Goal: Information Seeking & Learning: Check status

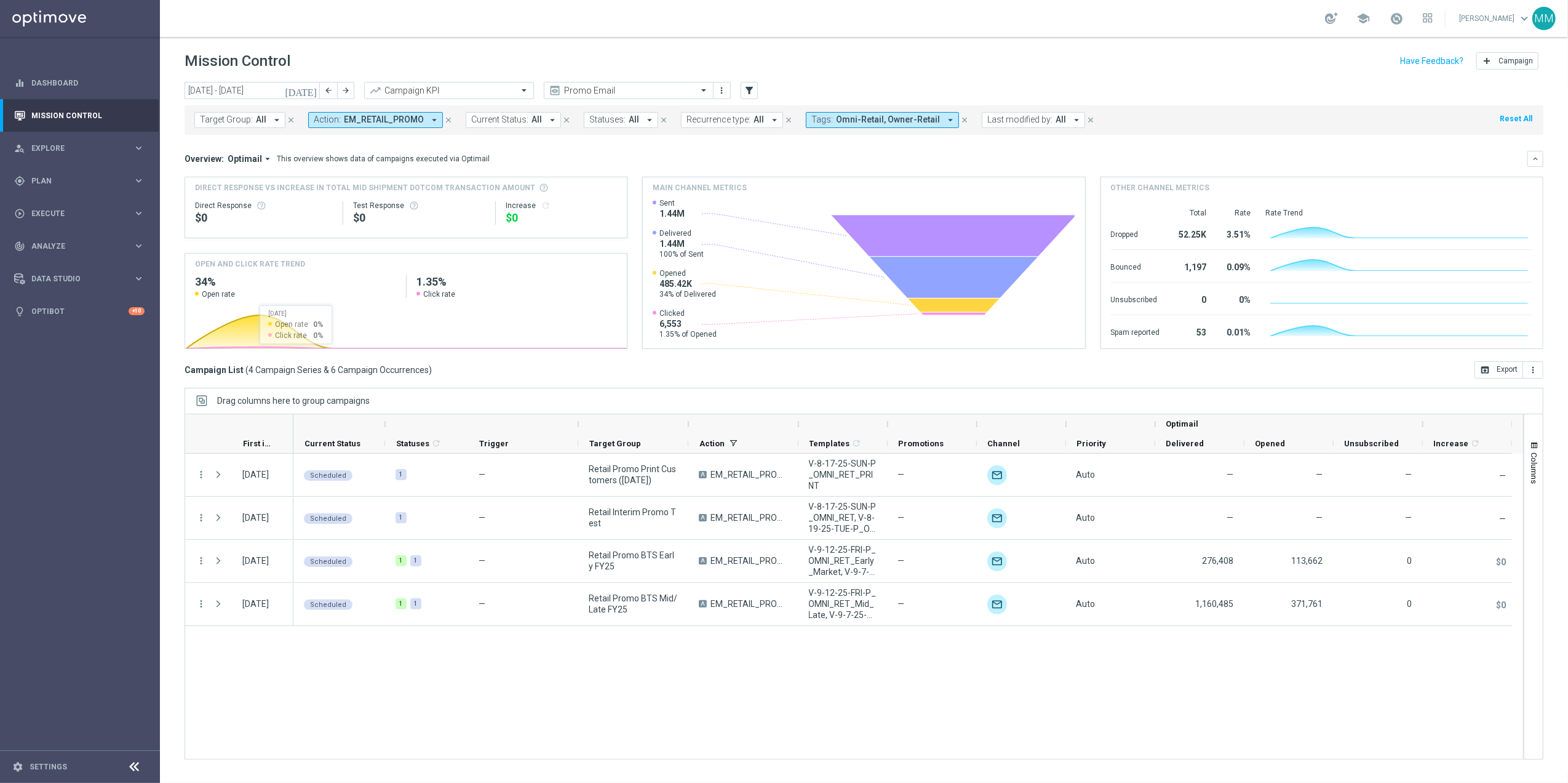
click at [316, 91] on icon "[DATE]" at bounding box center [301, 90] width 33 height 11
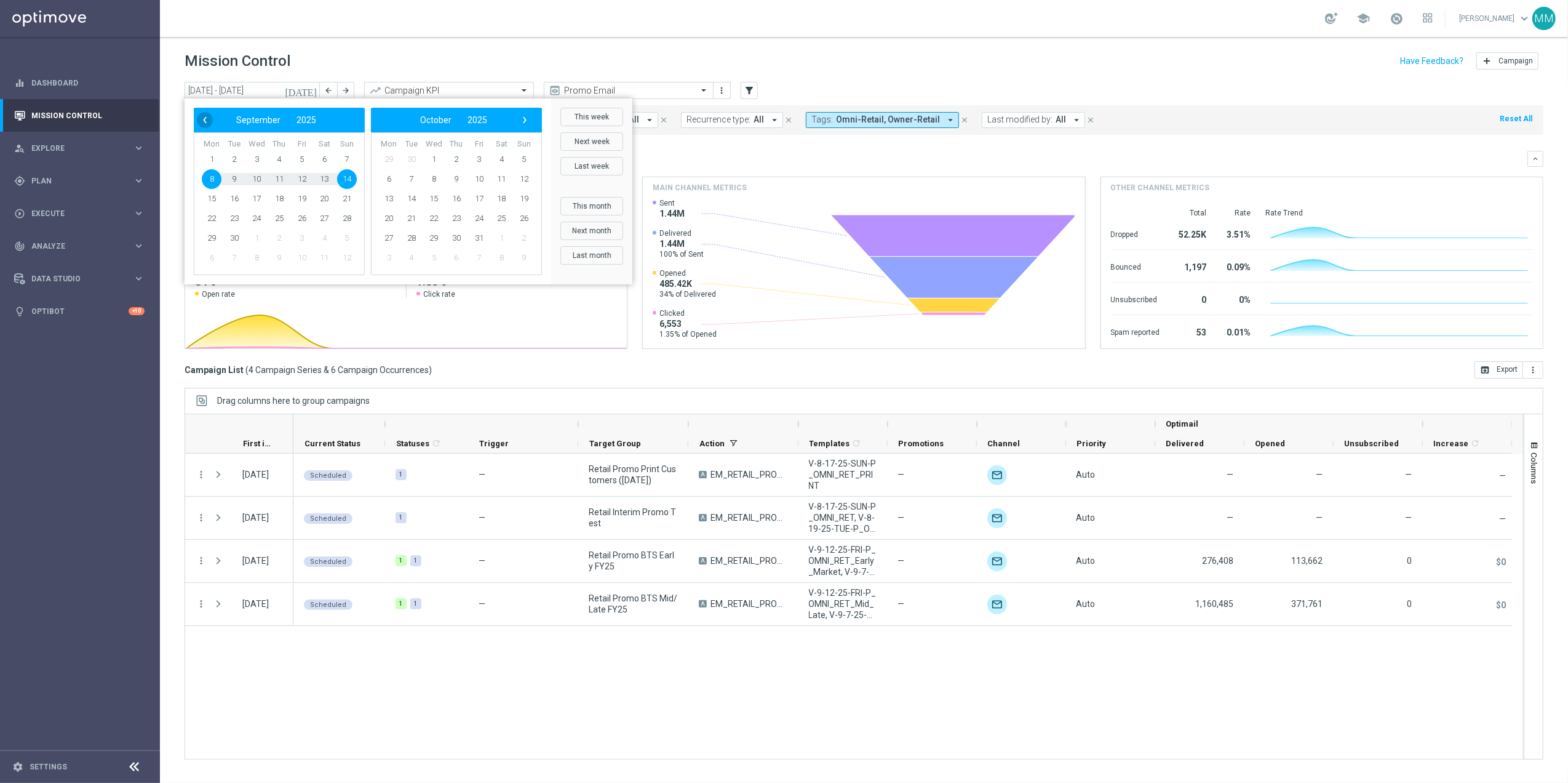
click at [205, 117] on span "‹" at bounding box center [205, 121] width 16 height 16
click at [342, 233] on span "31" at bounding box center [347, 238] width 20 height 20
click at [346, 203] on span "17" at bounding box center [347, 199] width 20 height 20
click at [521, 153] on span "7" at bounding box center [524, 160] width 20 height 20
type input "17 Aug 2025 - 07 Sep 2025"
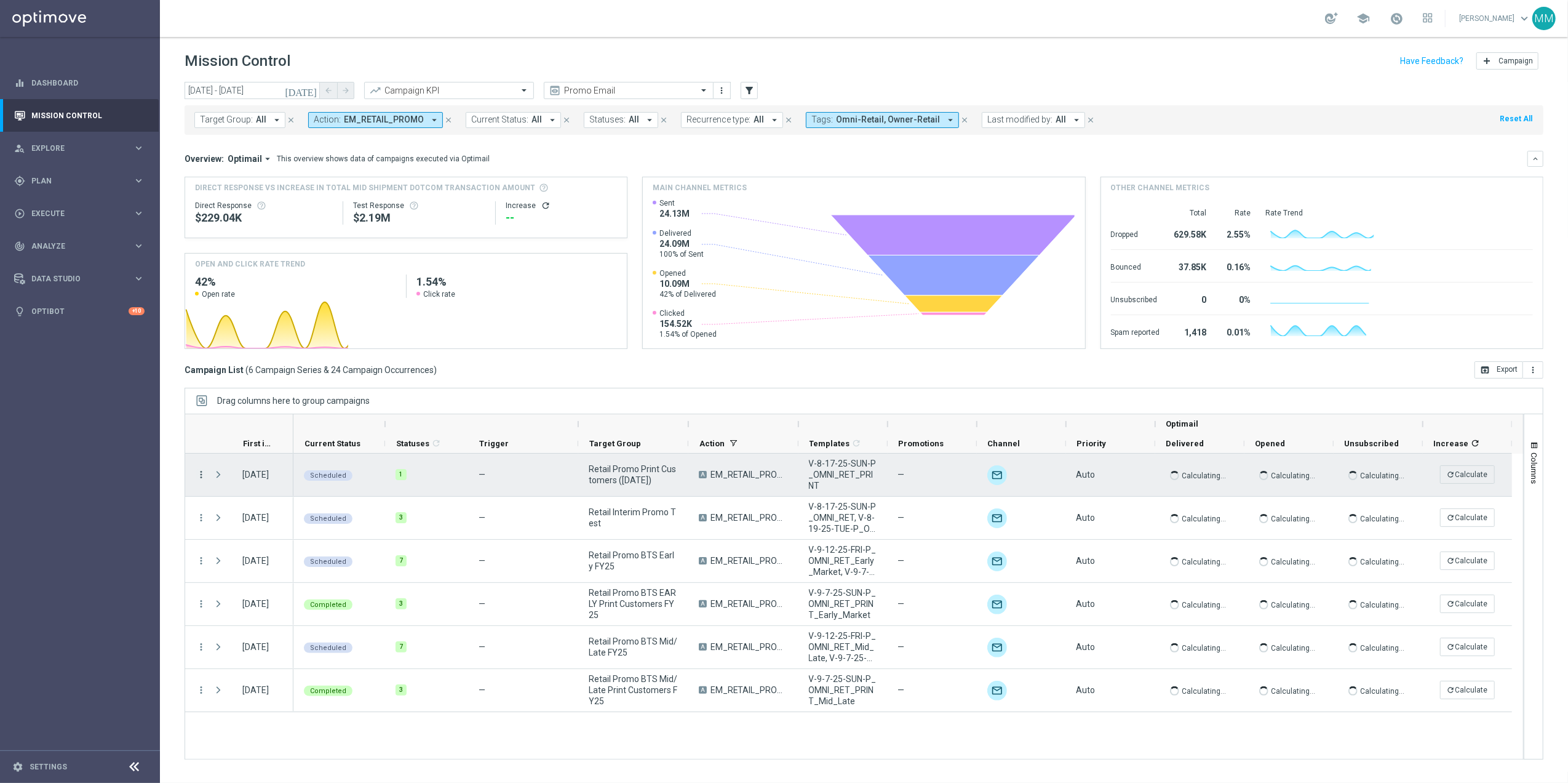
click at [199, 476] on icon "more_vert" at bounding box center [201, 474] width 11 height 11
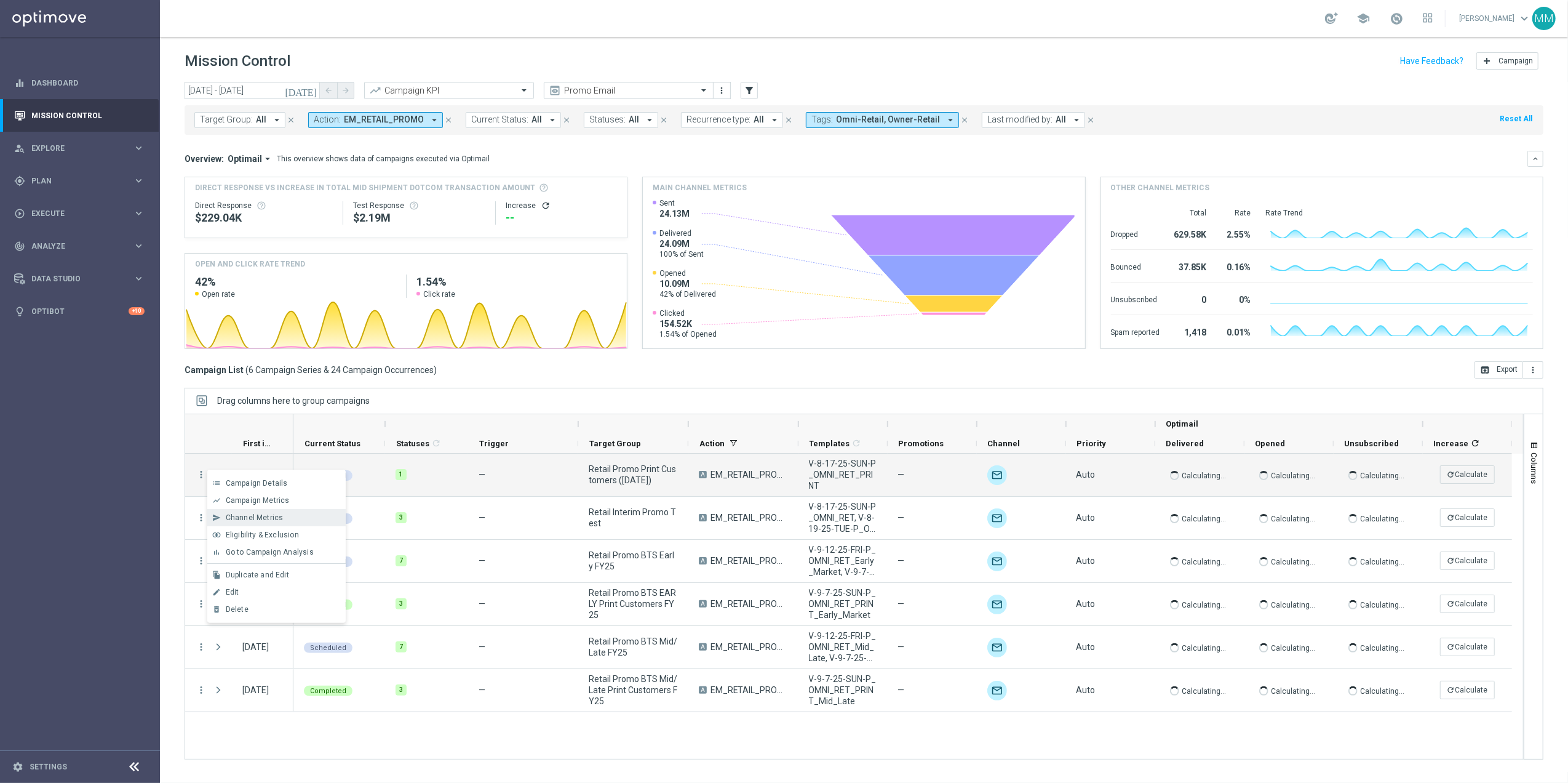
click at [274, 520] on span "Channel Metrics" at bounding box center [254, 517] width 58 height 8
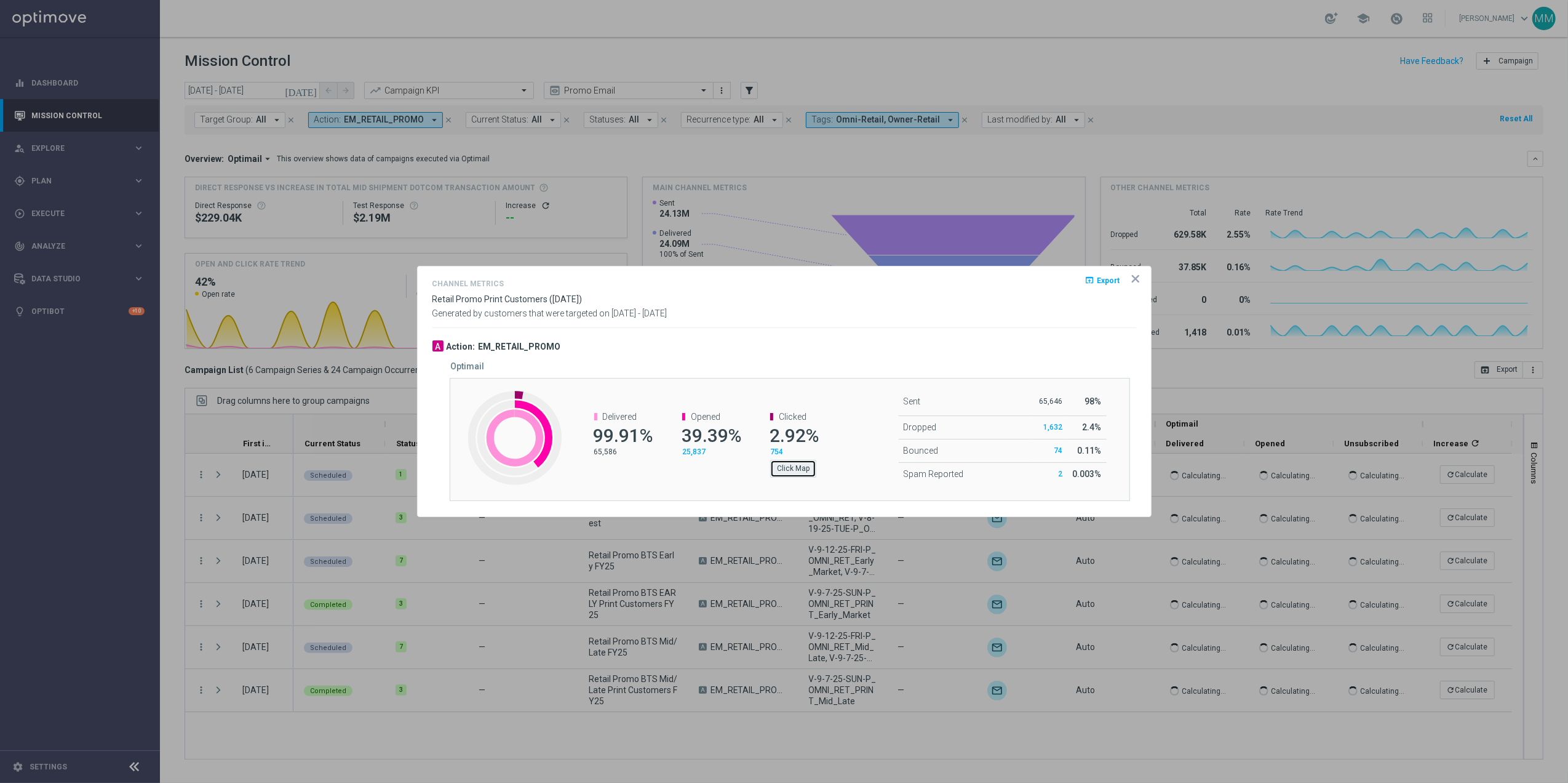
click at [791, 472] on button "Click Map" at bounding box center [793, 468] width 47 height 17
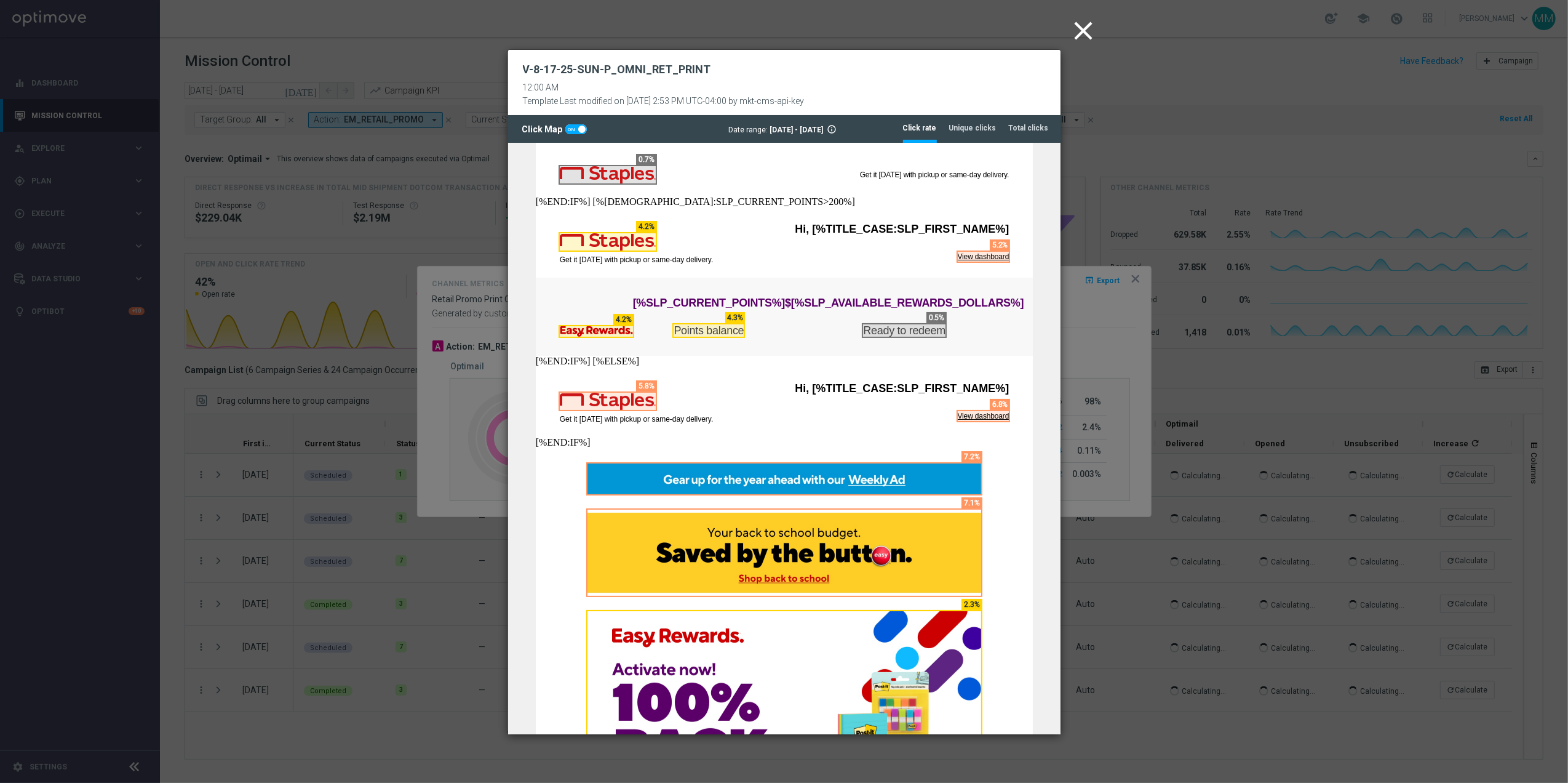
scroll to position [246, 0]
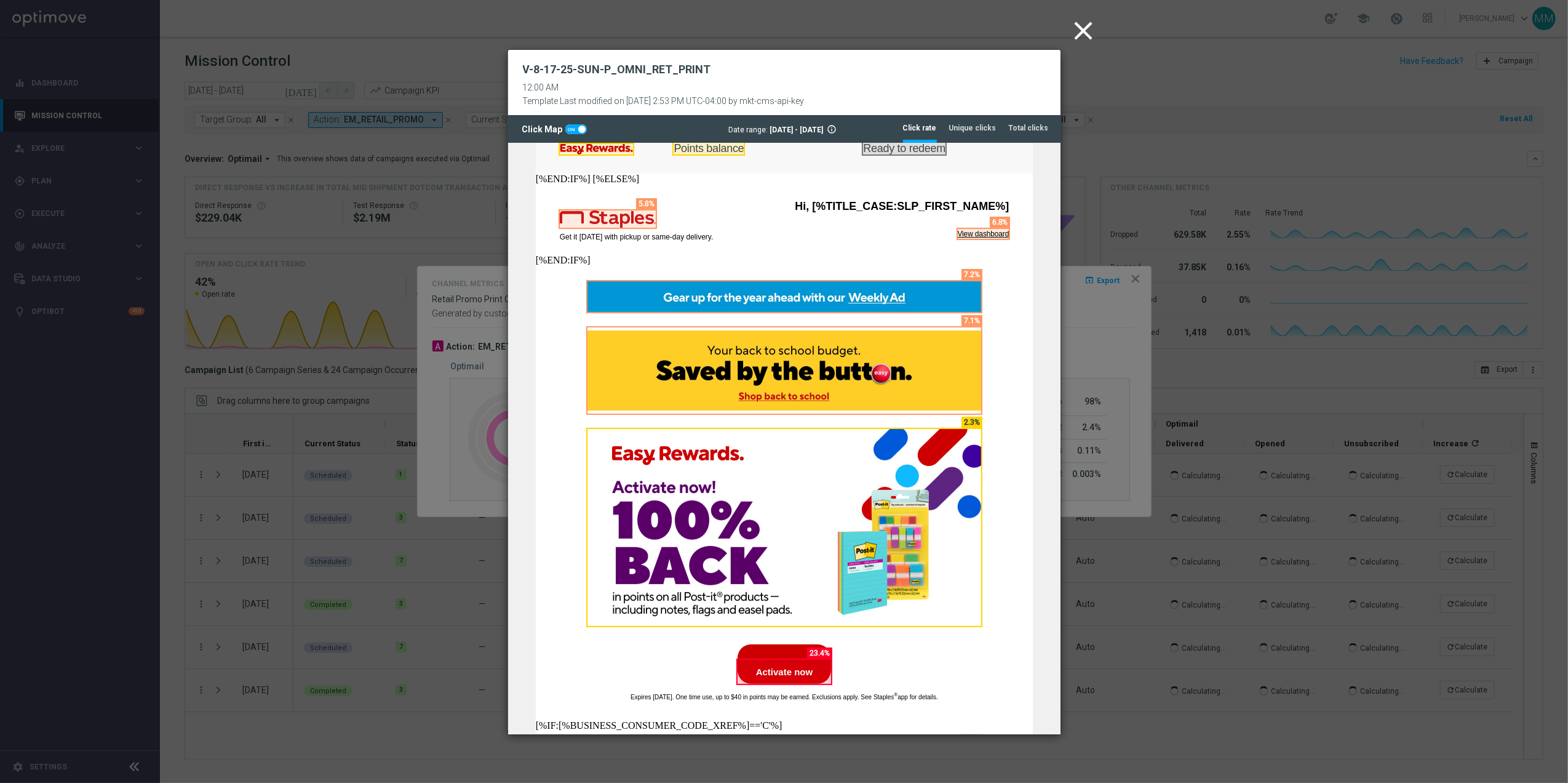
click at [1079, 28] on icon "close" at bounding box center [1084, 31] width 31 height 31
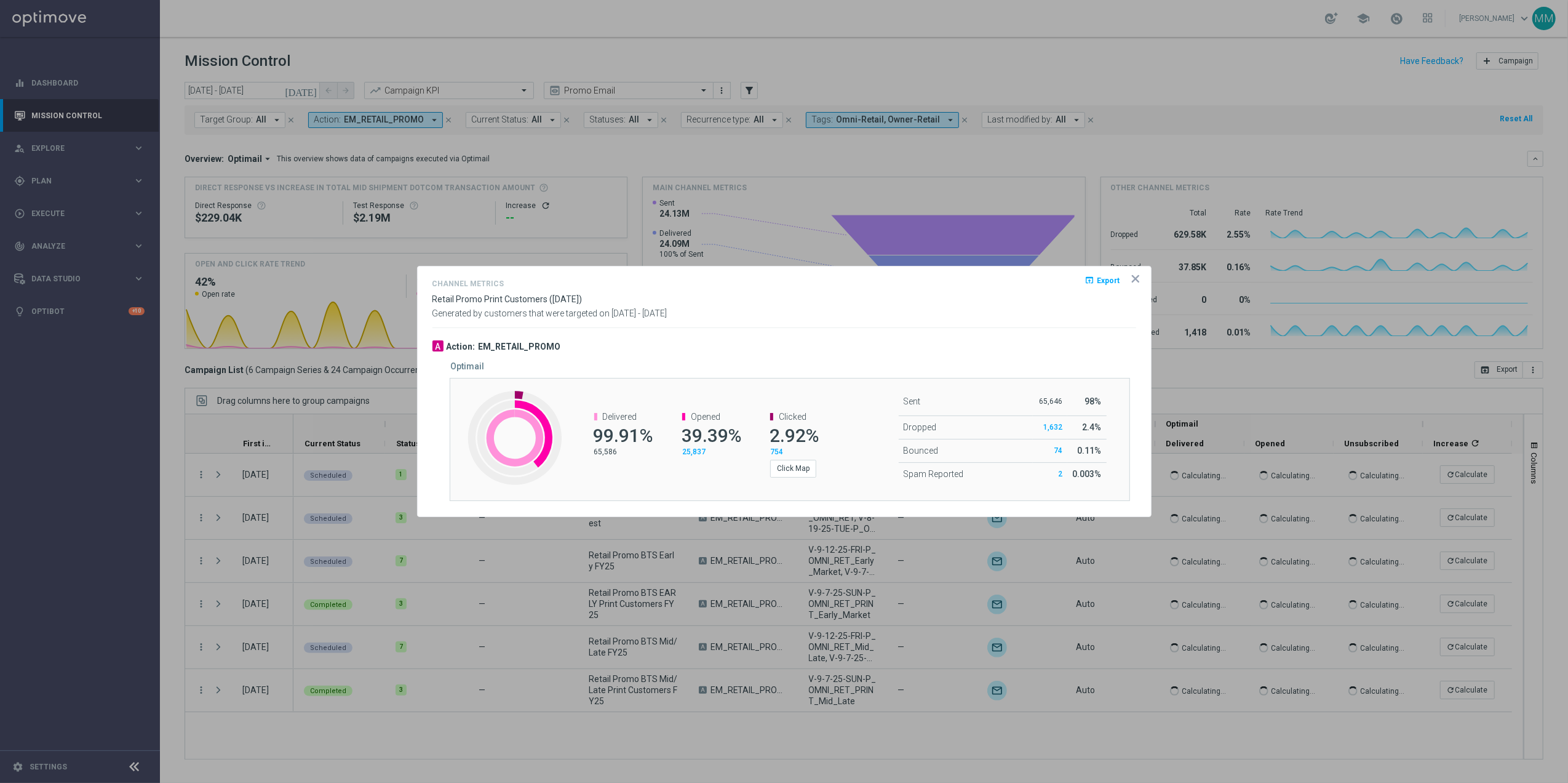
click at [1133, 279] on icon "icon" at bounding box center [1135, 279] width 6 height 6
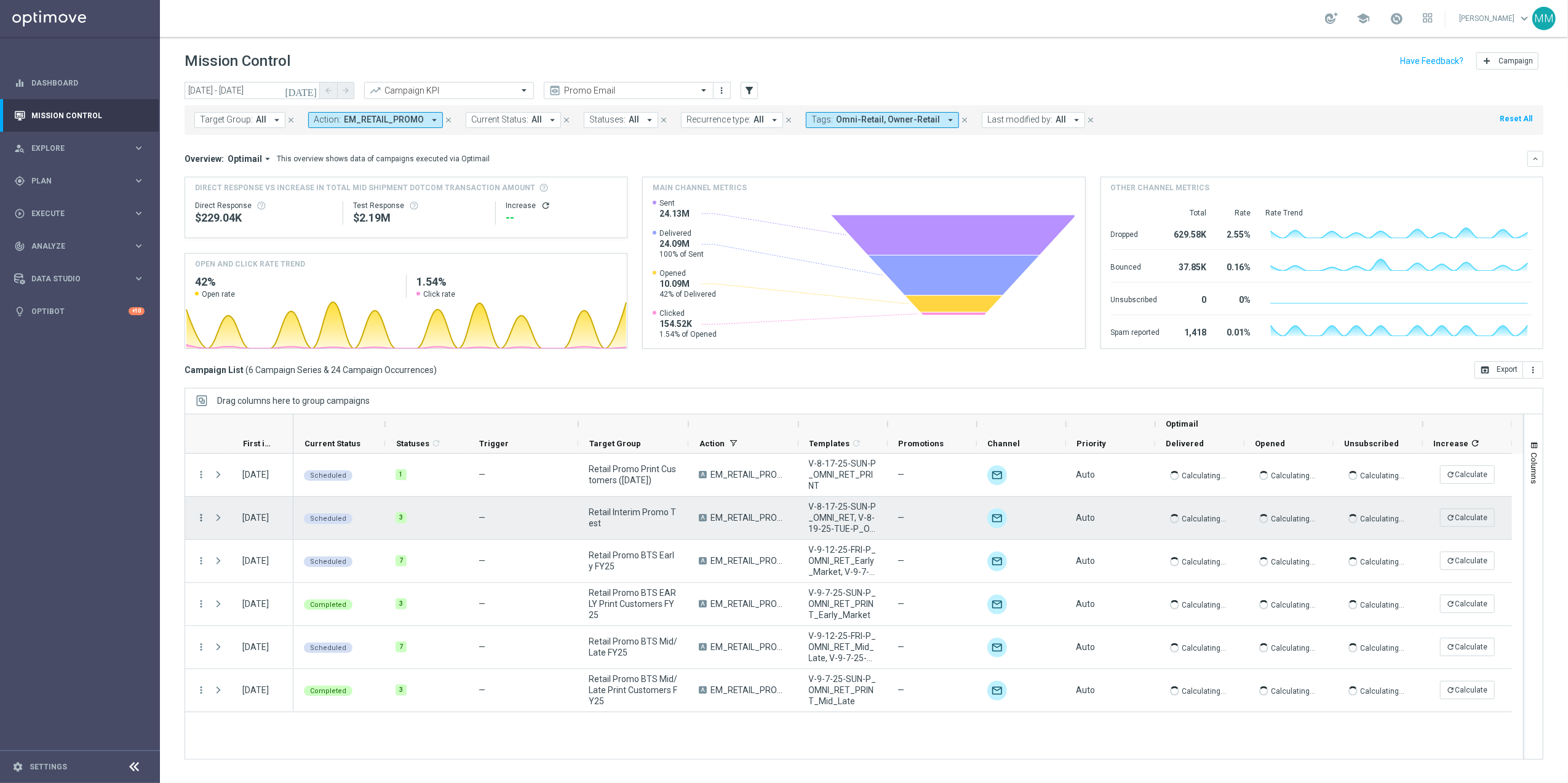
click at [203, 518] on icon "more_vert" at bounding box center [201, 517] width 11 height 11
click at [293, 559] on div "Channel Metrics" at bounding box center [282, 560] width 114 height 8
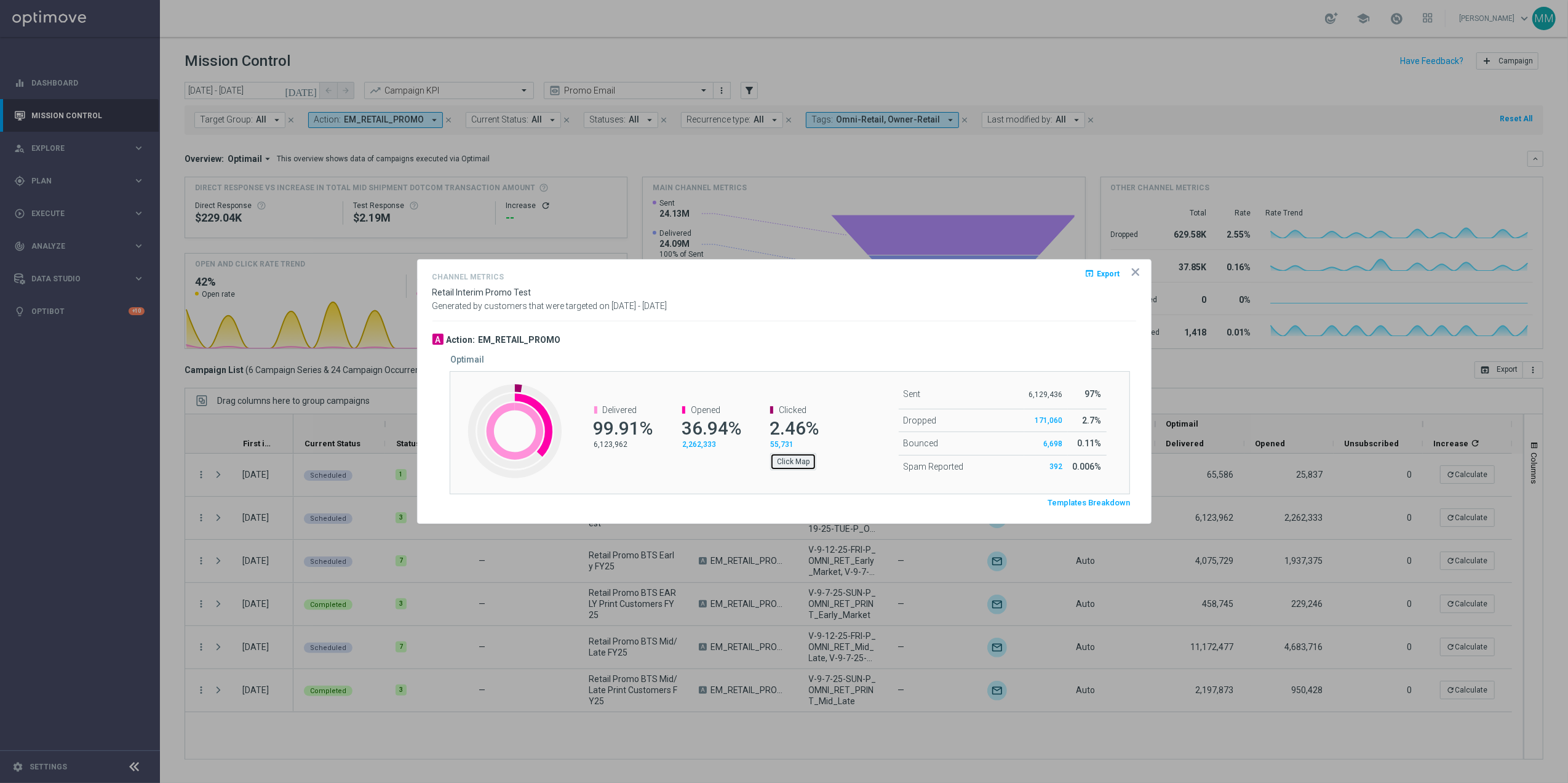
click at [786, 464] on button "Click Map" at bounding box center [793, 461] width 47 height 17
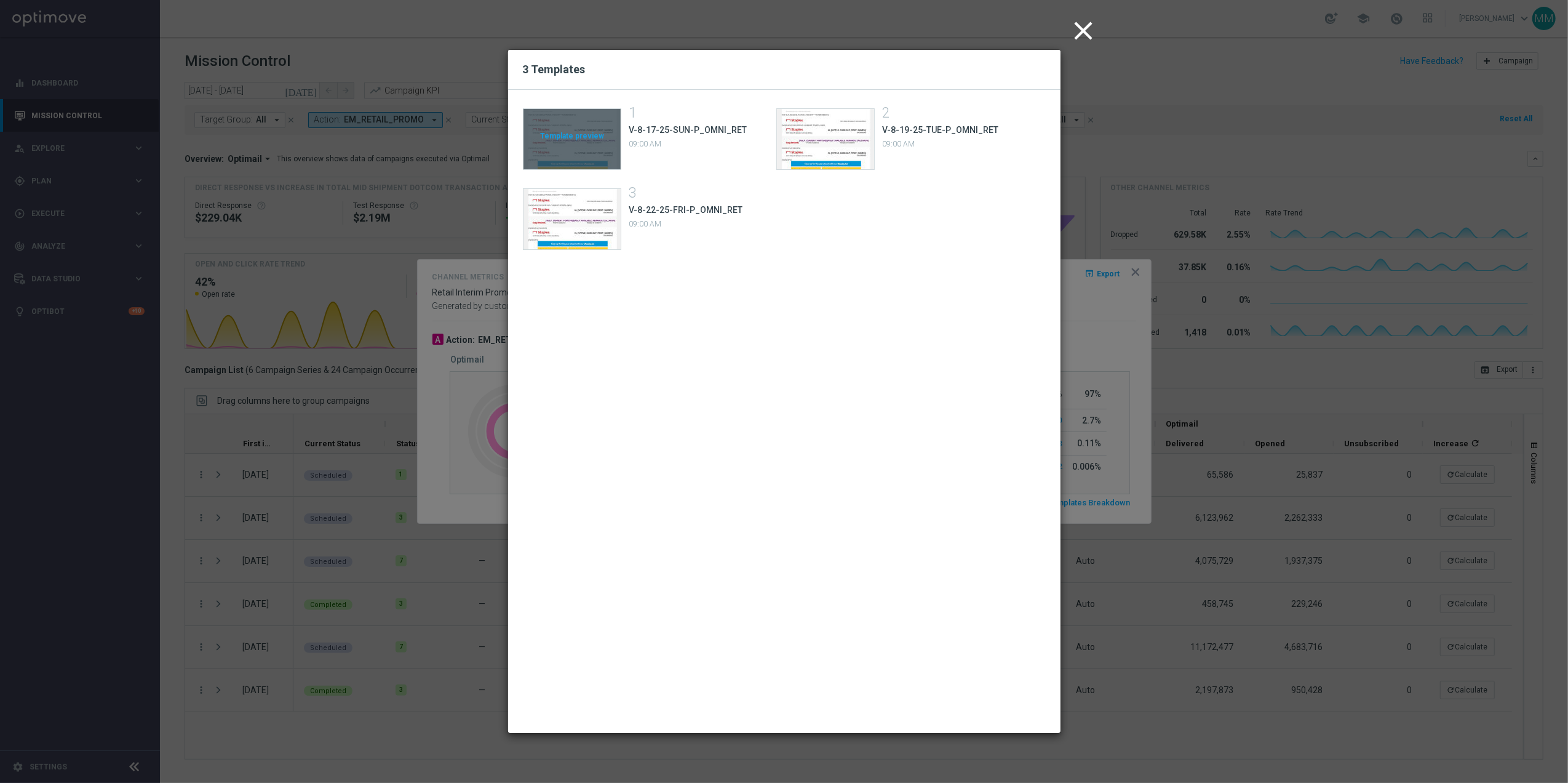
click at [572, 136] on div "Template preview" at bounding box center [572, 139] width 97 height 60
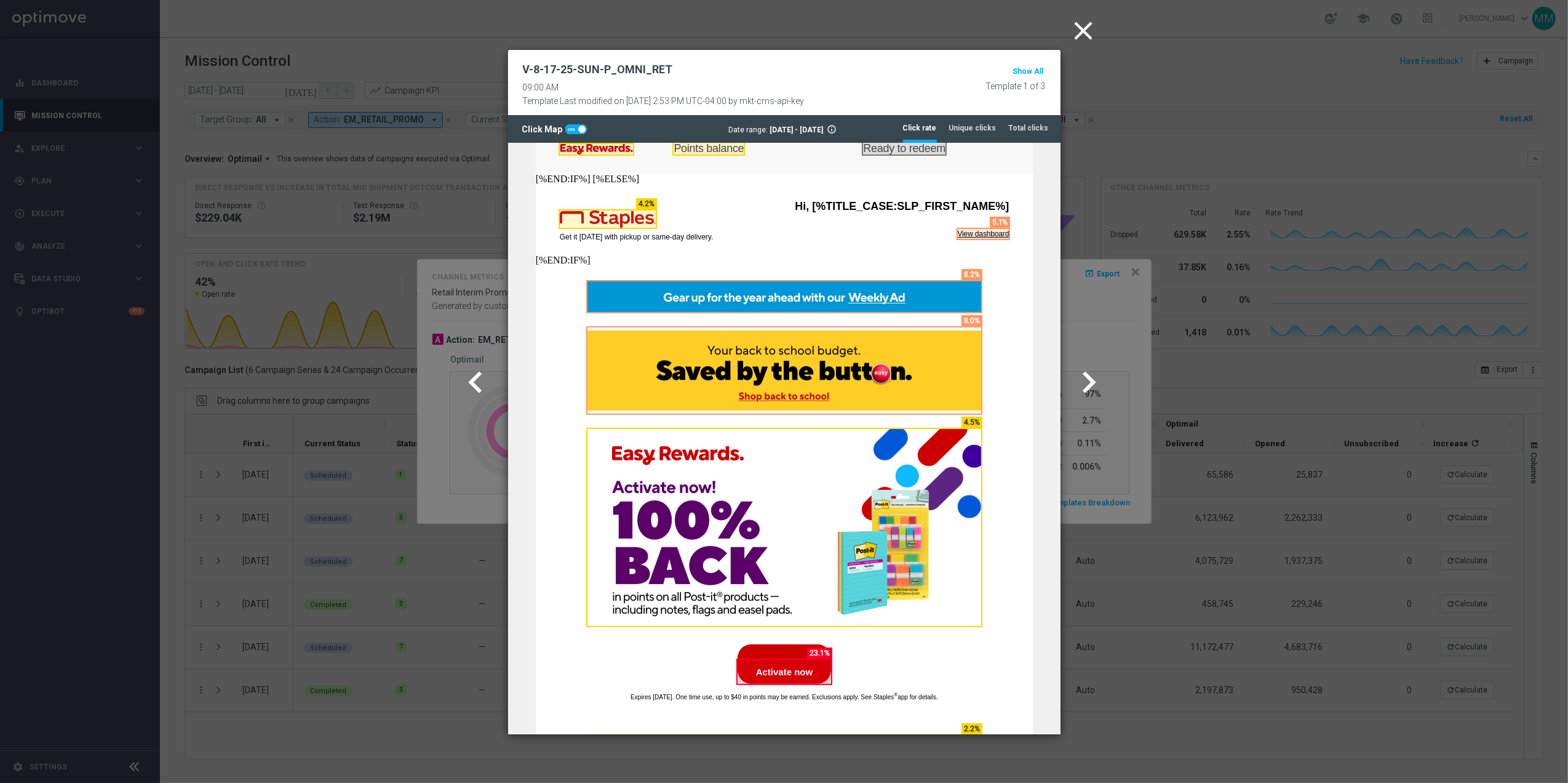
click at [1091, 382] on icon "chevron_right" at bounding box center [1089, 382] width 43 height 43
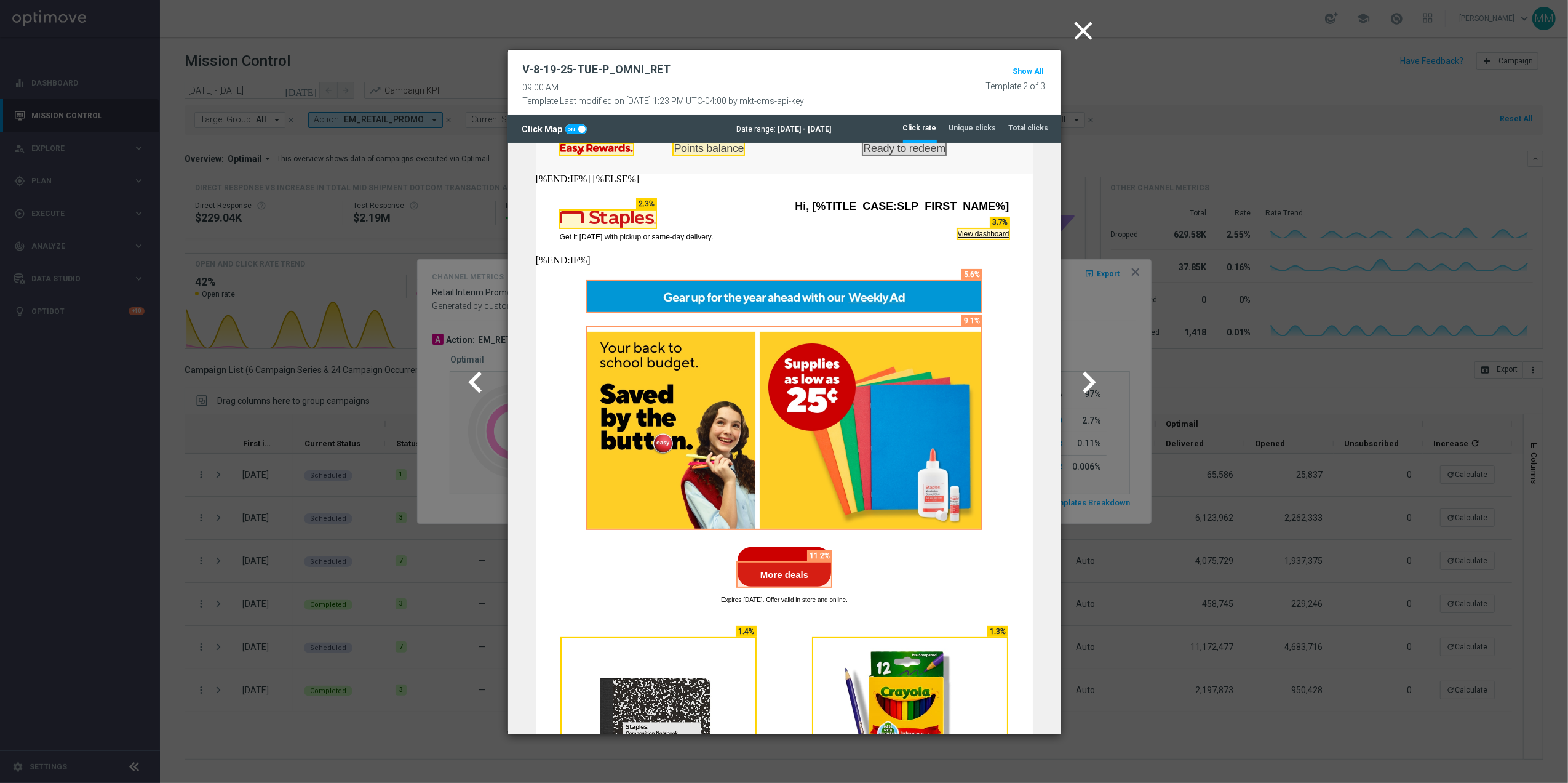
click at [1071, 380] on icon "chevron_right" at bounding box center [1089, 382] width 43 height 43
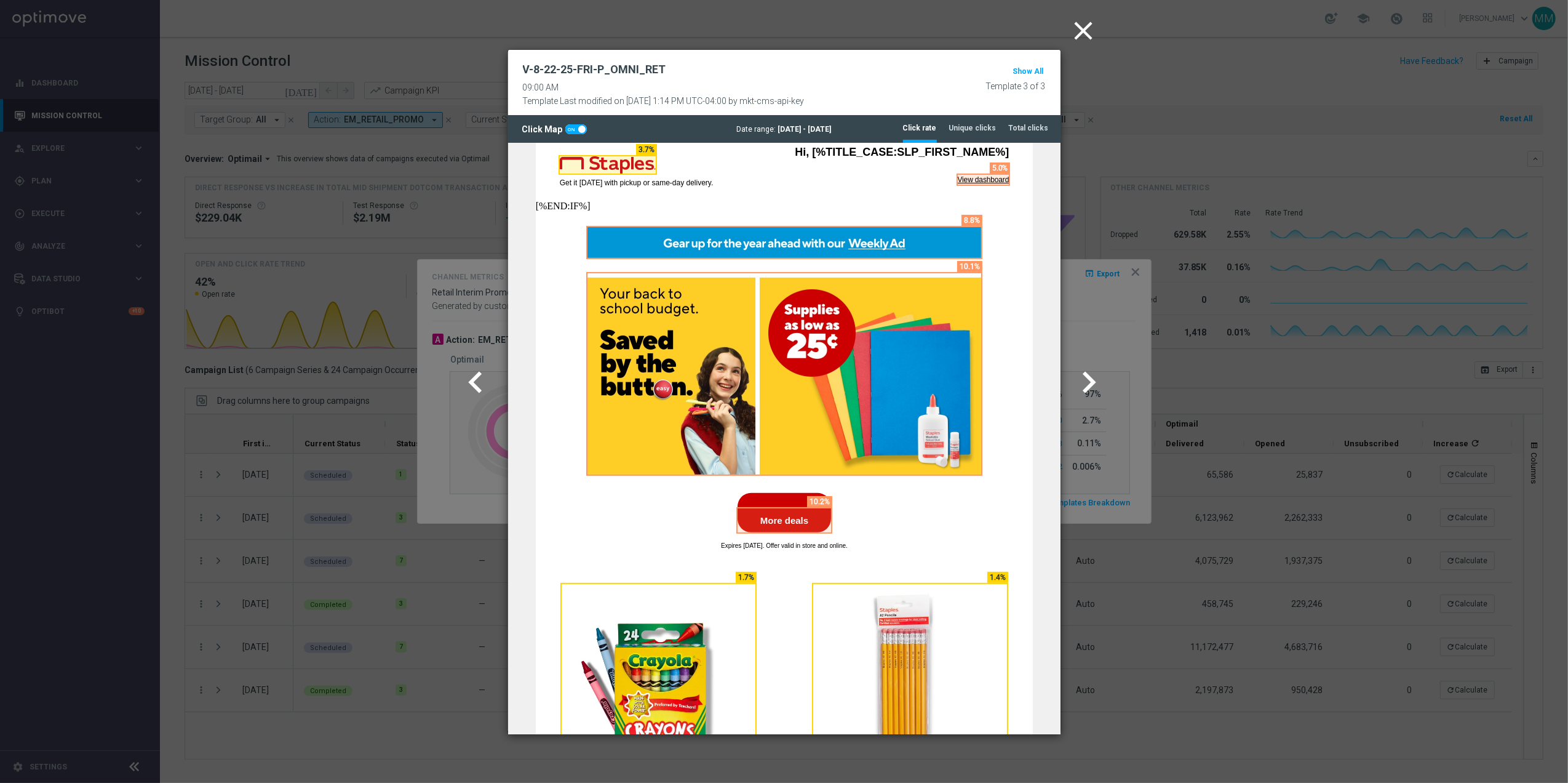
scroll to position [328, 0]
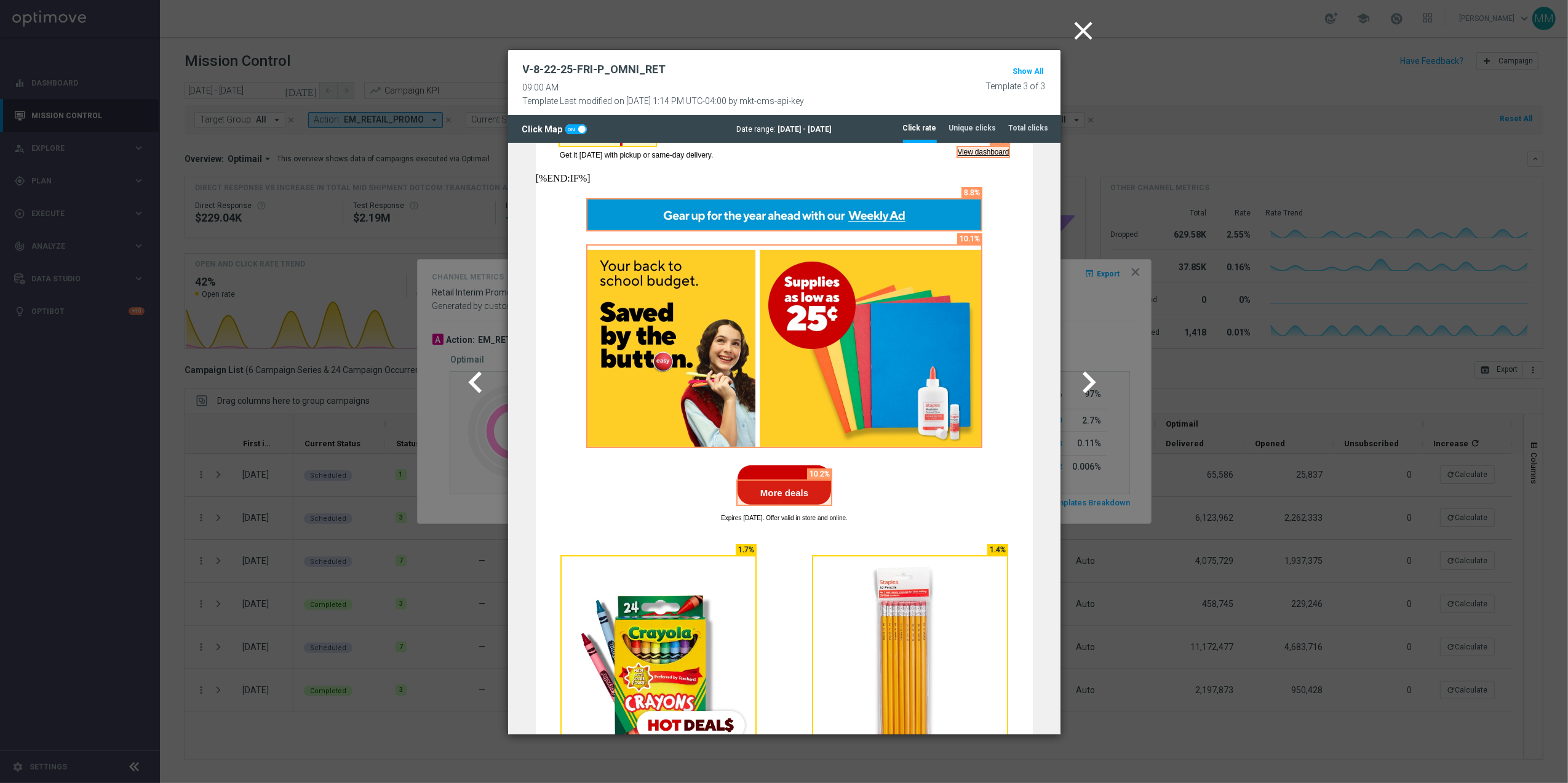
click at [1078, 20] on icon "close" at bounding box center [1084, 31] width 31 height 31
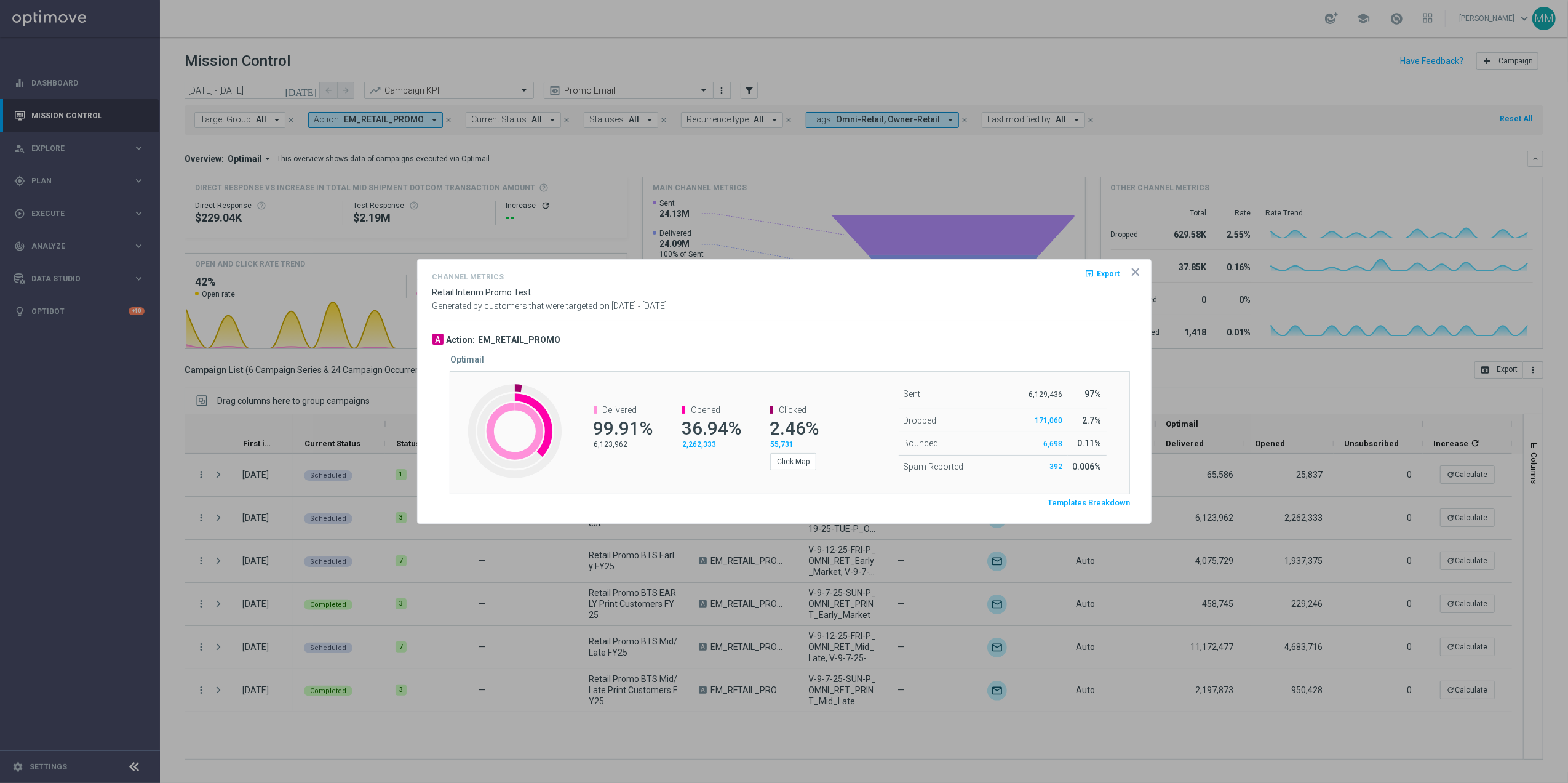
click at [1141, 269] on icon "icon" at bounding box center [1135, 271] width 12 height 12
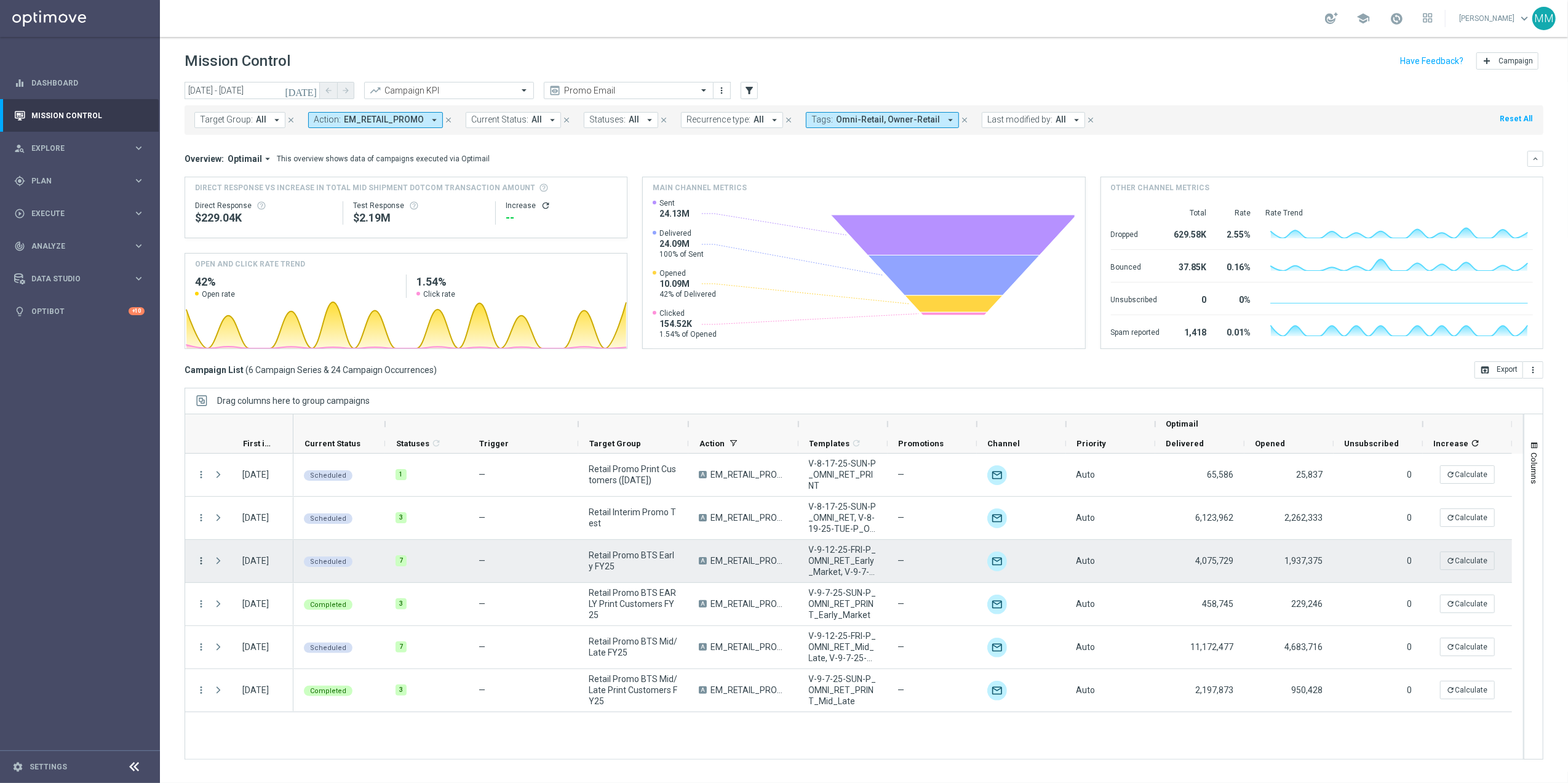
click at [198, 563] on icon "more_vert" at bounding box center [201, 561] width 11 height 11
click at [280, 600] on span "Channel Metrics" at bounding box center [254, 603] width 58 height 8
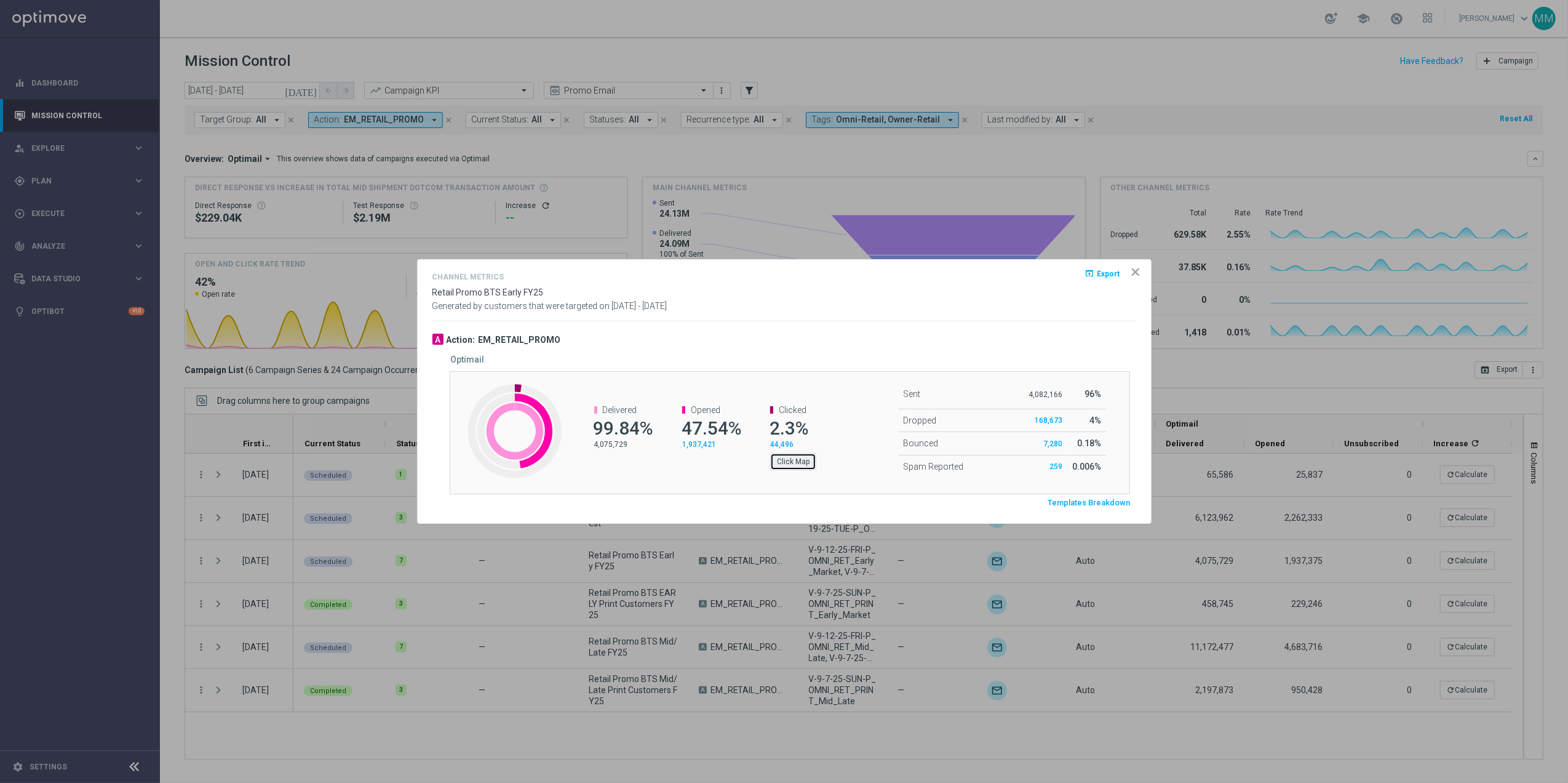
click at [771, 461] on button "Click Map" at bounding box center [793, 461] width 47 height 17
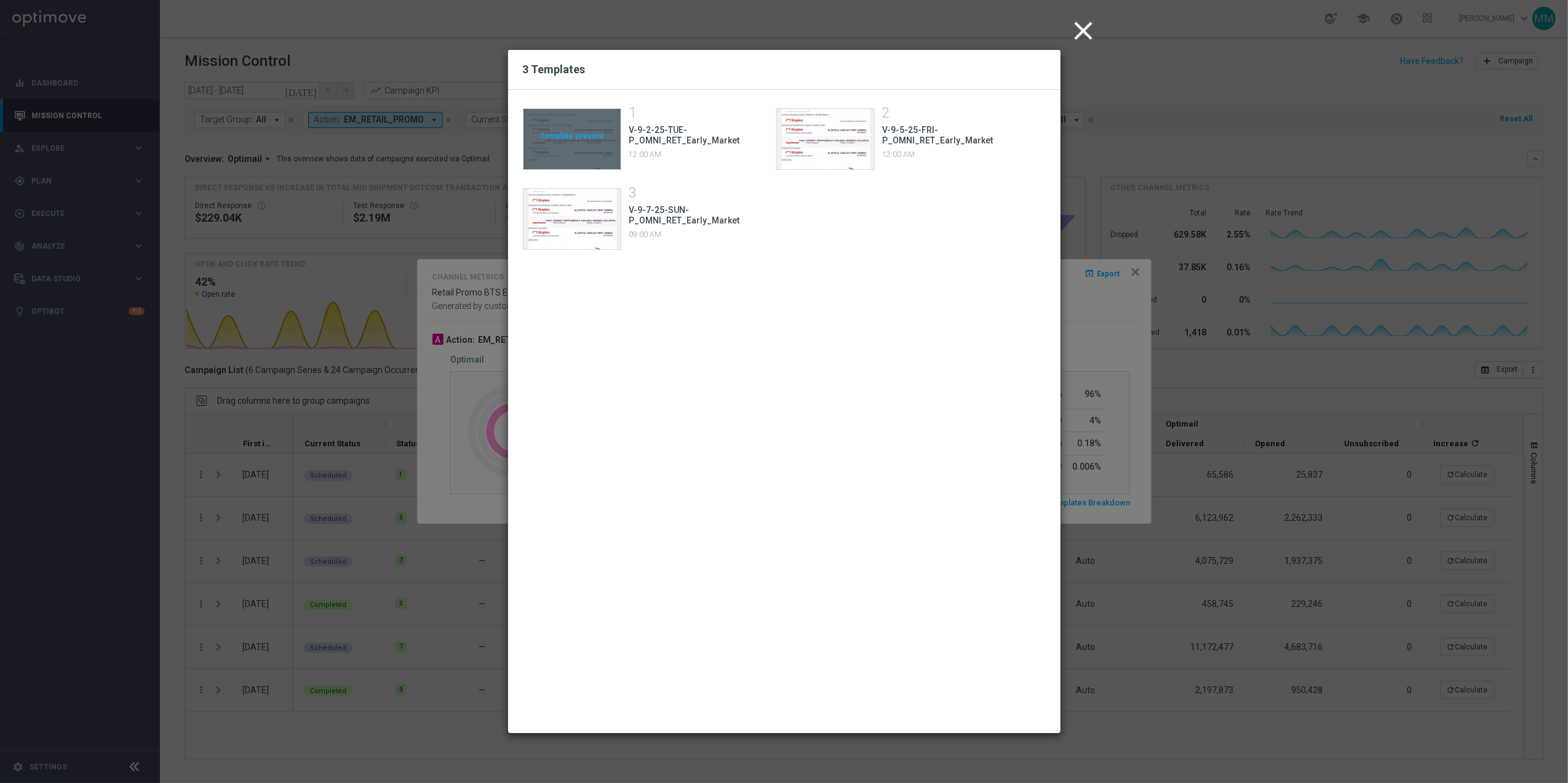
click at [589, 148] on div "Template preview" at bounding box center [572, 139] width 97 height 60
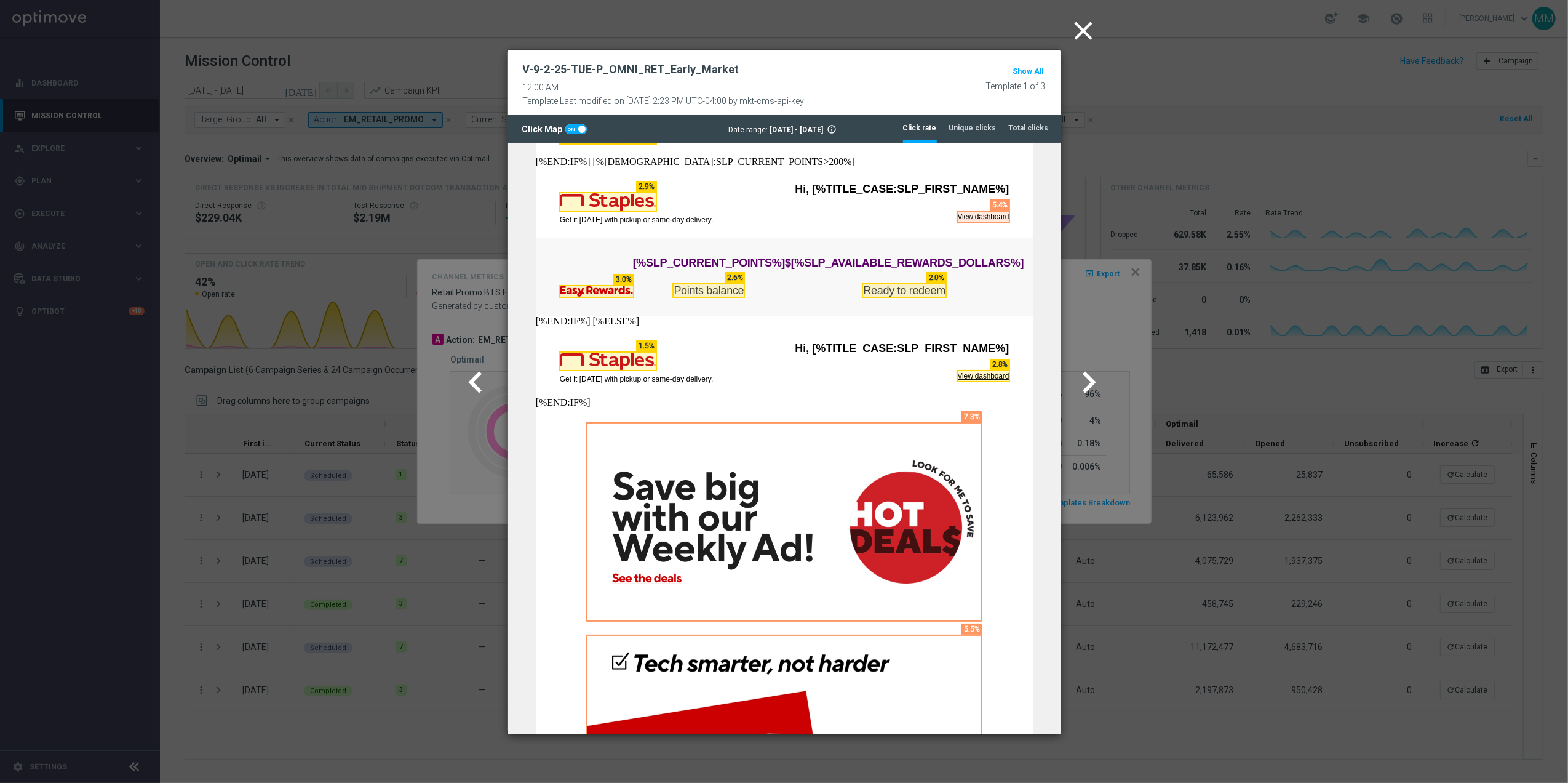
scroll to position [246, 0]
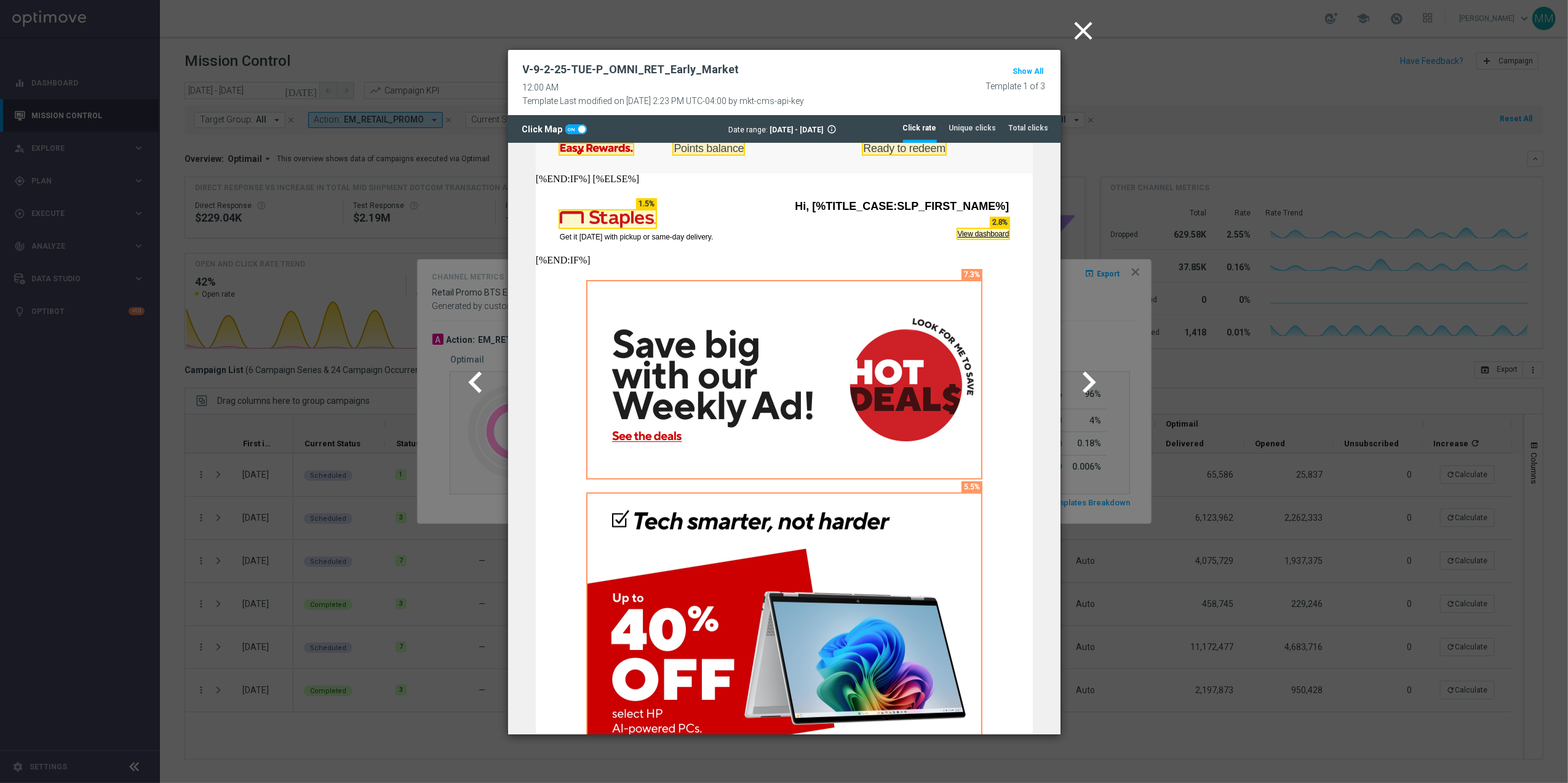
click at [1085, 377] on icon "chevron_right" at bounding box center [1089, 382] width 43 height 43
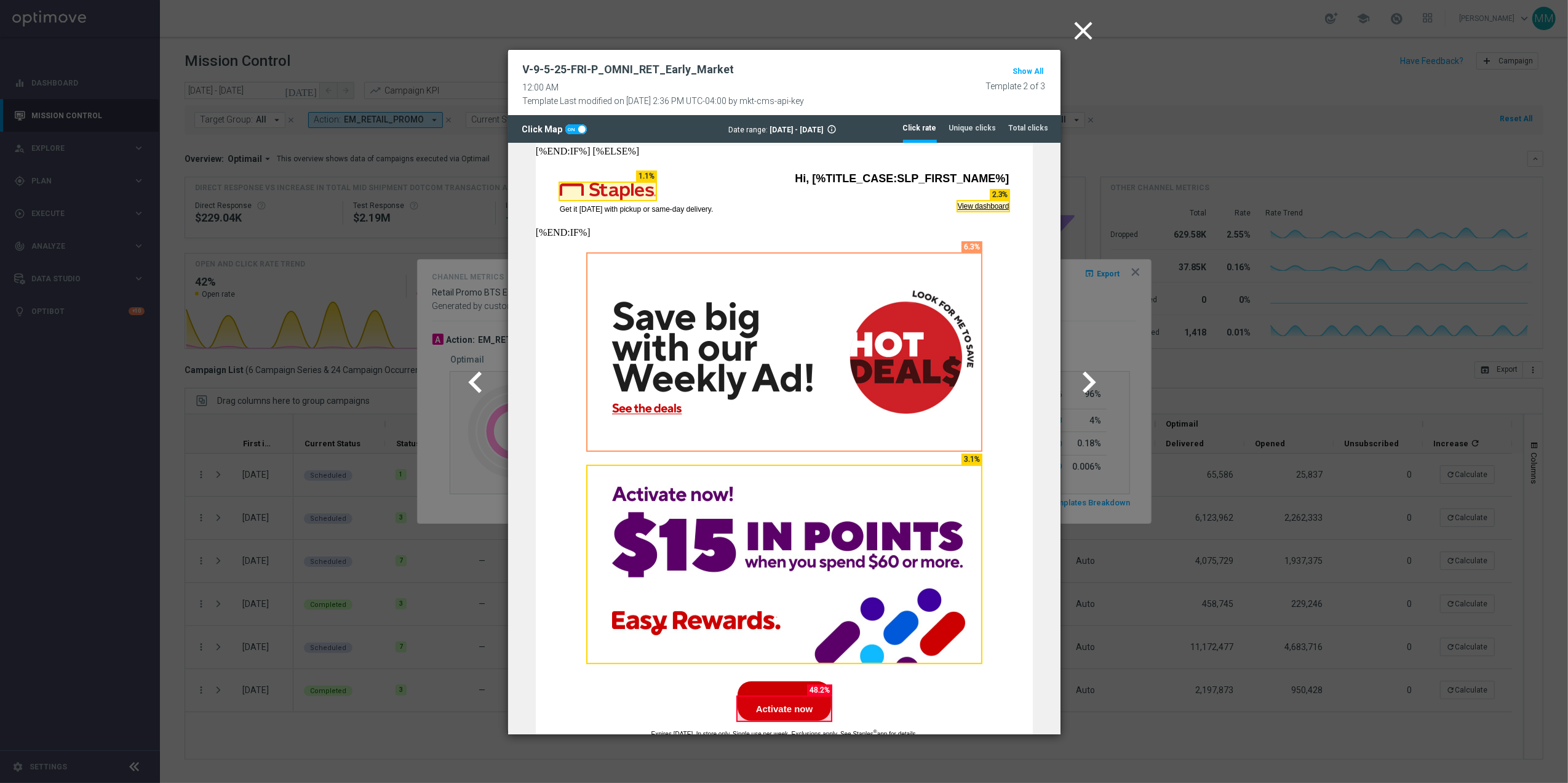
scroll to position [328, 0]
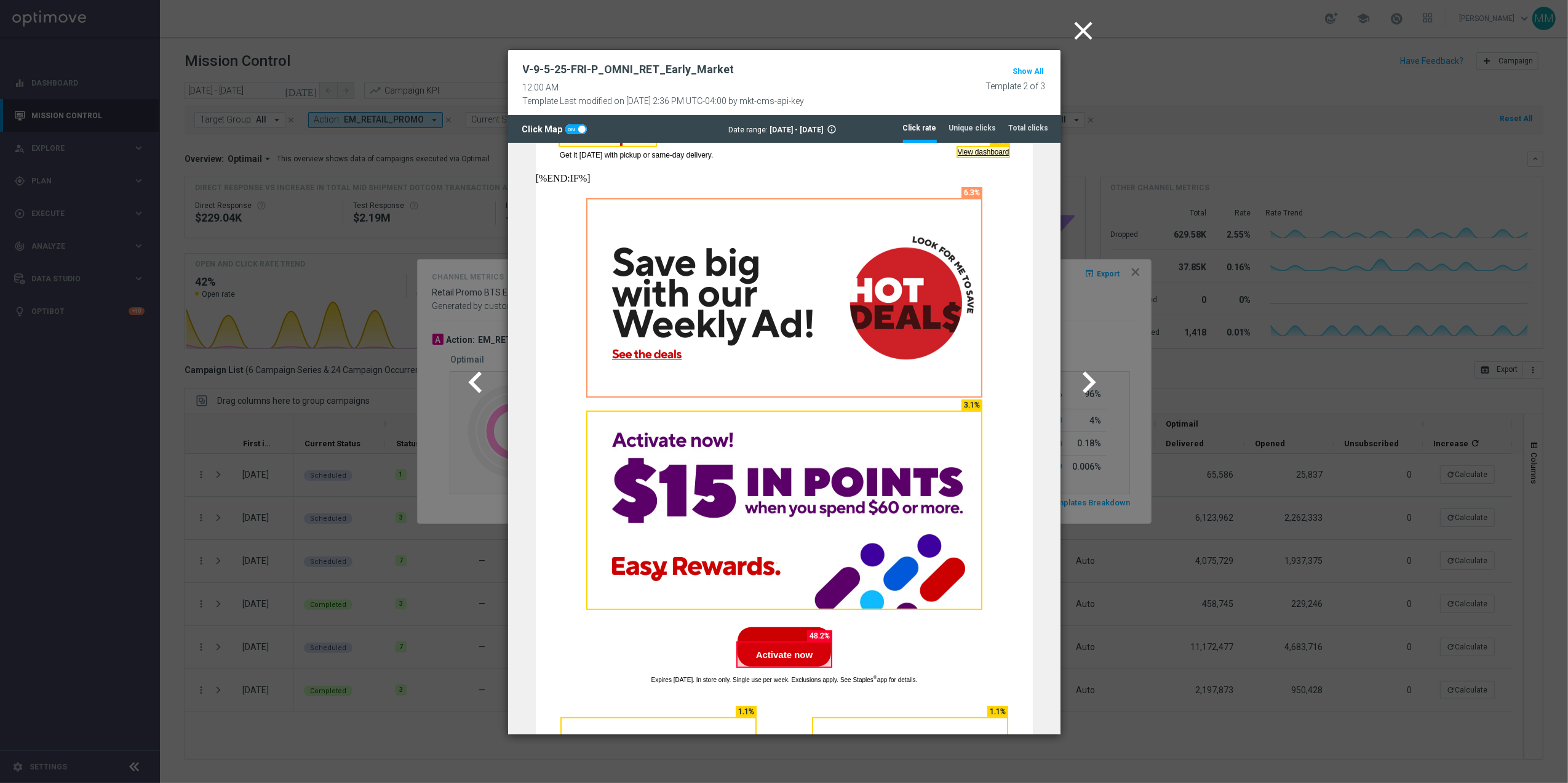
click at [1074, 376] on icon "chevron_right" at bounding box center [1089, 382] width 43 height 43
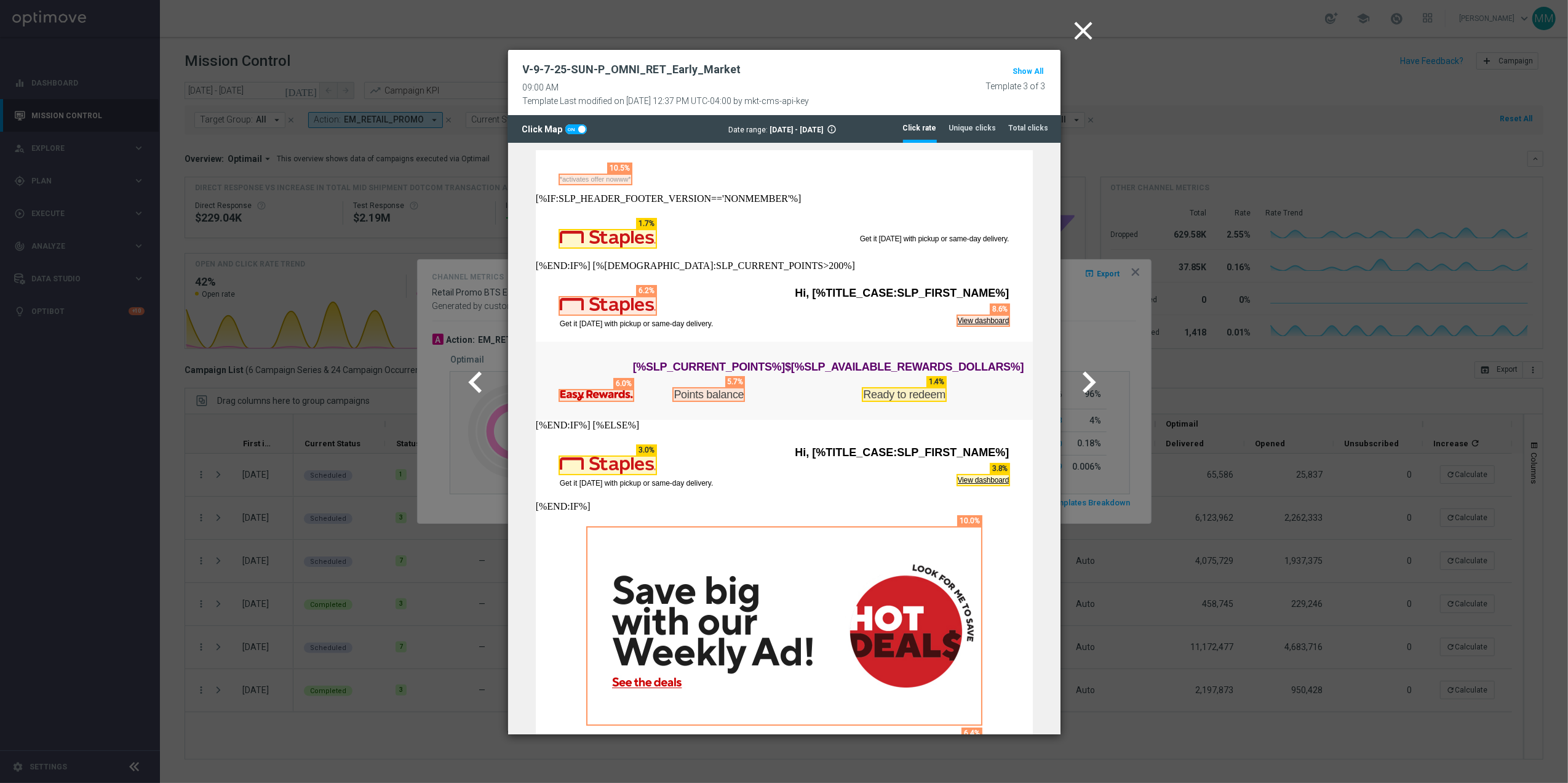
scroll to position [0, 0]
click at [1083, 16] on icon "close" at bounding box center [1084, 31] width 31 height 31
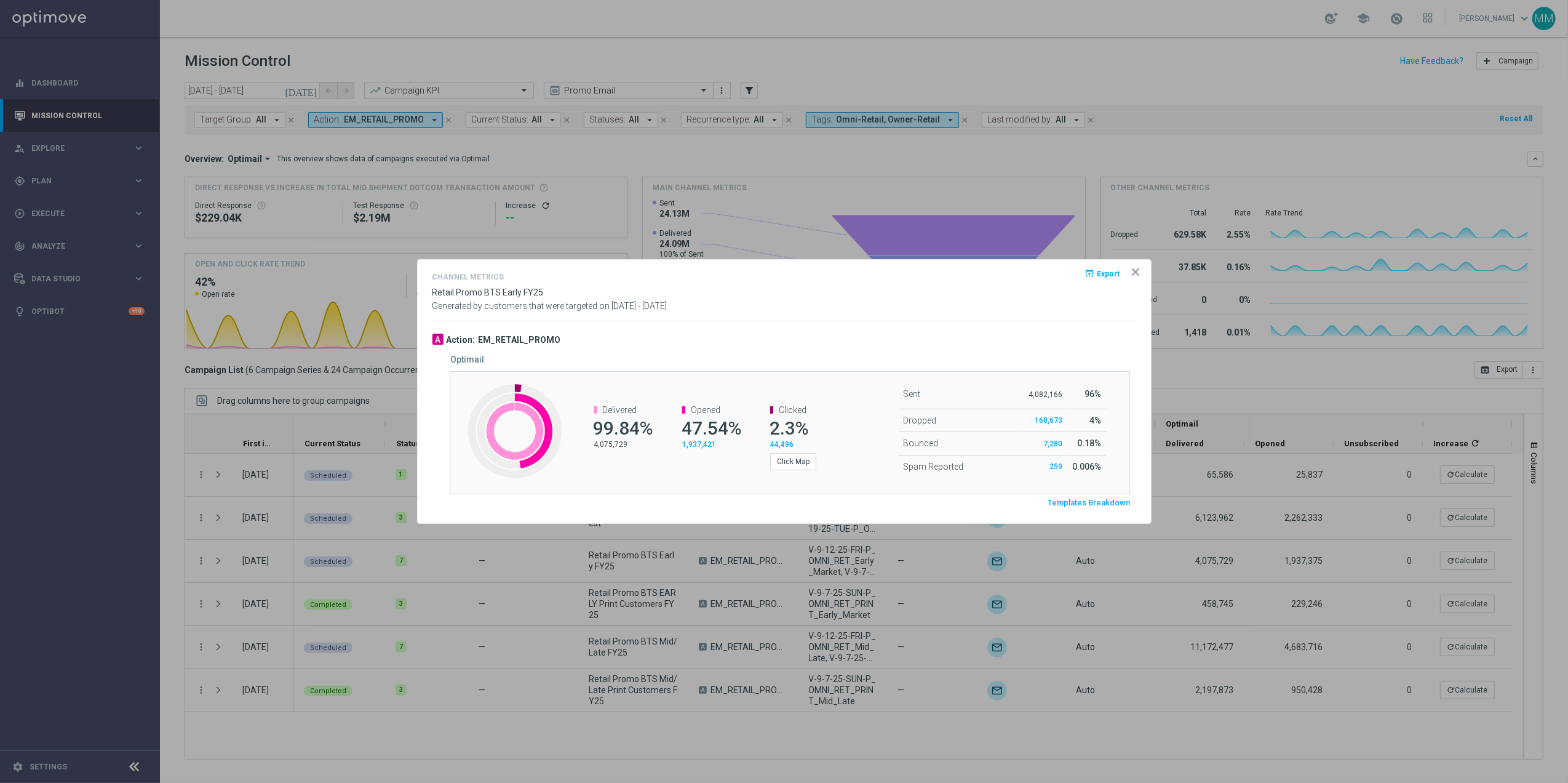
click at [1140, 271] on icon "icon" at bounding box center [1135, 271] width 12 height 12
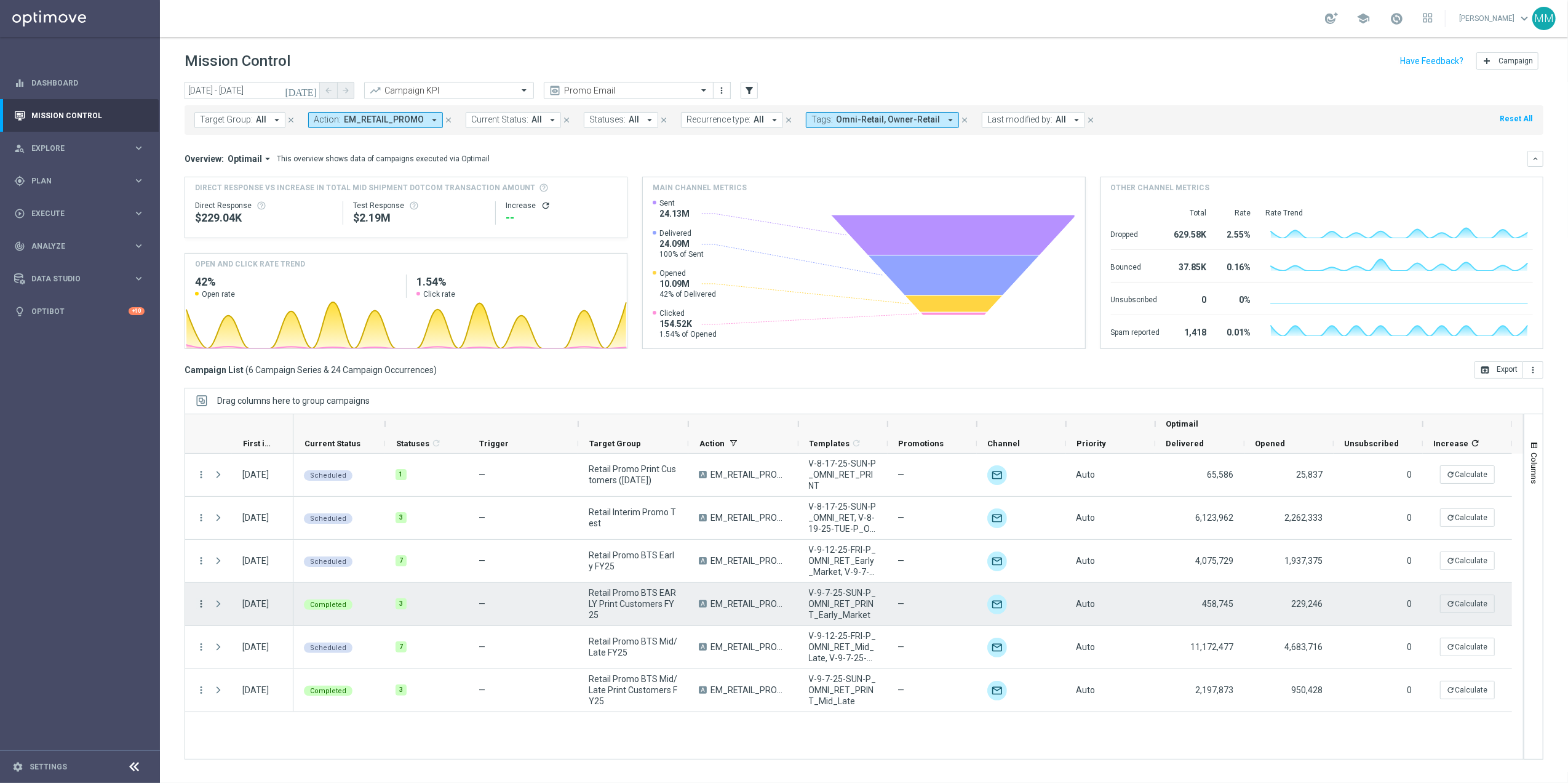
click at [201, 604] on icon "more_vert" at bounding box center [201, 604] width 11 height 11
click at [242, 644] on span "Channel Metrics" at bounding box center [254, 646] width 58 height 8
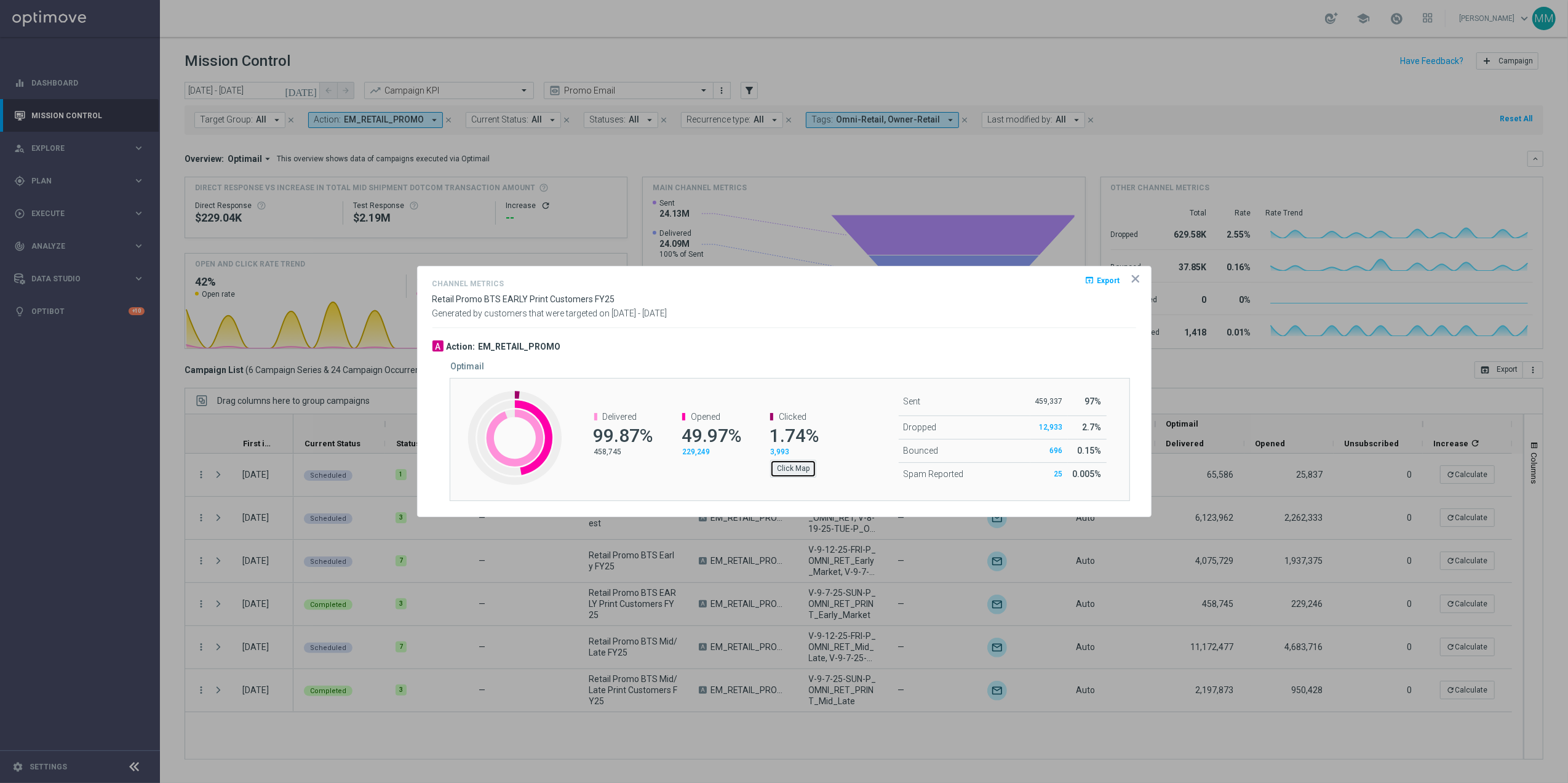
click at [804, 472] on button "Click Map" at bounding box center [793, 468] width 47 height 17
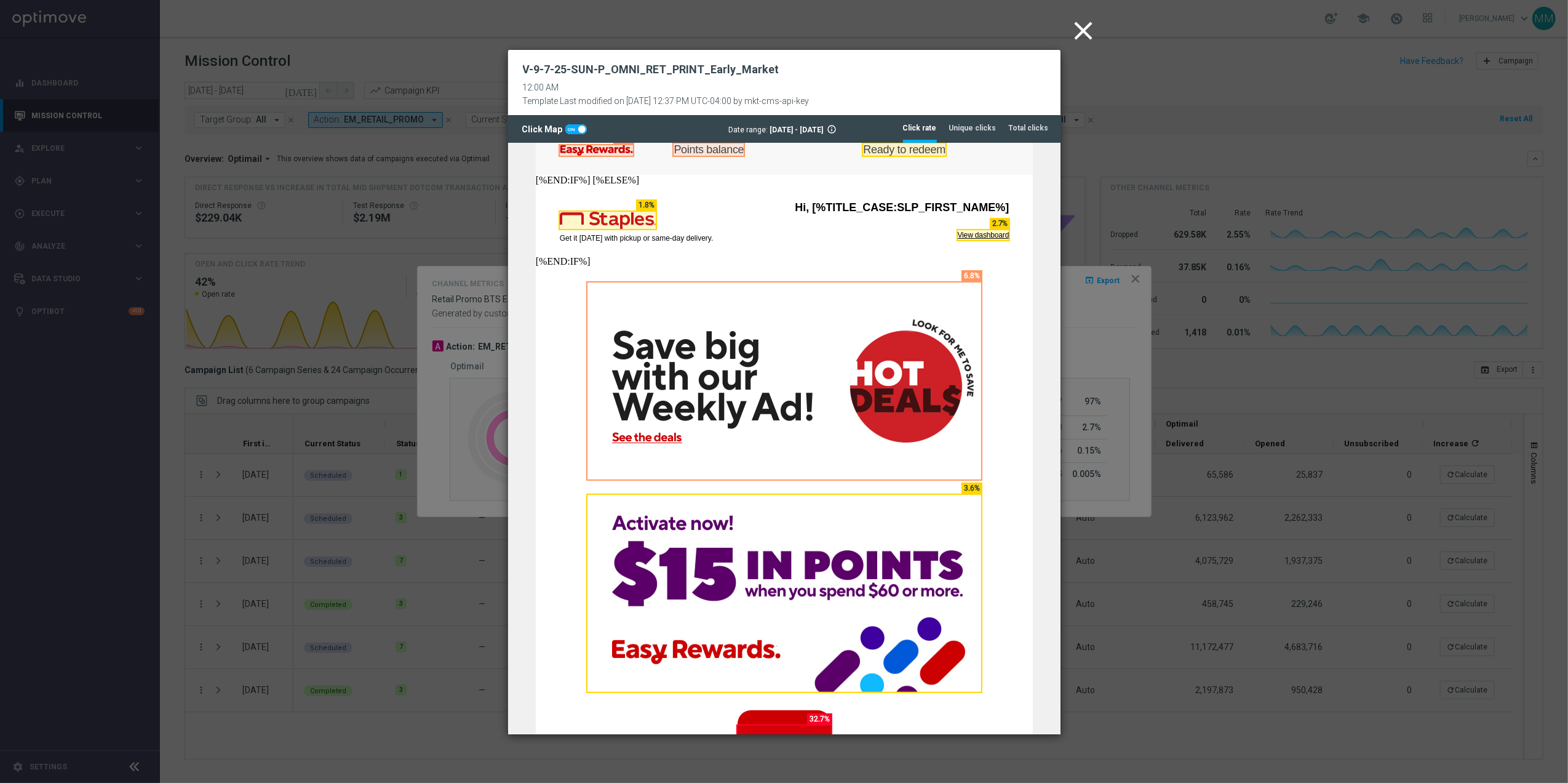
scroll to position [246, 0]
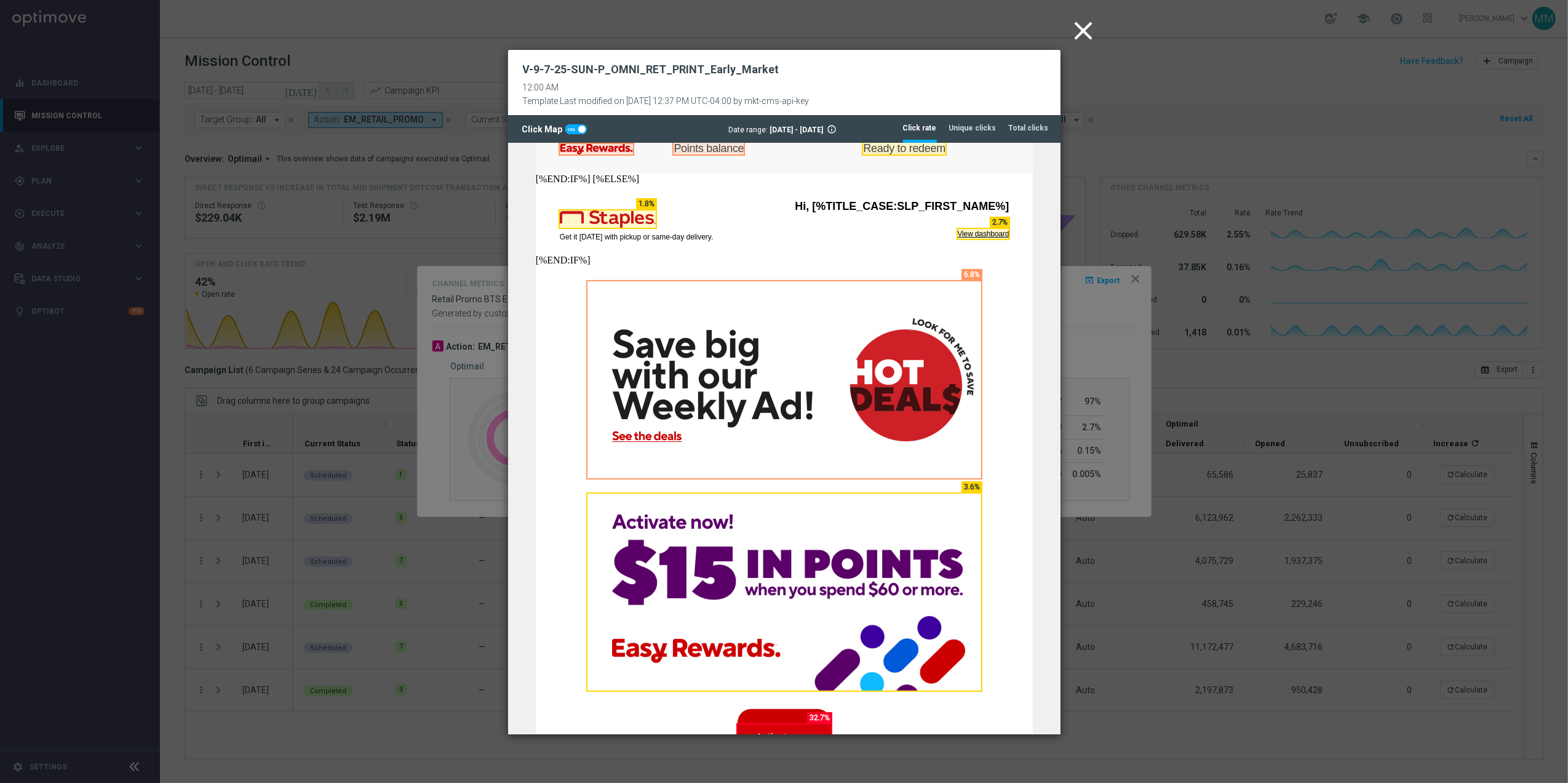
click at [1090, 26] on icon "close" at bounding box center [1084, 31] width 31 height 31
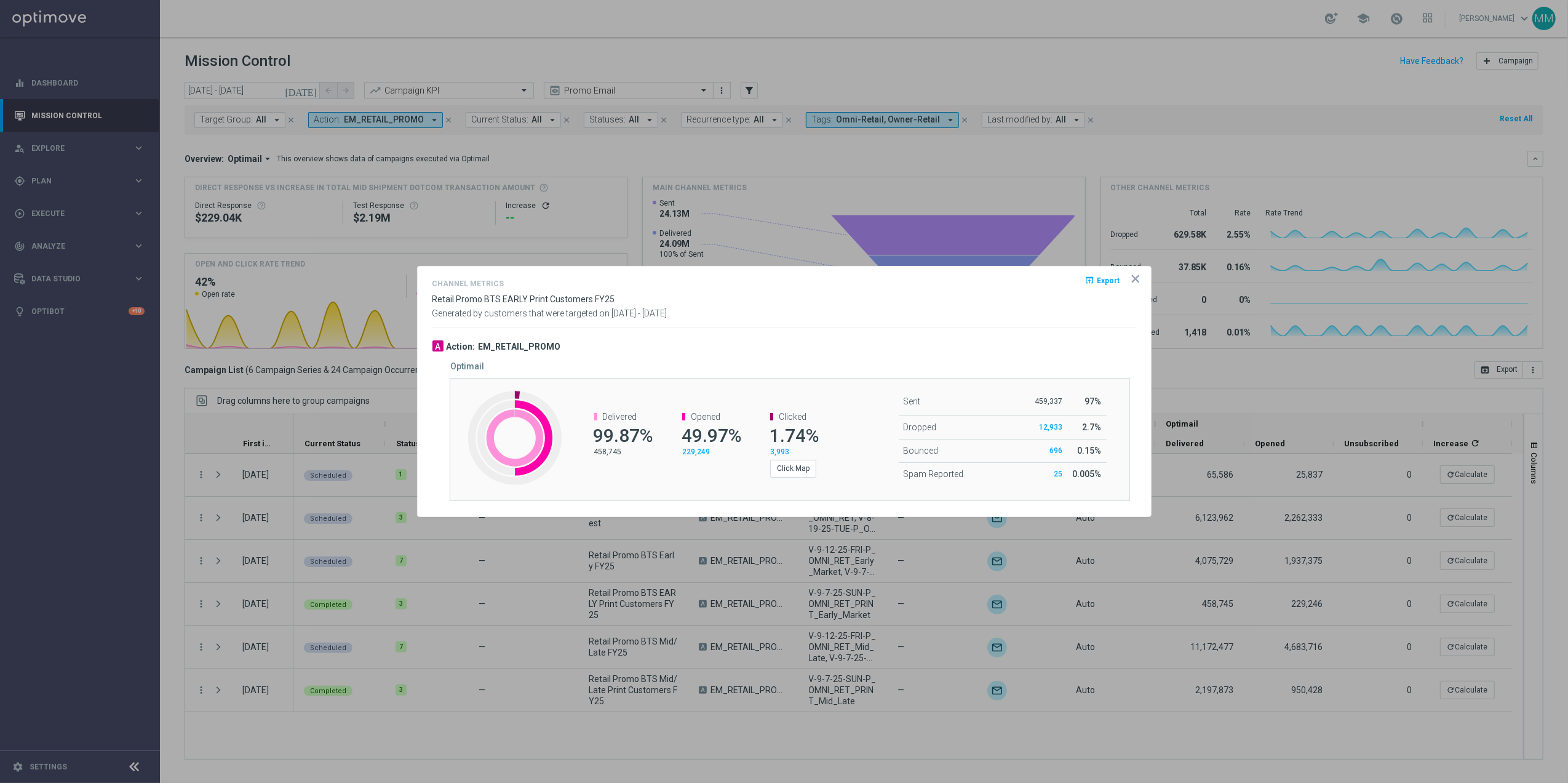
click at [1131, 270] on opti-dialog-container "Channel Metrics open_in_browser Export Retail Promo BTS EARLY Print Customers F…" at bounding box center [784, 391] width 733 height 249
click at [1133, 280] on icon "icon" at bounding box center [1135, 279] width 6 height 6
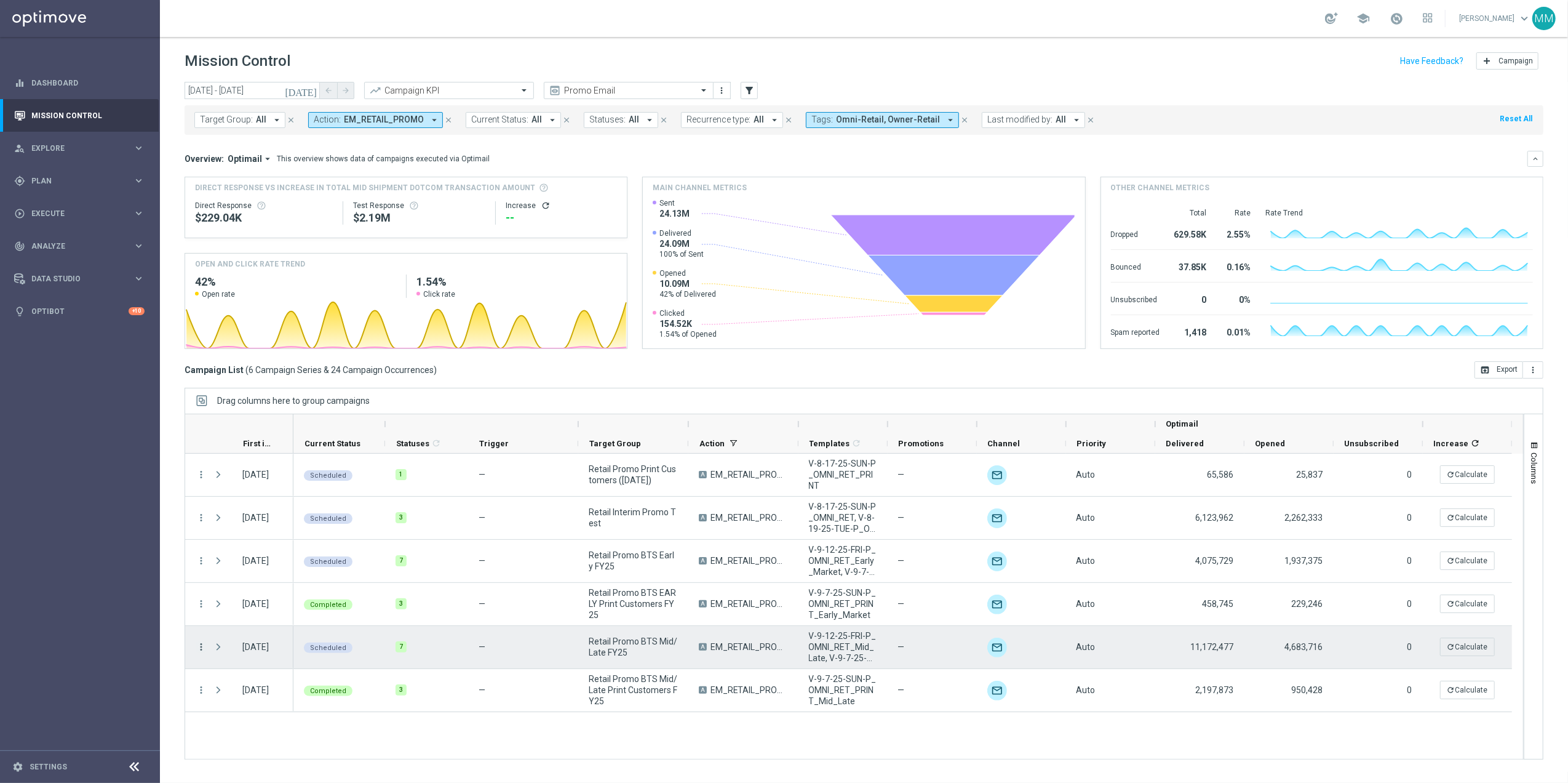
click at [201, 648] on icon "more_vert" at bounding box center [201, 647] width 11 height 11
click at [283, 533] on div "Channel Metrics" at bounding box center [282, 536] width 114 height 8
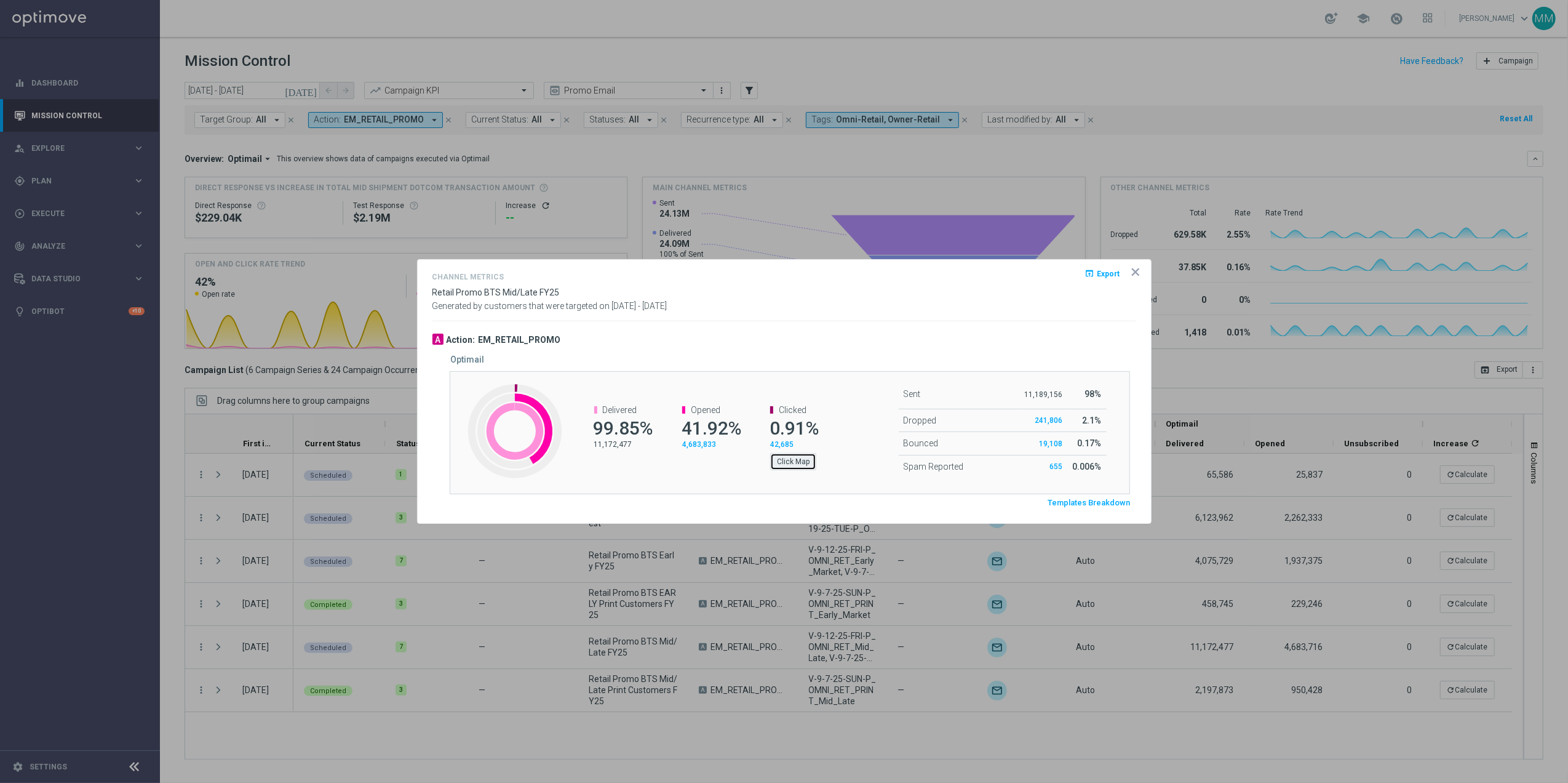
click at [802, 469] on button "Click Map" at bounding box center [793, 461] width 47 height 17
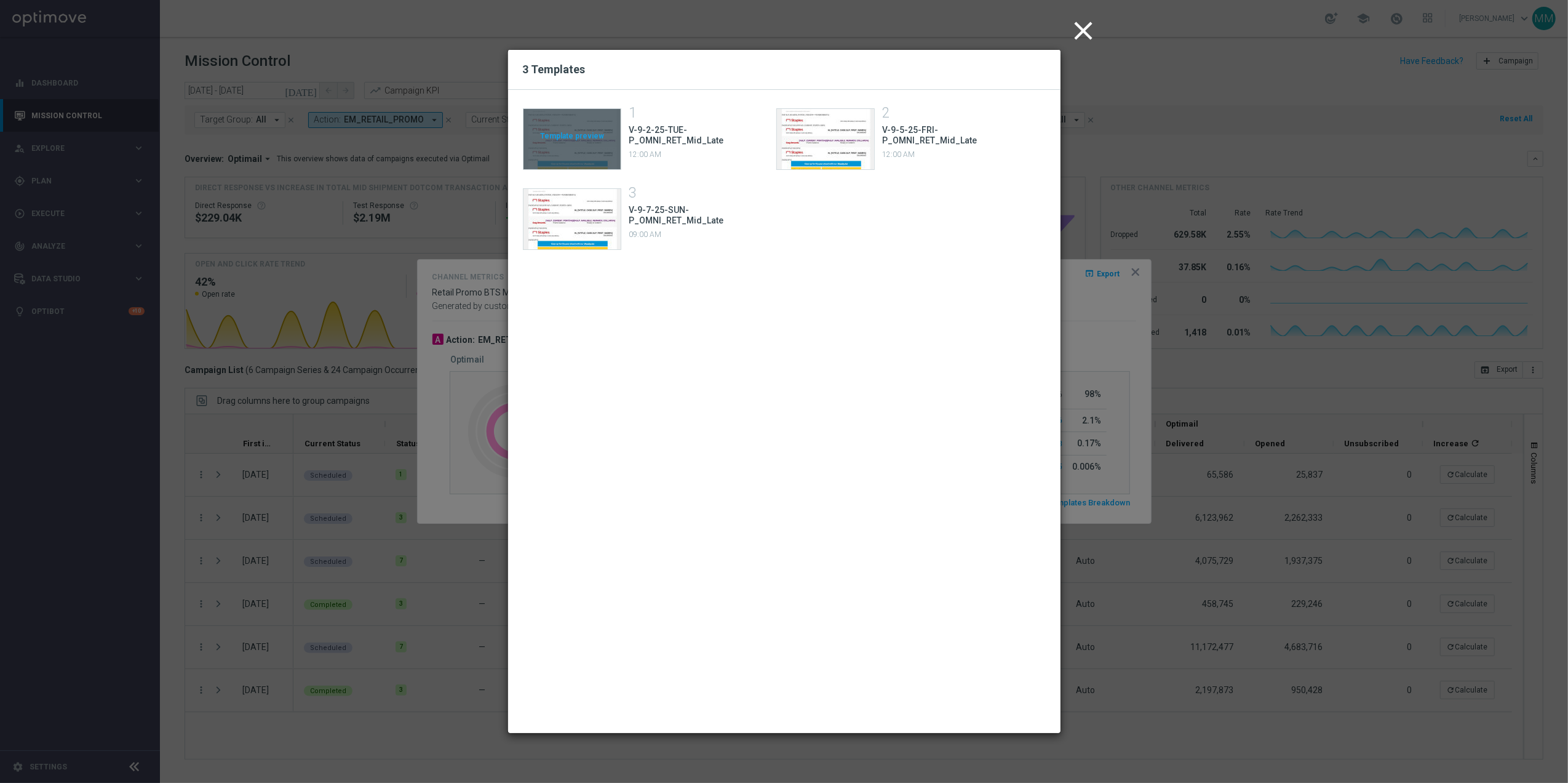
click at [578, 143] on div "Template preview" at bounding box center [572, 139] width 97 height 60
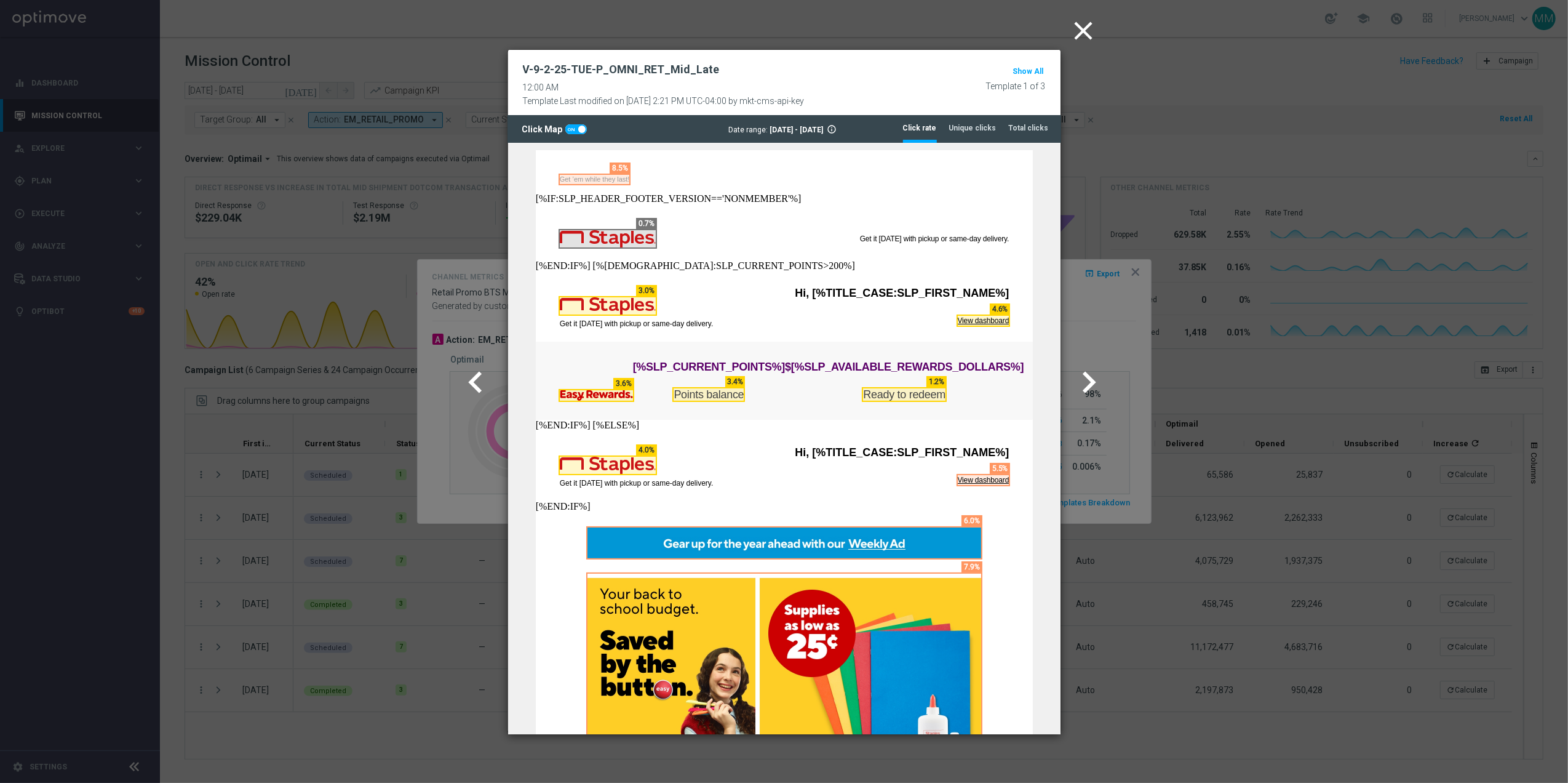
scroll to position [82, 0]
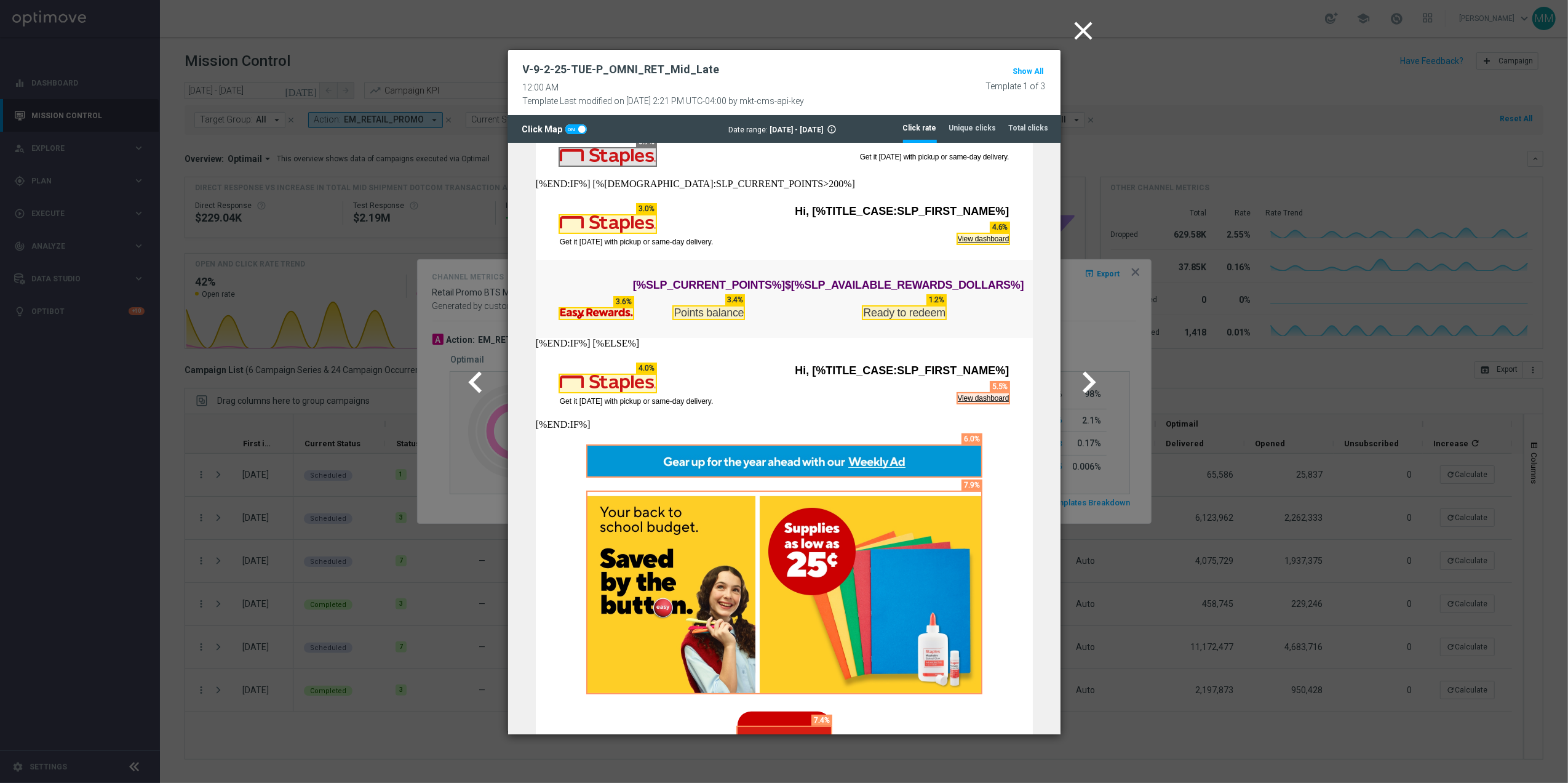
click at [1101, 375] on icon "chevron_right" at bounding box center [1089, 382] width 43 height 43
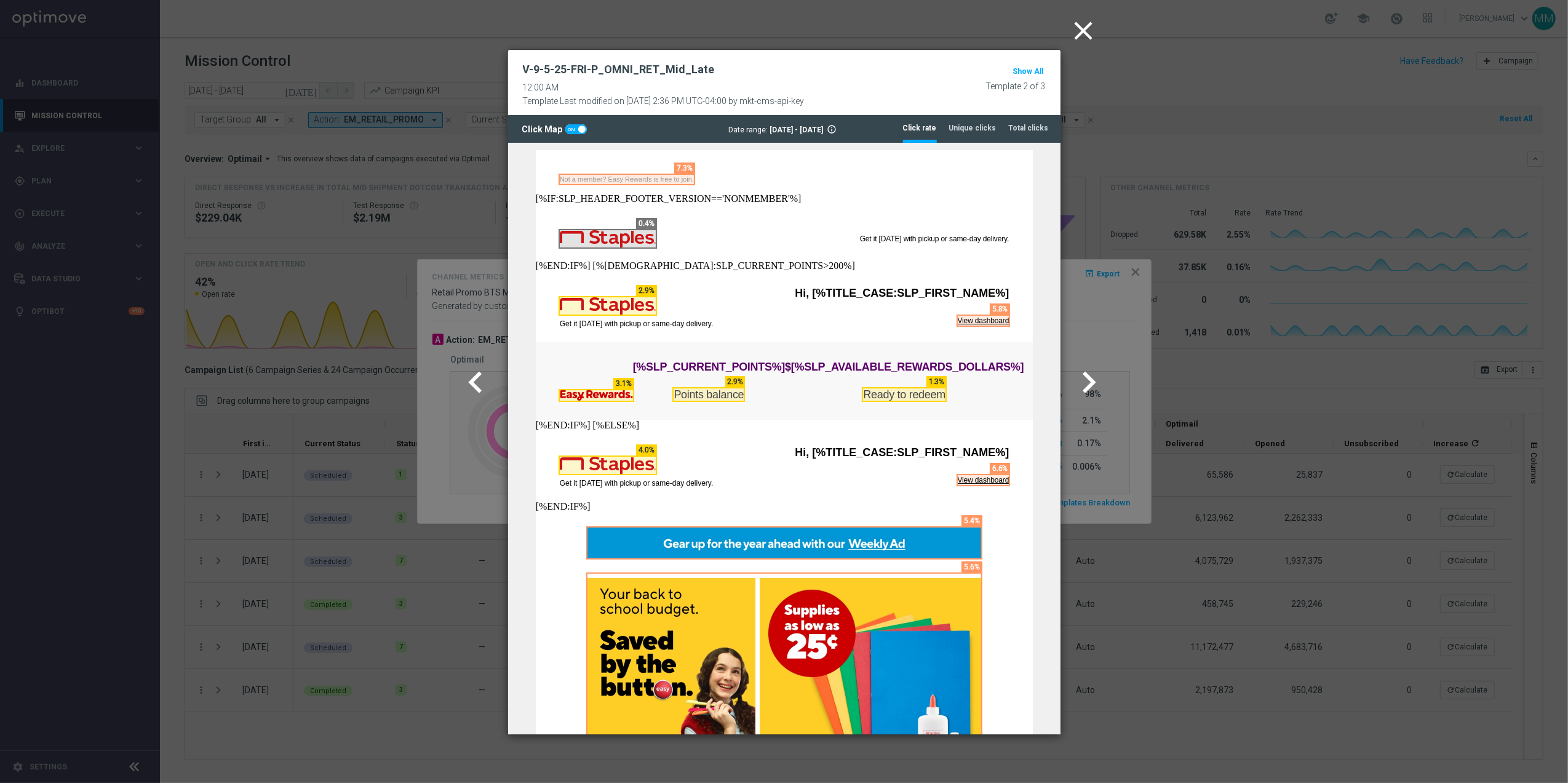
scroll to position [0, 0]
click at [1066, 357] on button "chevron_right" at bounding box center [1090, 382] width 50 height 50
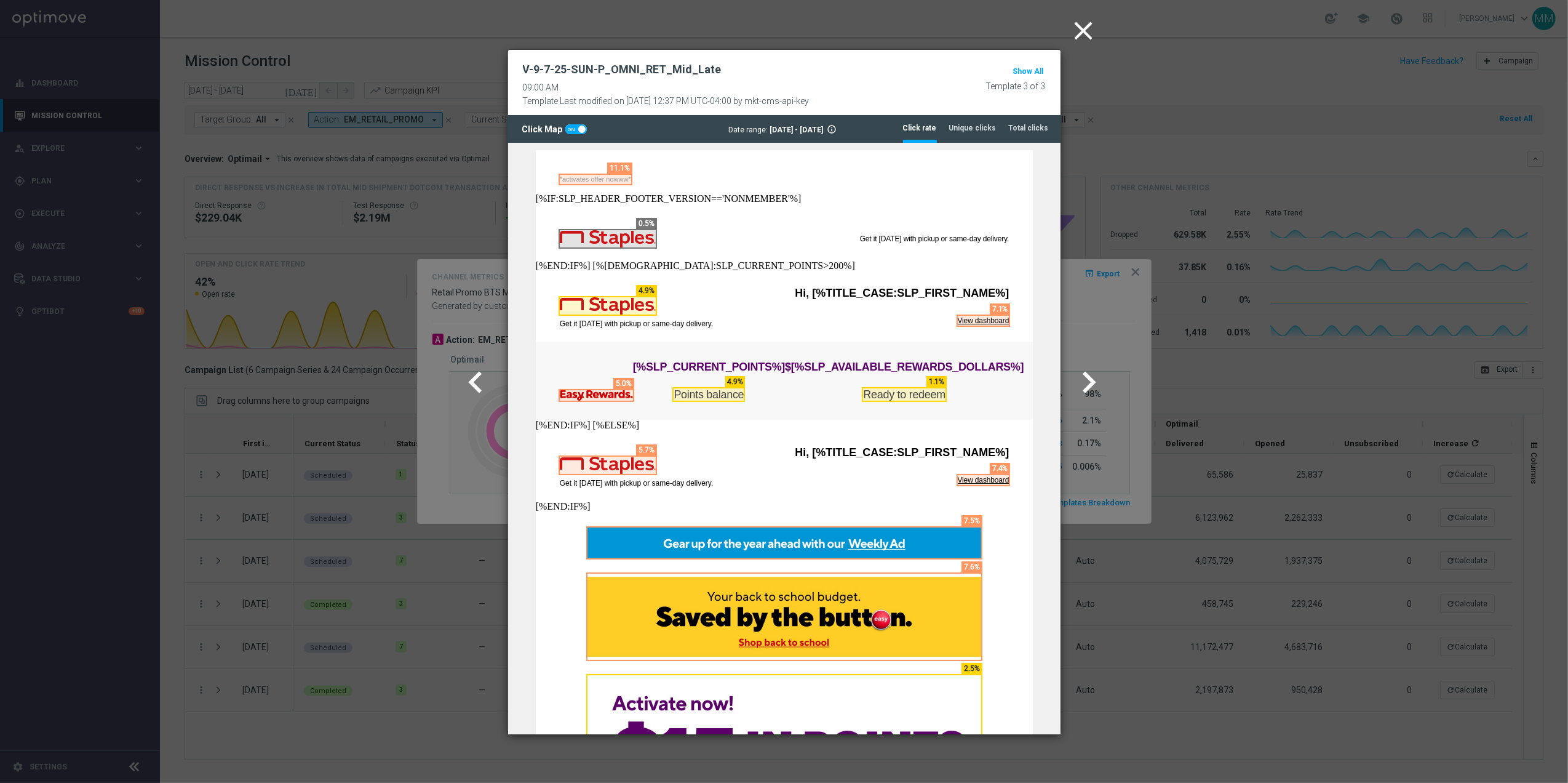
click at [1077, 20] on icon "close" at bounding box center [1084, 31] width 31 height 31
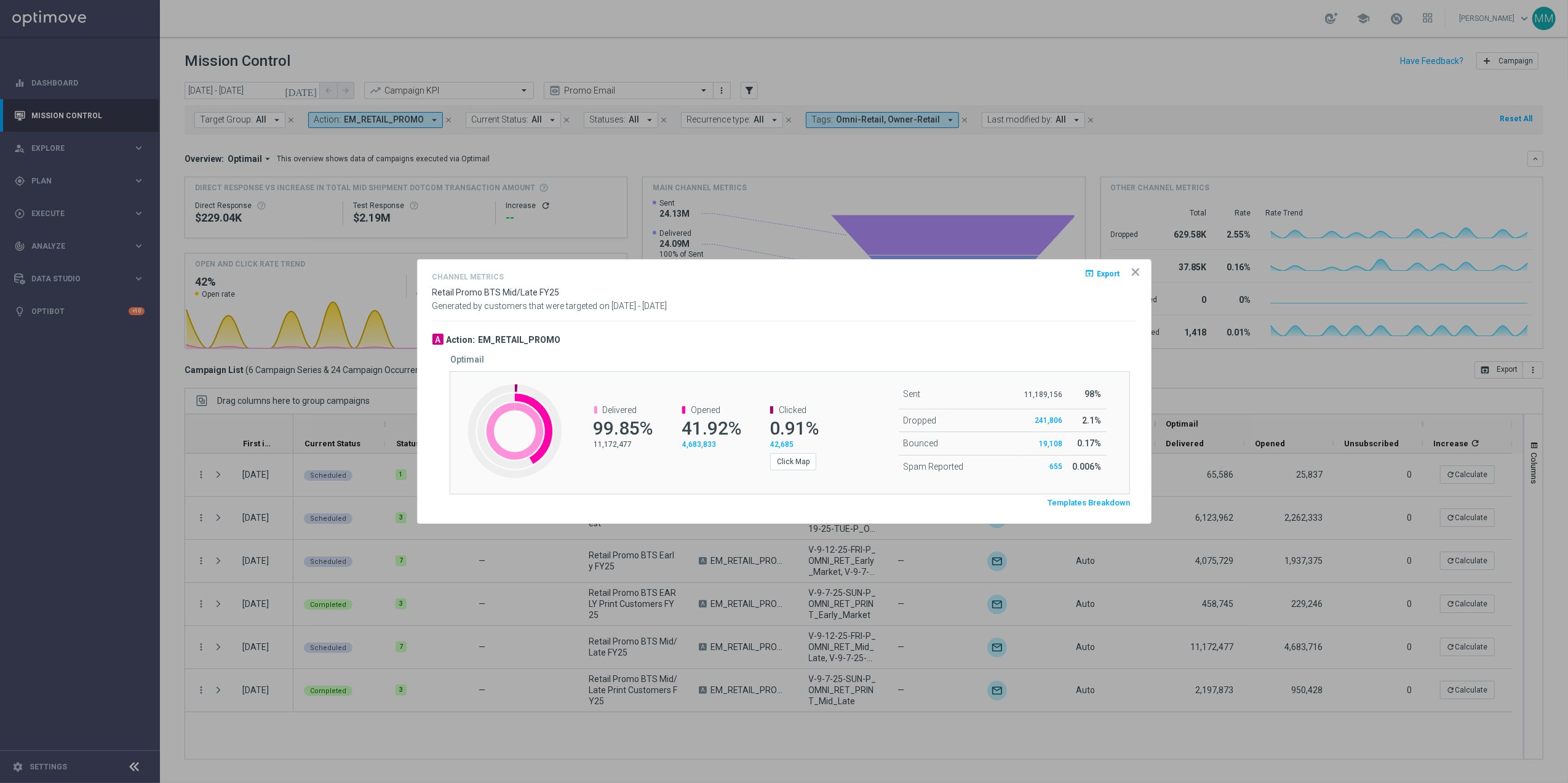
click at [1132, 271] on icon "icon" at bounding box center [1135, 271] width 12 height 12
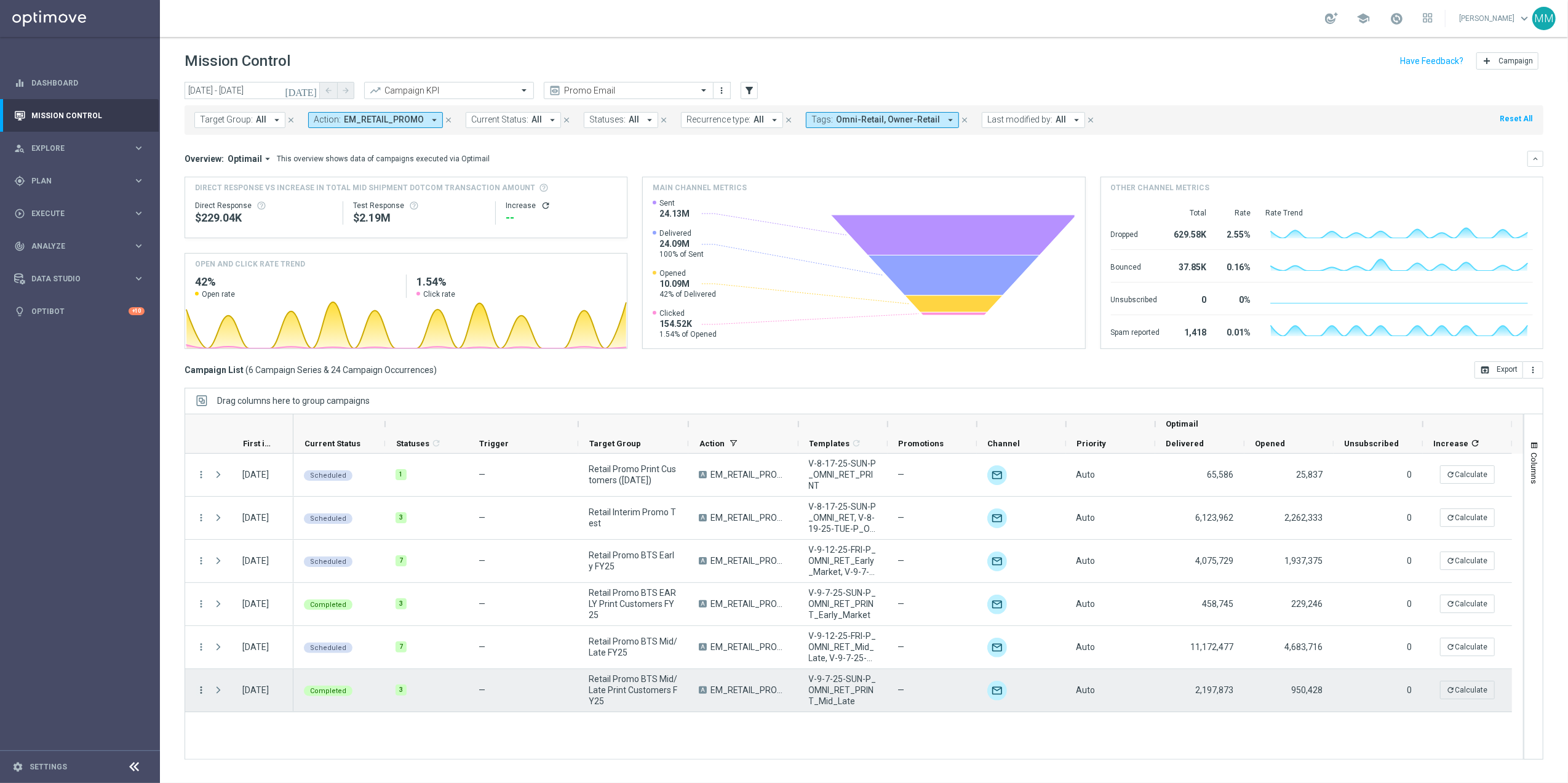
click at [202, 688] on icon "more_vert" at bounding box center [201, 690] width 11 height 11
click at [276, 576] on span "Channel Metrics" at bounding box center [254, 579] width 58 height 8
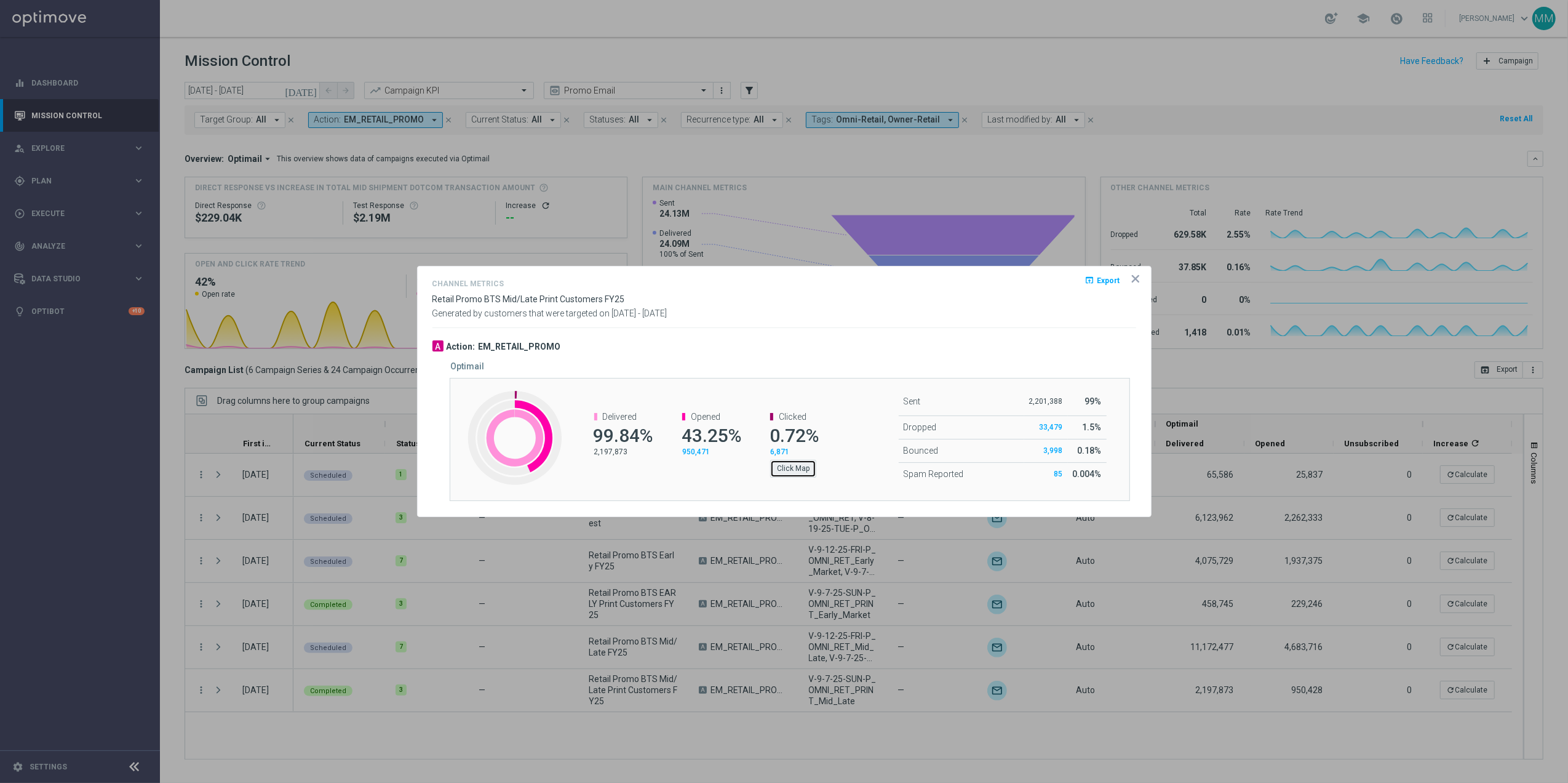
click at [787, 464] on button "Click Map" at bounding box center [793, 468] width 47 height 17
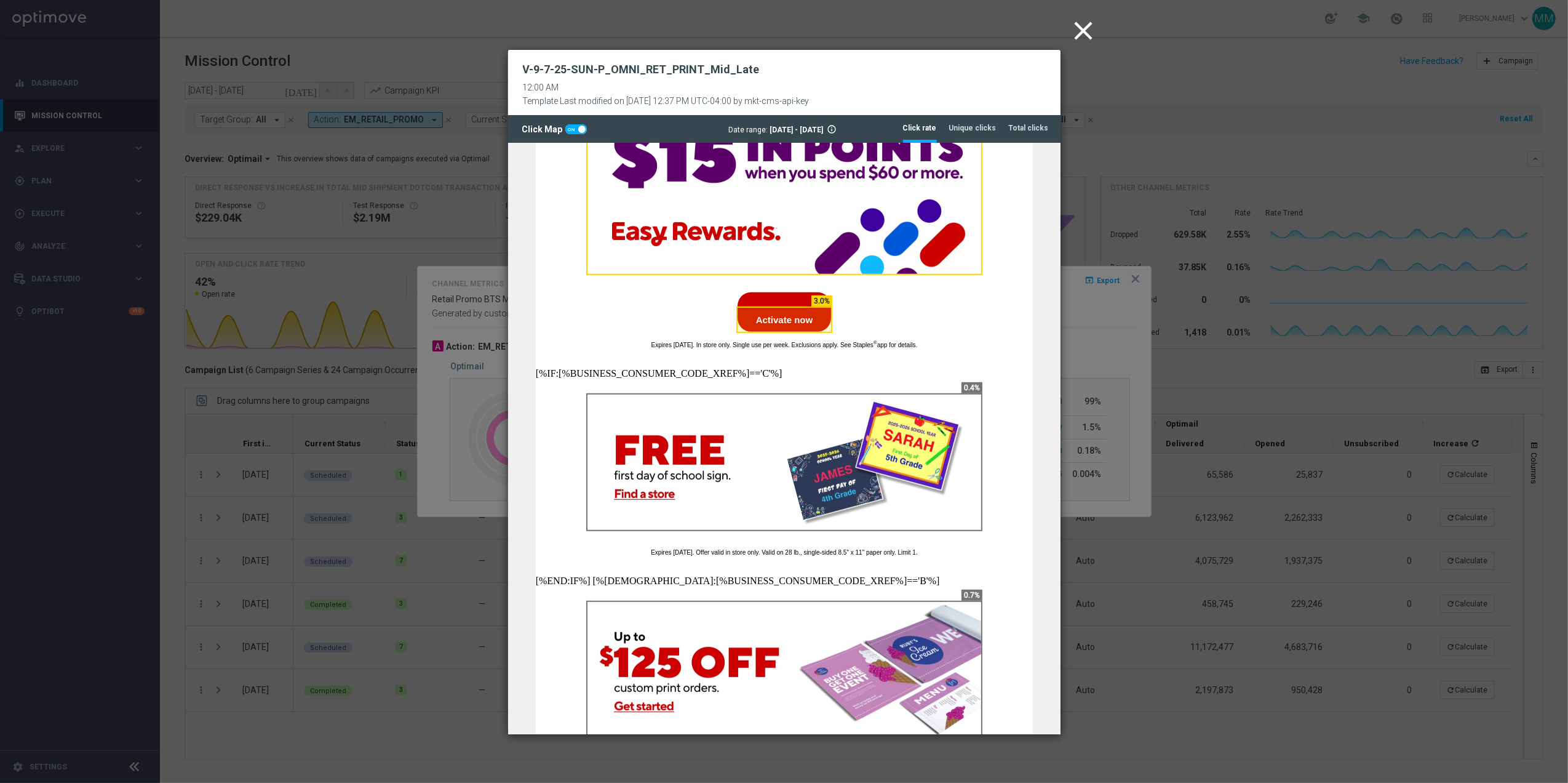
scroll to position [738, 0]
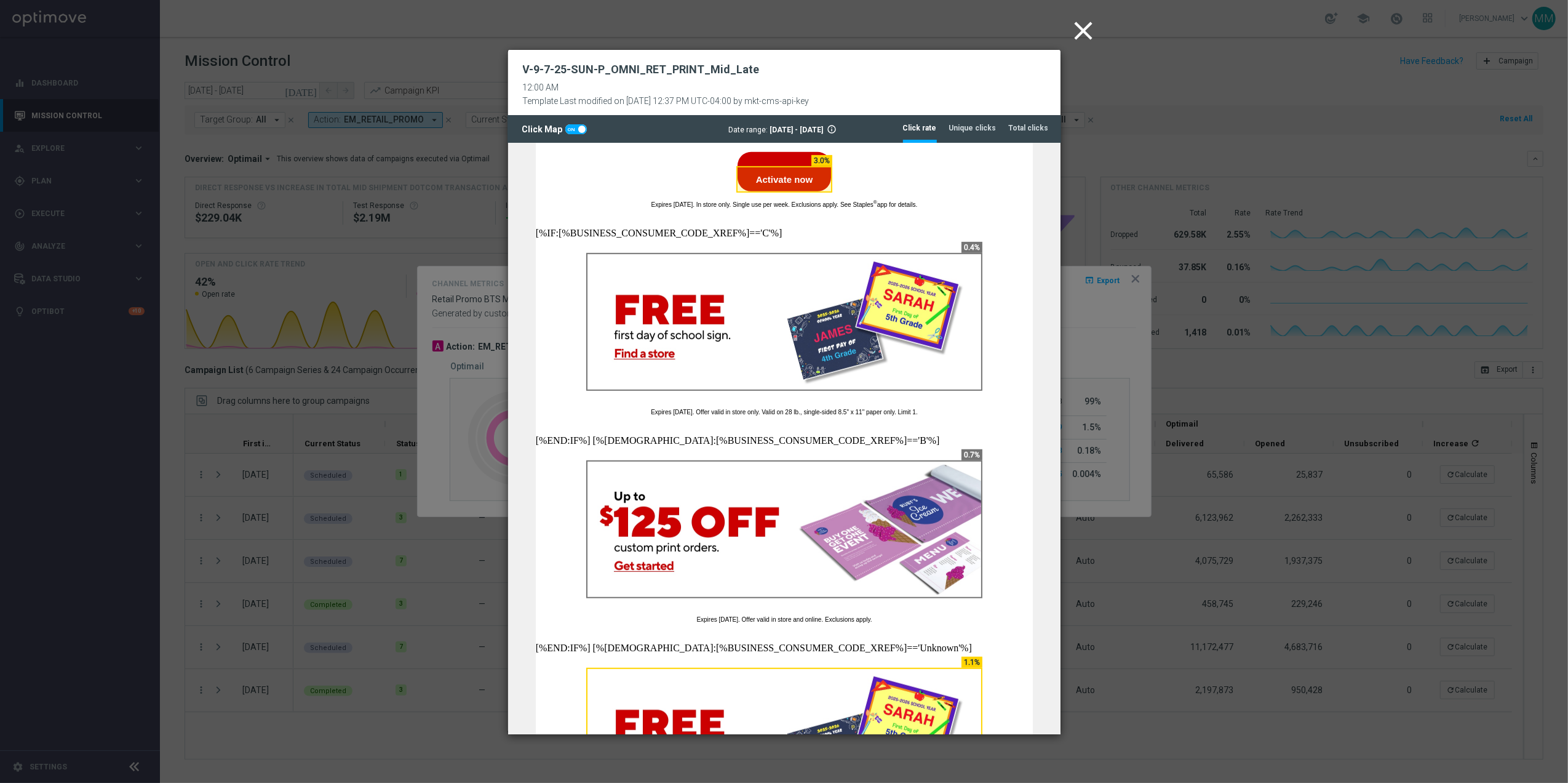
click at [1089, 16] on icon "close" at bounding box center [1084, 31] width 31 height 31
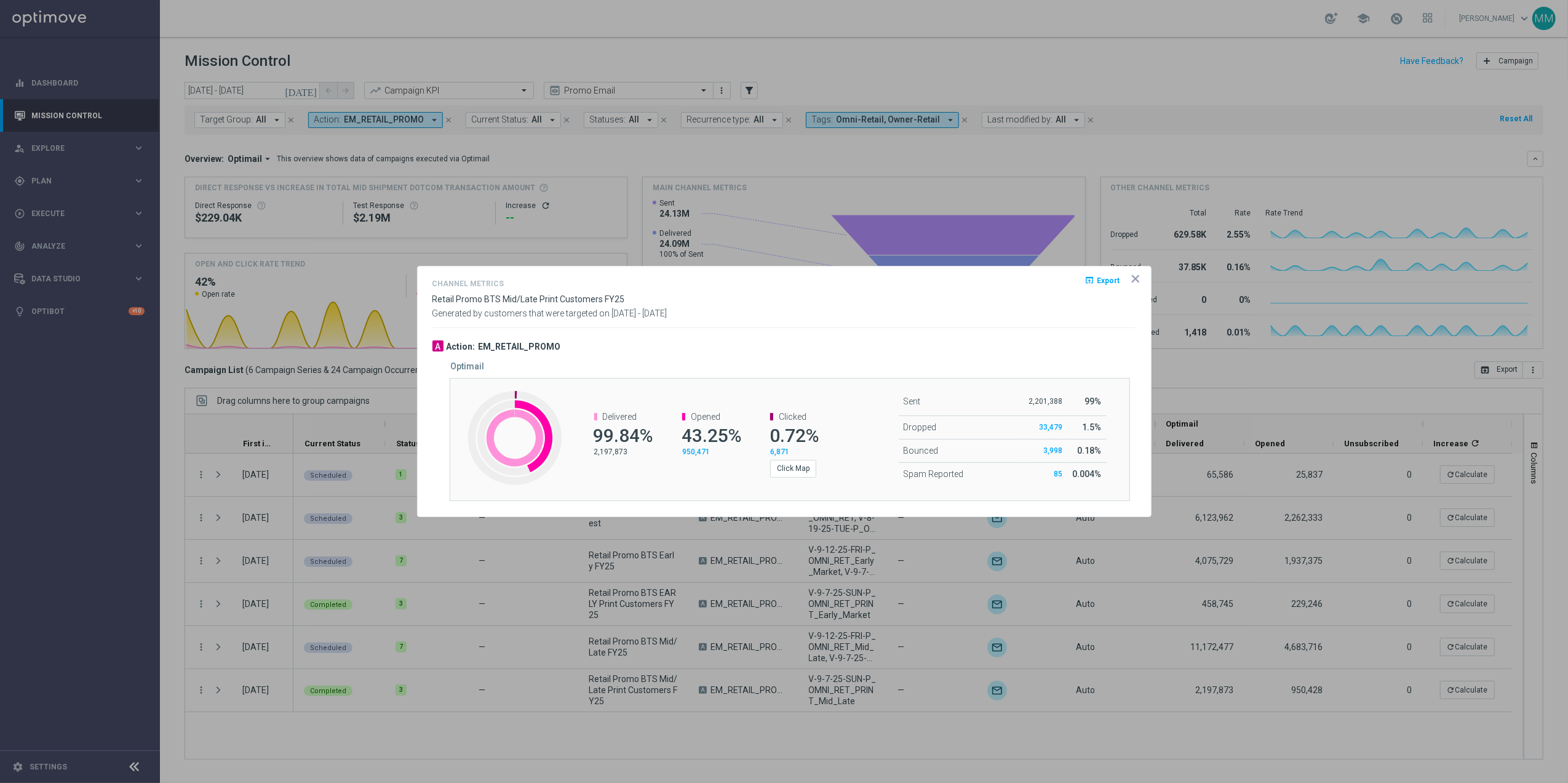
click at [1140, 281] on icon "icon" at bounding box center [1135, 278] width 12 height 12
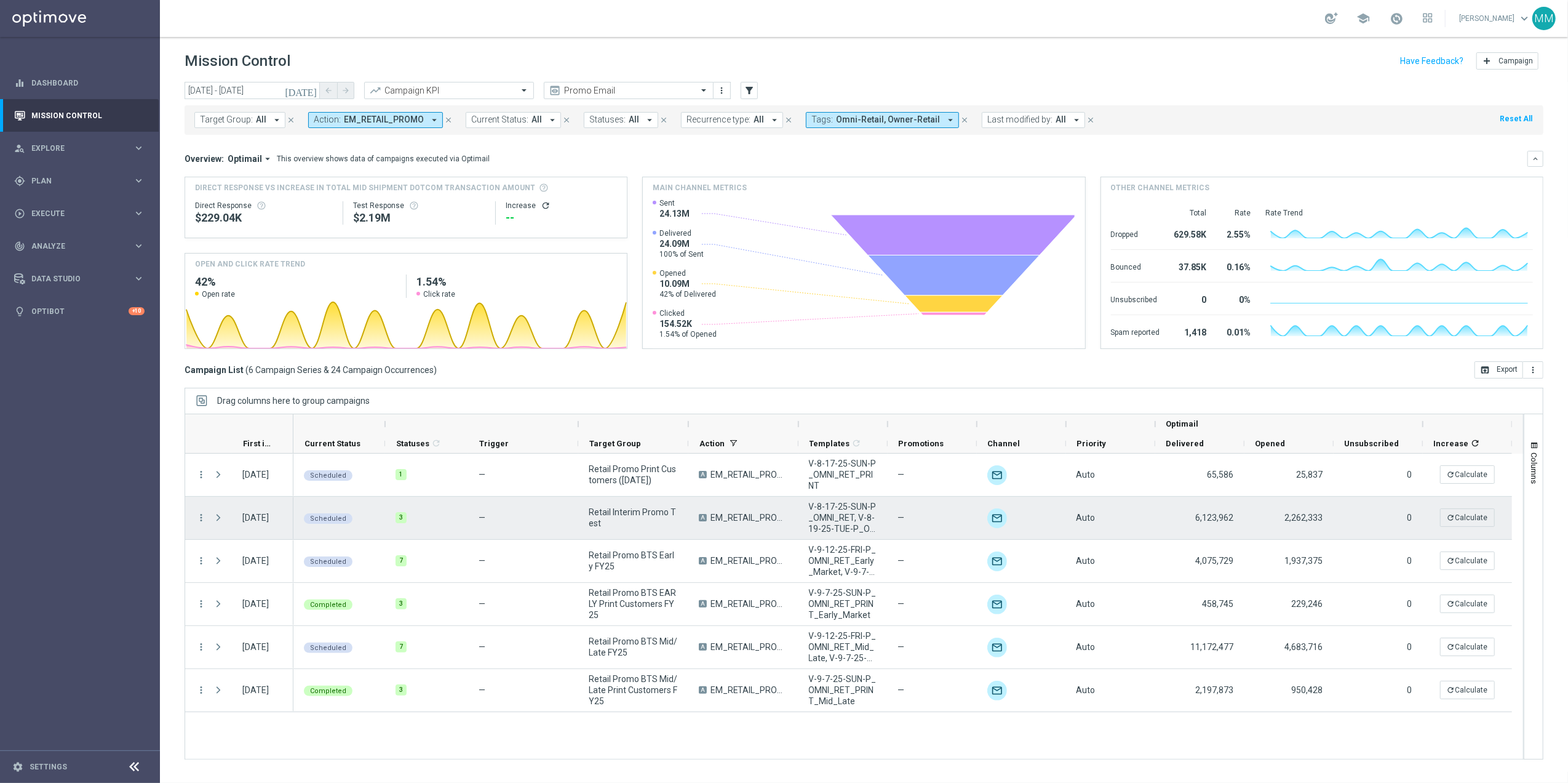
click at [198, 524] on div "more_vert" at bounding box center [196, 518] width 22 height 42
click at [201, 518] on icon "more_vert" at bounding box center [201, 517] width 11 height 11
click at [269, 557] on span "Channel Metrics" at bounding box center [254, 560] width 58 height 8
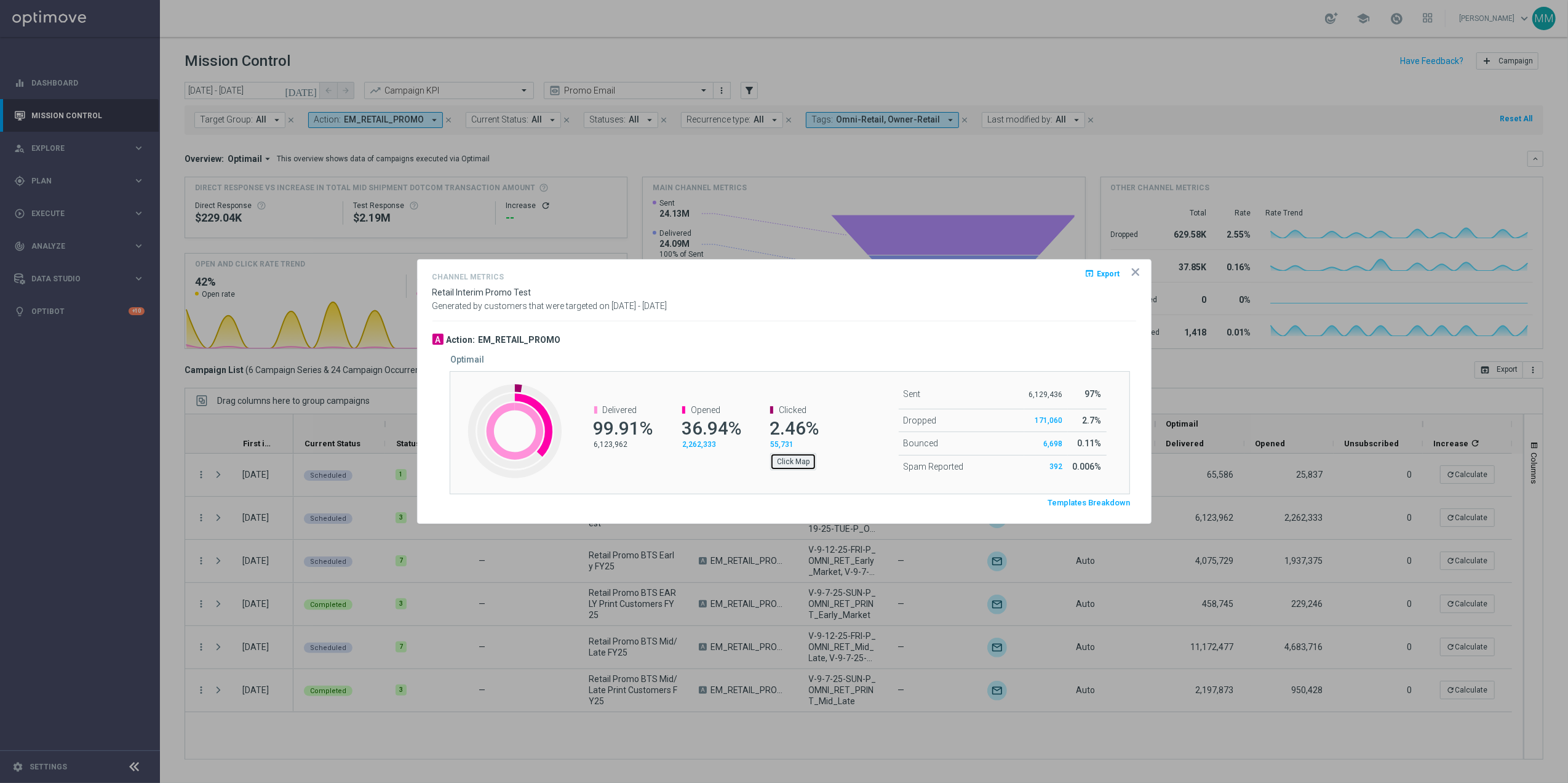
click at [787, 465] on button "Click Map" at bounding box center [793, 461] width 47 height 17
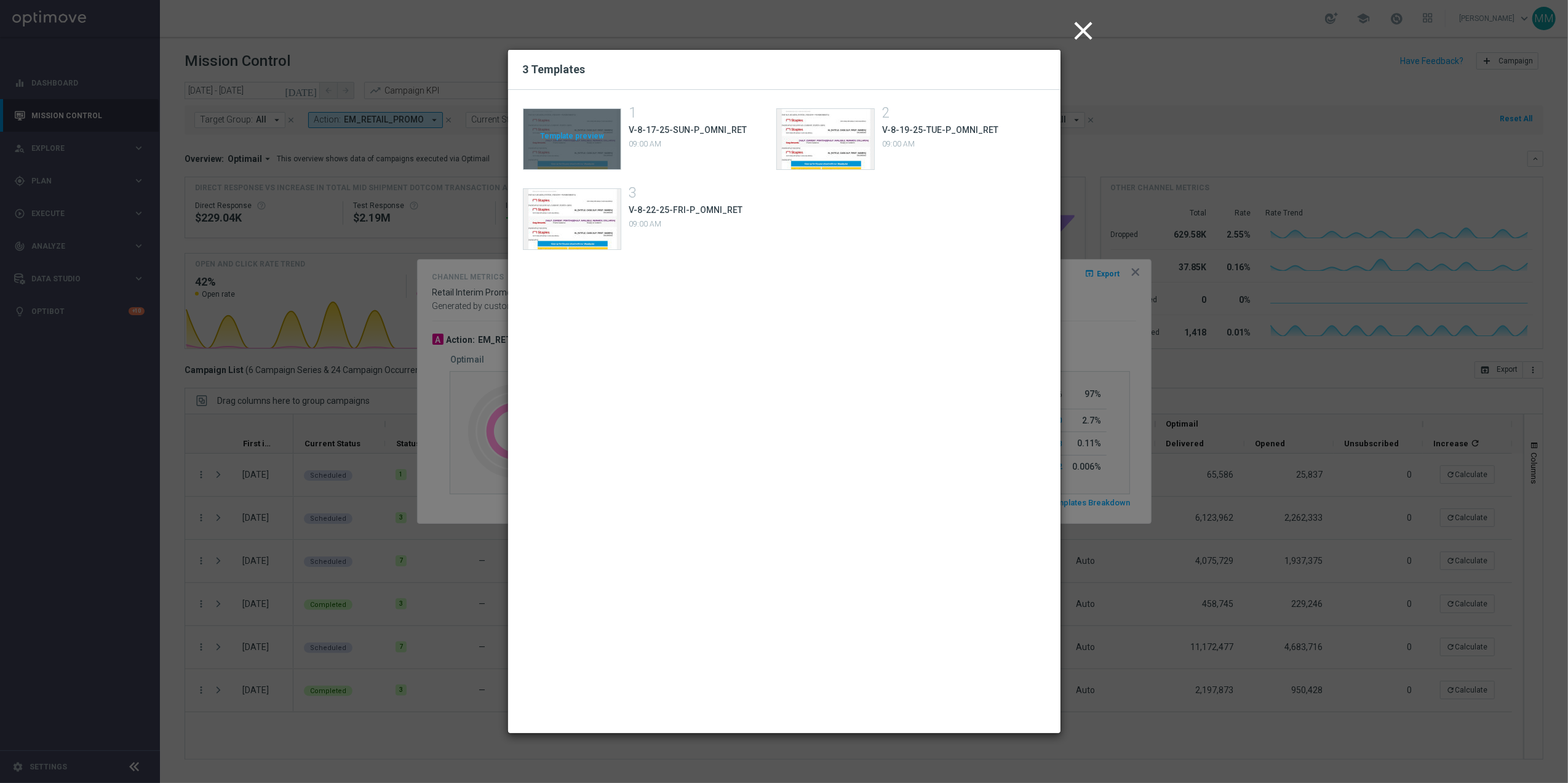
click at [596, 118] on div "Template preview" at bounding box center [572, 139] width 97 height 60
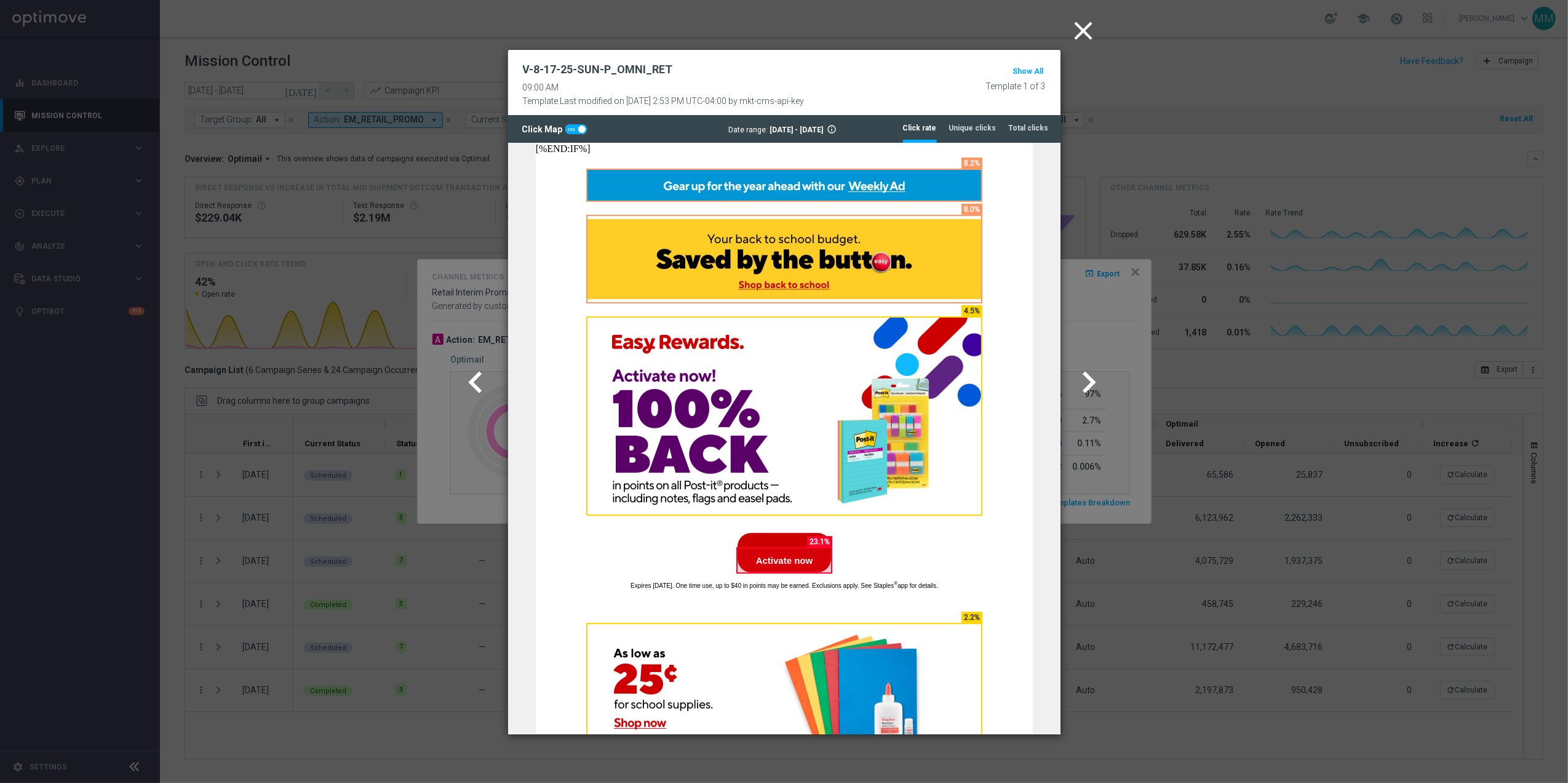
scroll to position [328, 0]
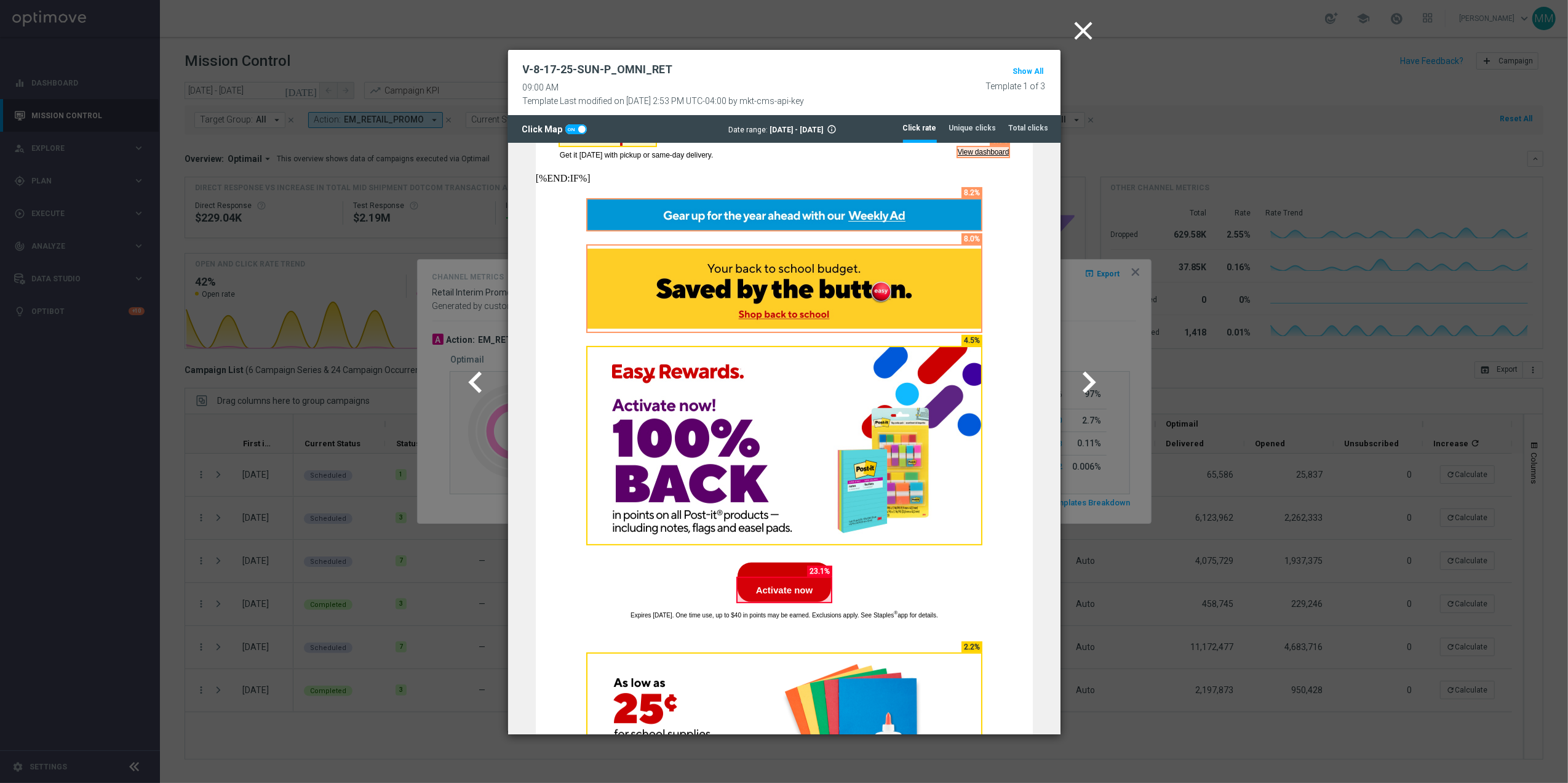
click at [1091, 384] on icon "chevron_right" at bounding box center [1089, 382] width 43 height 43
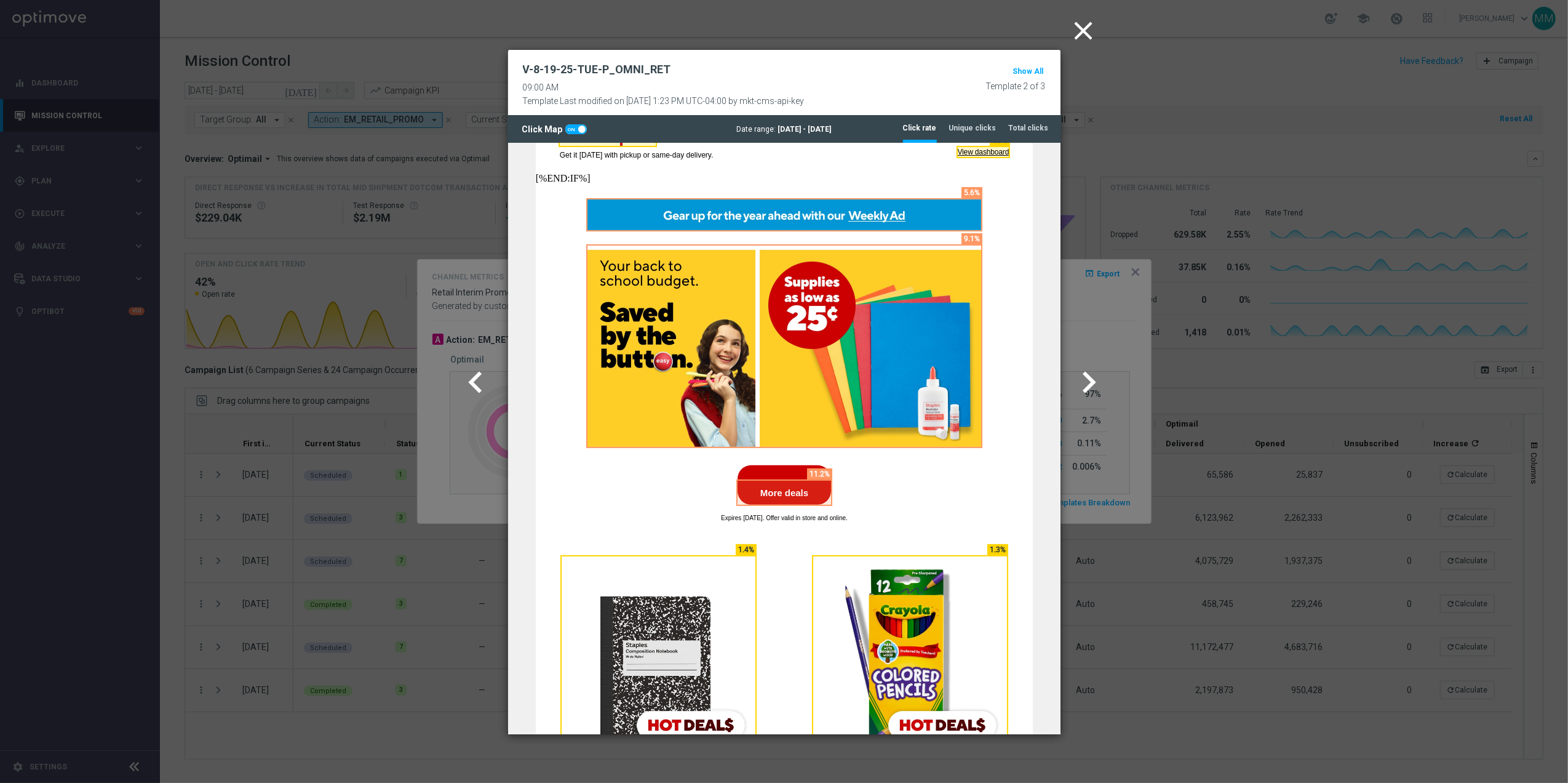
click at [1086, 382] on icon "chevron_right" at bounding box center [1089, 382] width 43 height 43
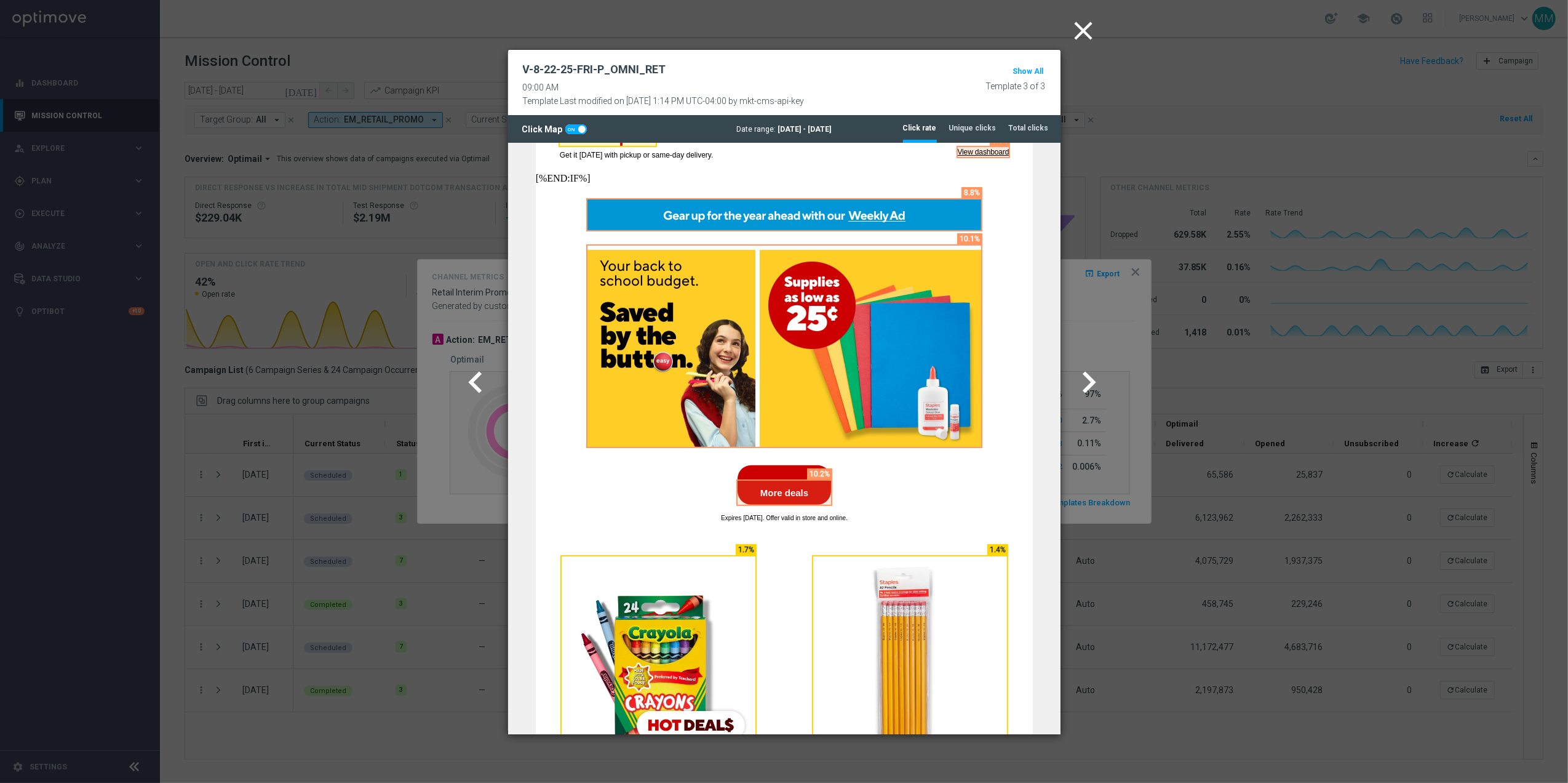
click at [1087, 384] on icon "chevron_right" at bounding box center [1089, 382] width 43 height 43
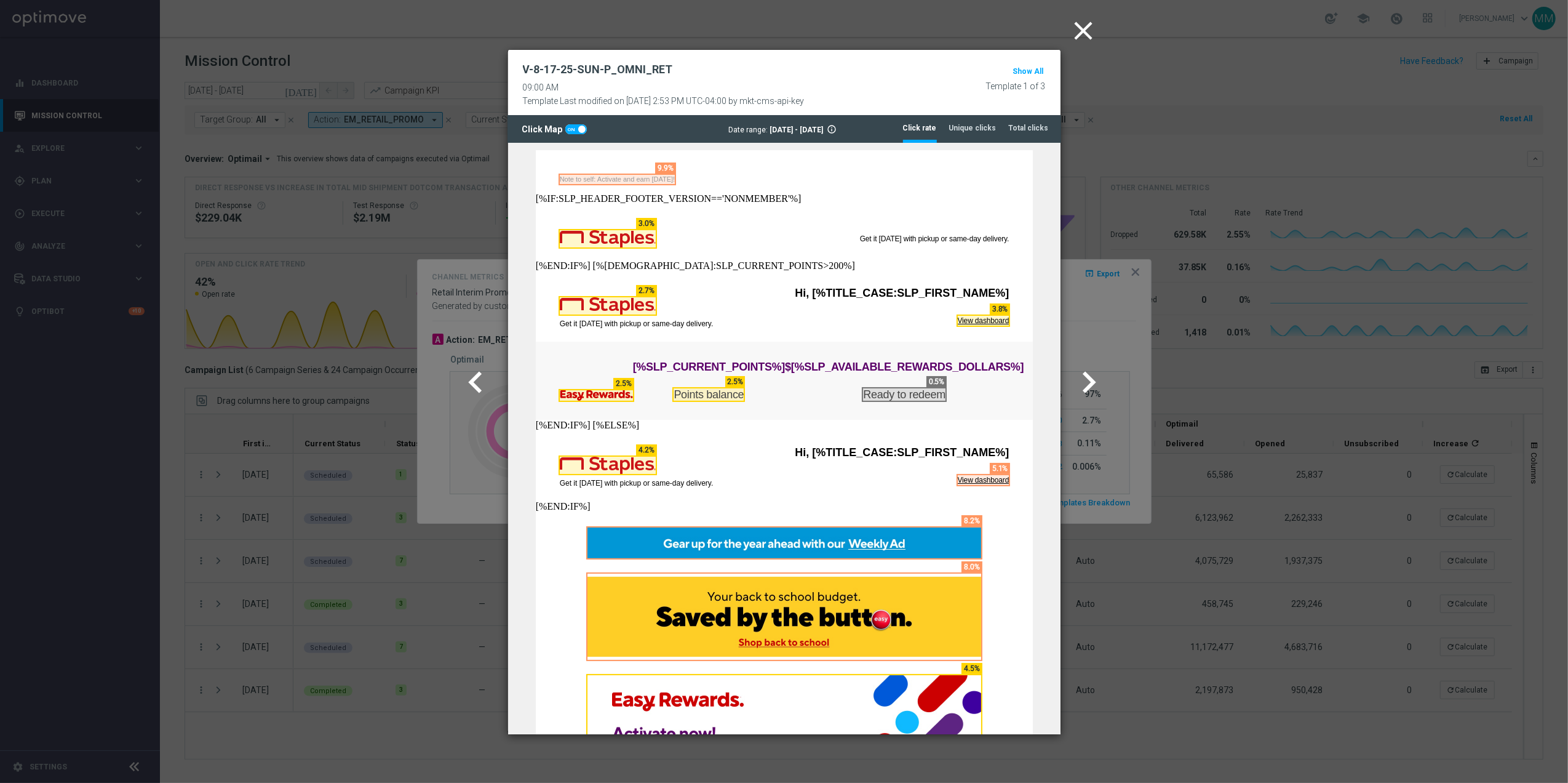
click at [1087, 384] on icon "chevron_right" at bounding box center [1089, 382] width 43 height 43
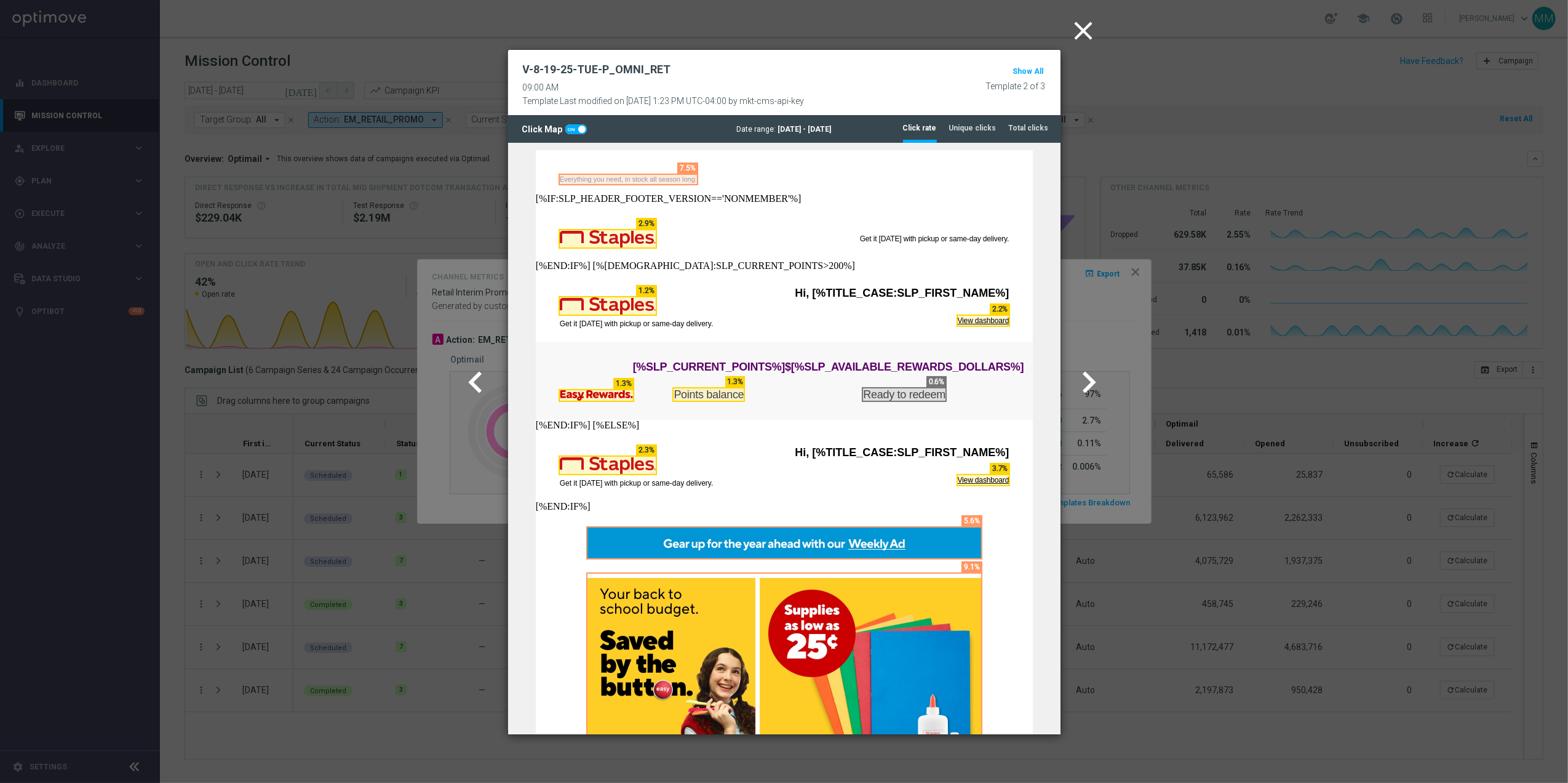
scroll to position [0, 0]
click at [1093, 30] on icon "close" at bounding box center [1084, 31] width 31 height 31
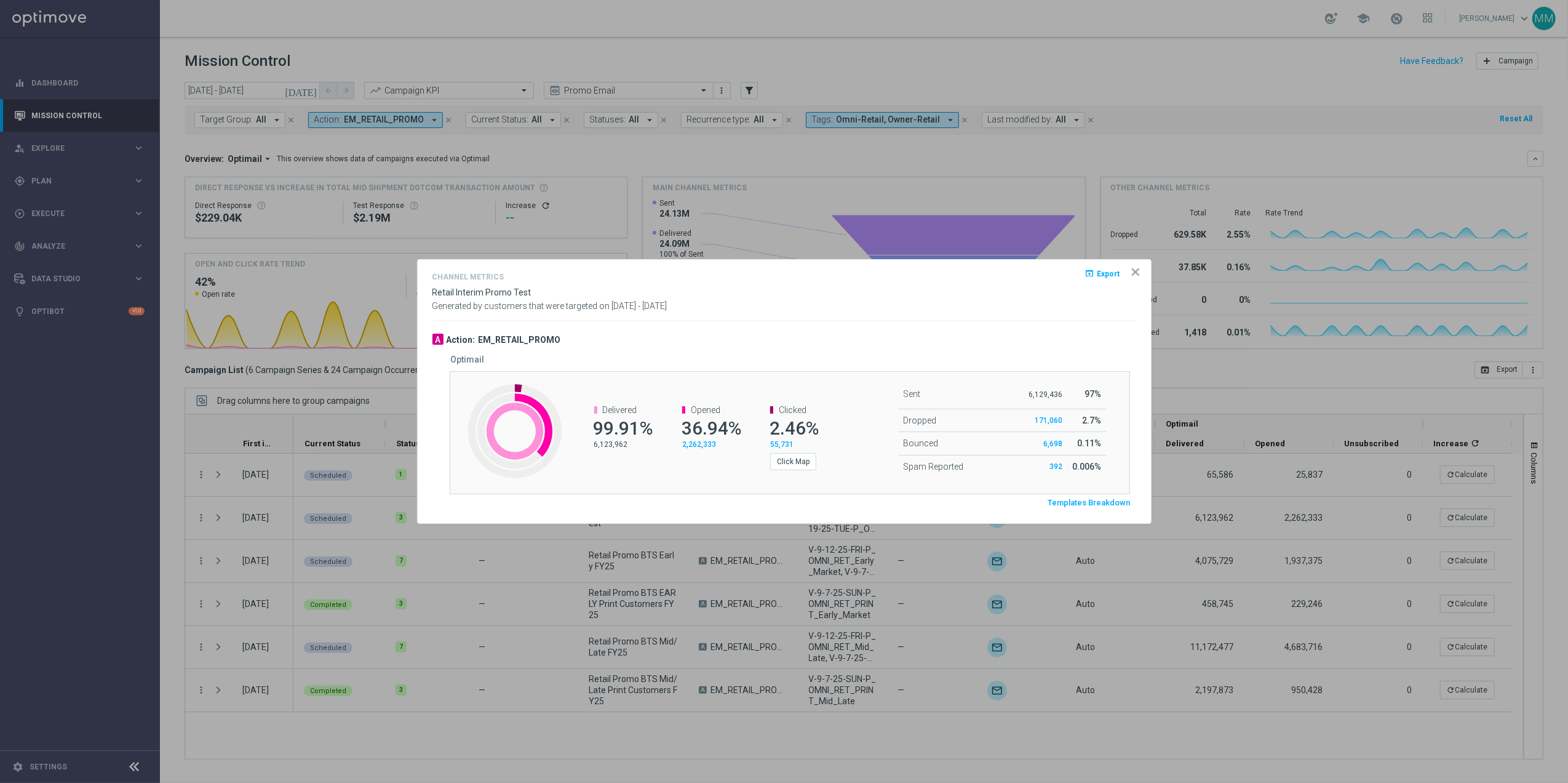
click at [1140, 271] on icon "icon" at bounding box center [1135, 271] width 12 height 12
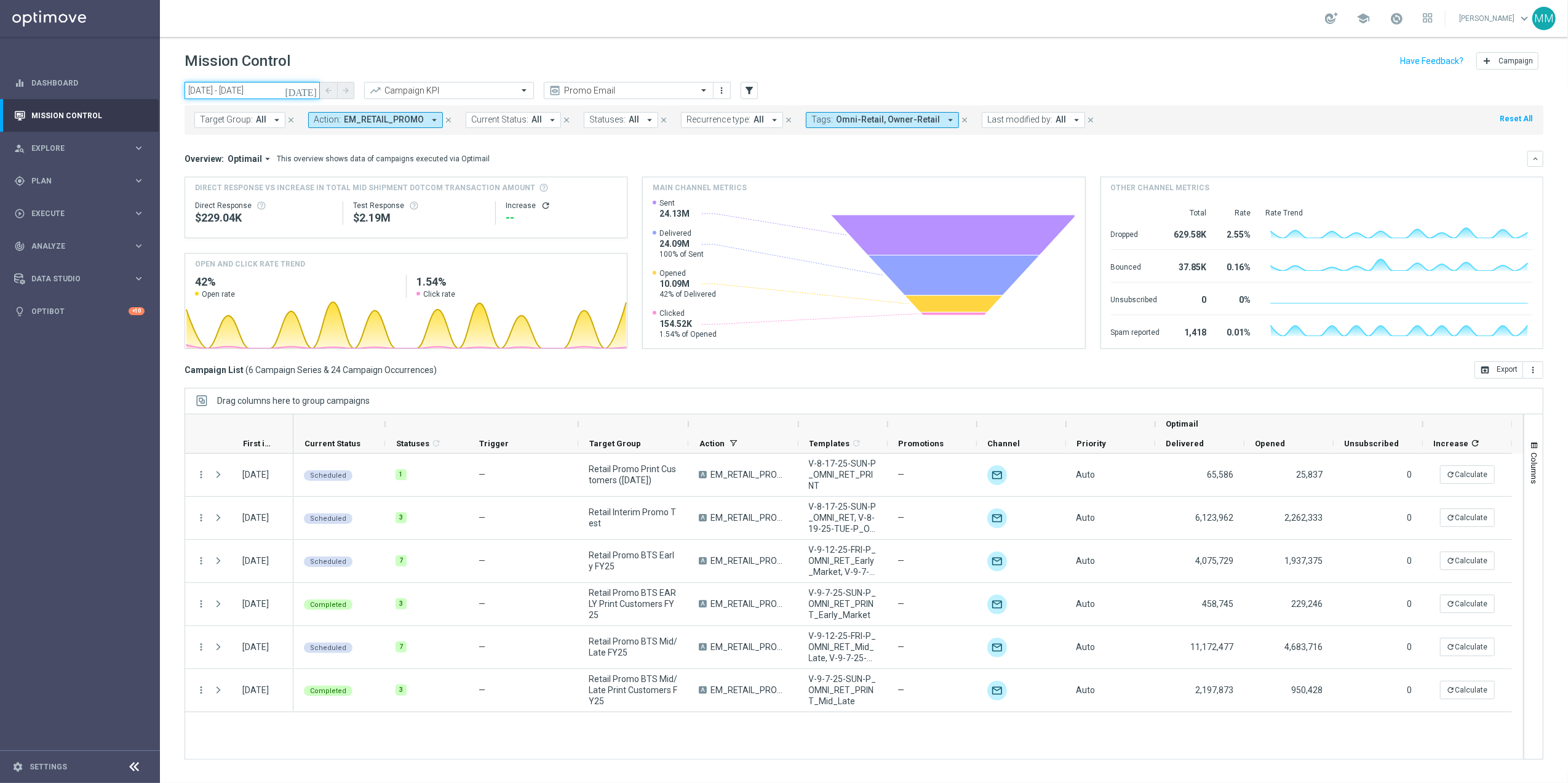
click at [299, 91] on input "17 Aug 2025 - 07 Sep 2025" at bounding box center [252, 90] width 135 height 17
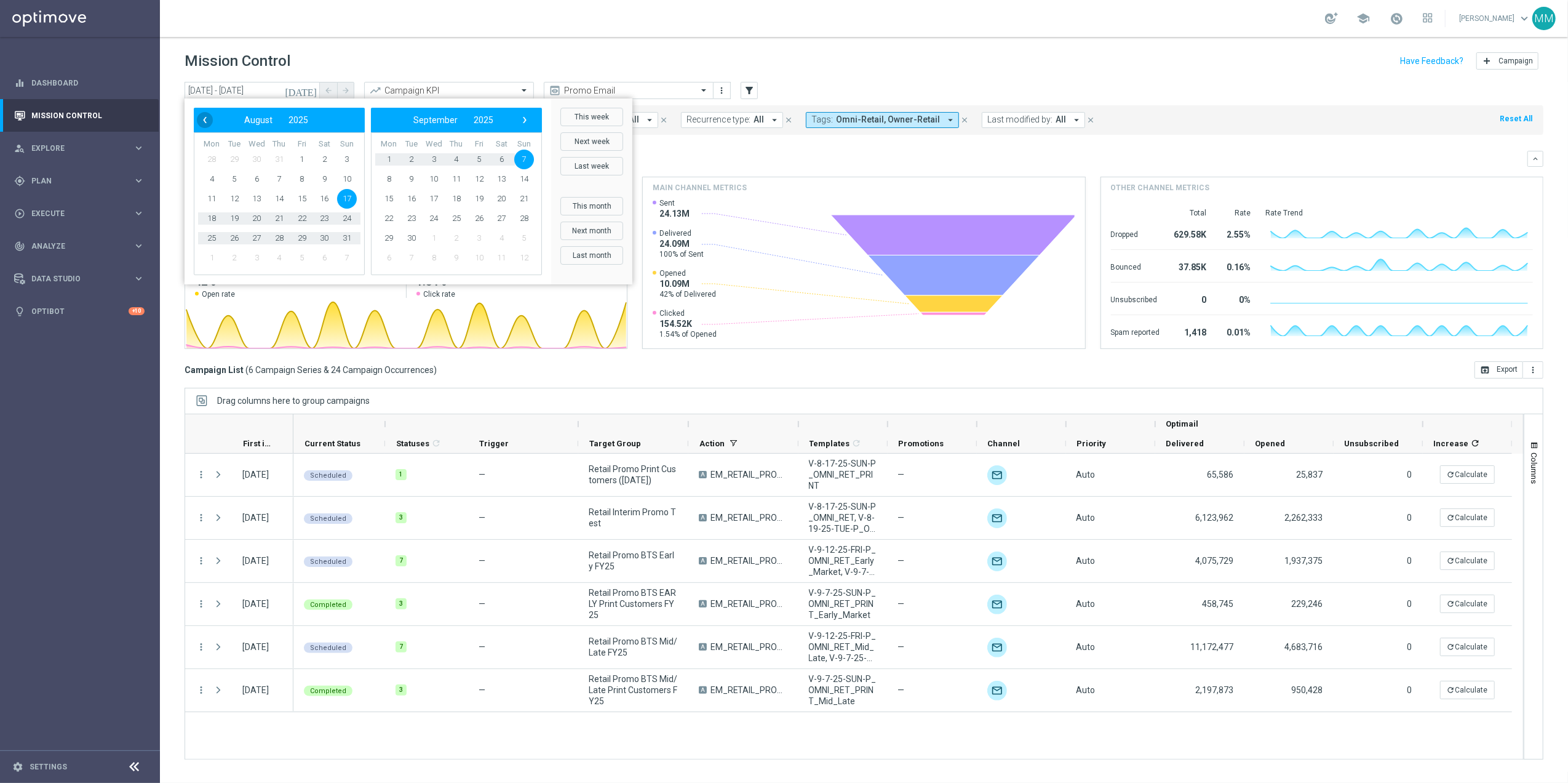
click at [210, 124] on span "‹" at bounding box center [205, 121] width 16 height 16
click at [210, 123] on span "‹" at bounding box center [205, 121] width 16 height 16
click at [261, 171] on span "4" at bounding box center [257, 179] width 20 height 20
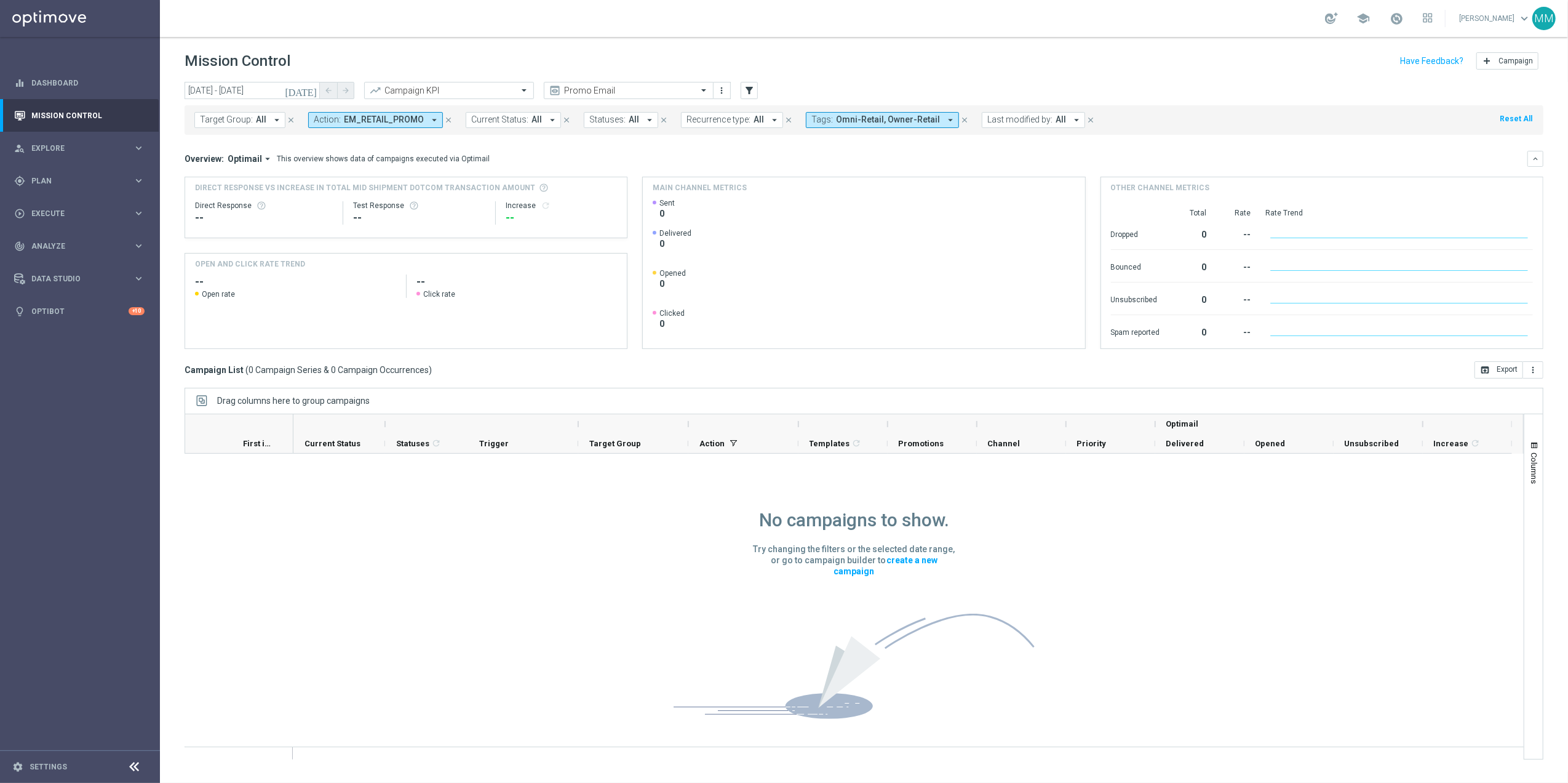
click at [310, 90] on icon "[DATE]" at bounding box center [301, 90] width 33 height 11
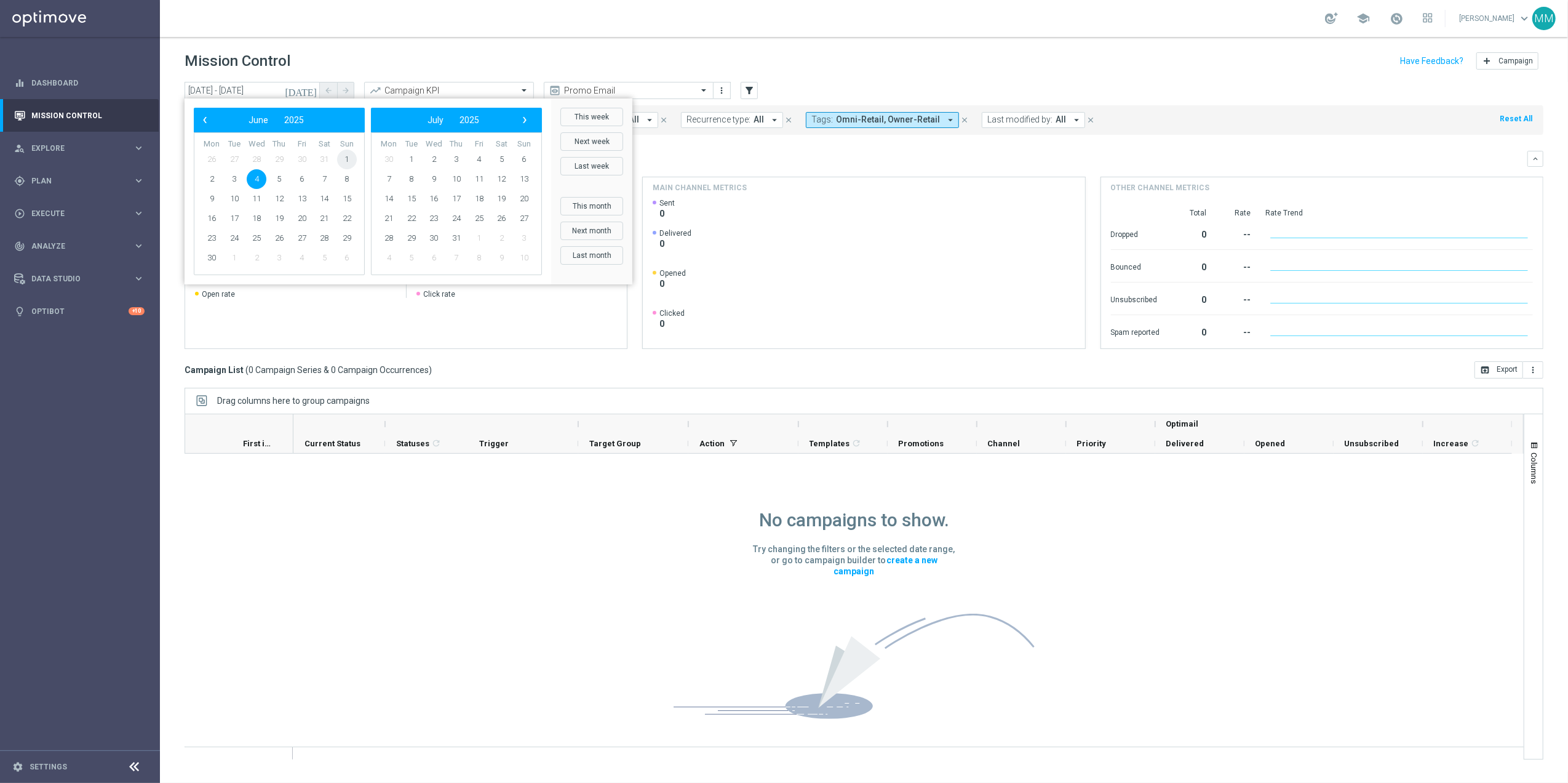
click at [342, 163] on span "1" at bounding box center [347, 160] width 20 height 20
click at [323, 180] on span "7" at bounding box center [324, 179] width 20 height 20
type input "01 Jun 2025 - 07 Jun 2025"
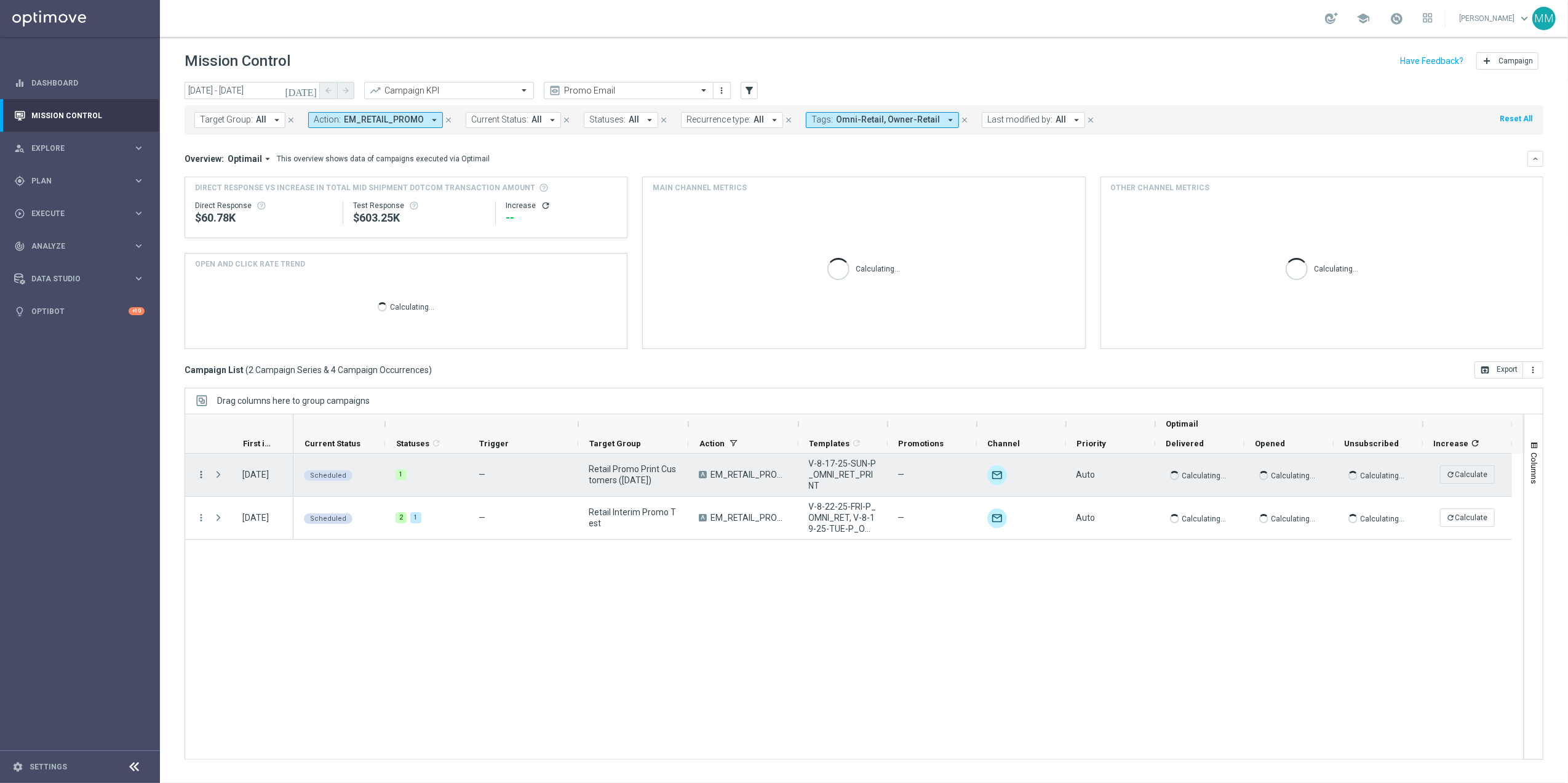
click at [199, 473] on icon "more_vert" at bounding box center [201, 474] width 11 height 11
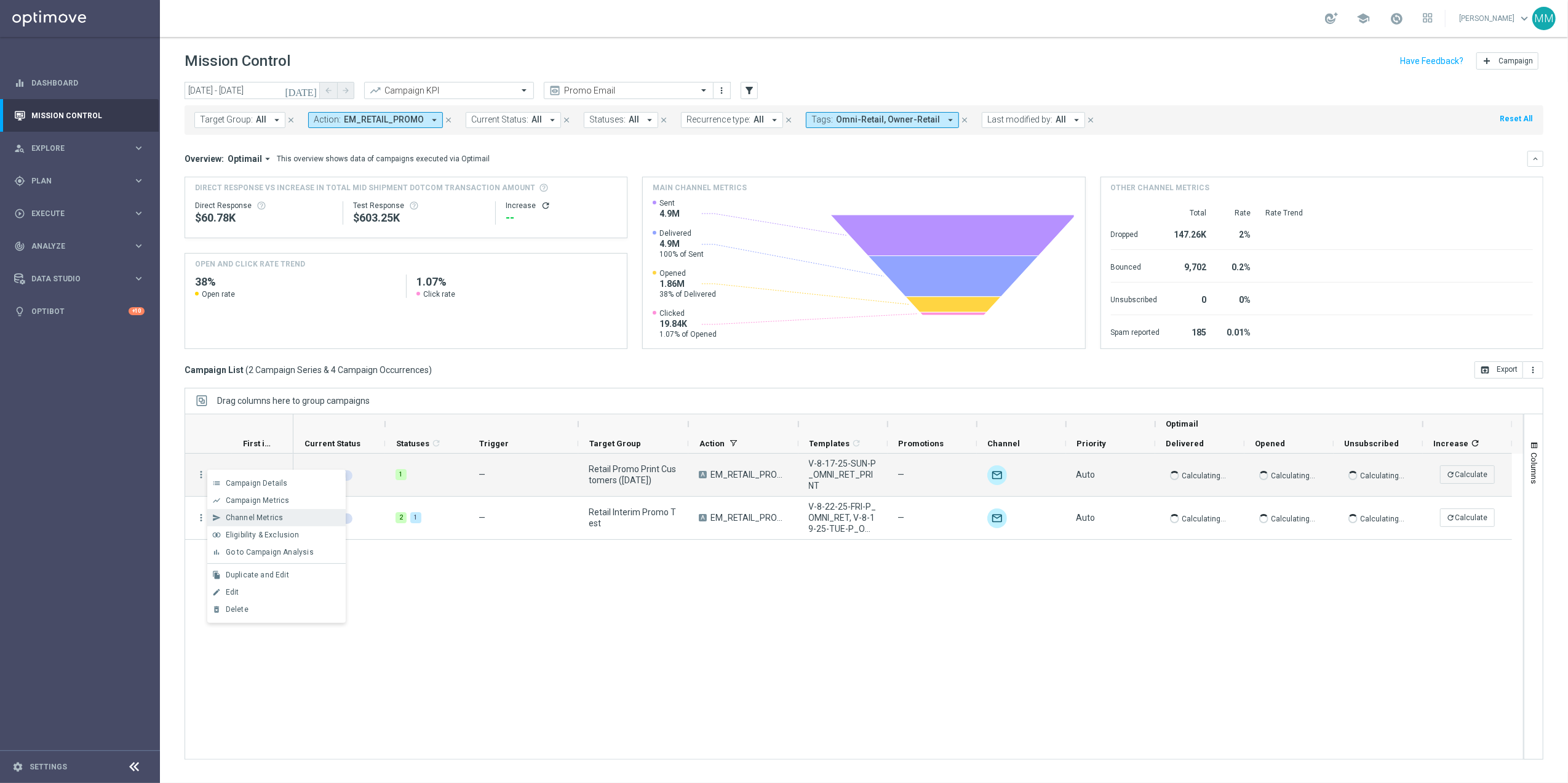
click at [267, 513] on span "Channel Metrics" at bounding box center [254, 517] width 58 height 8
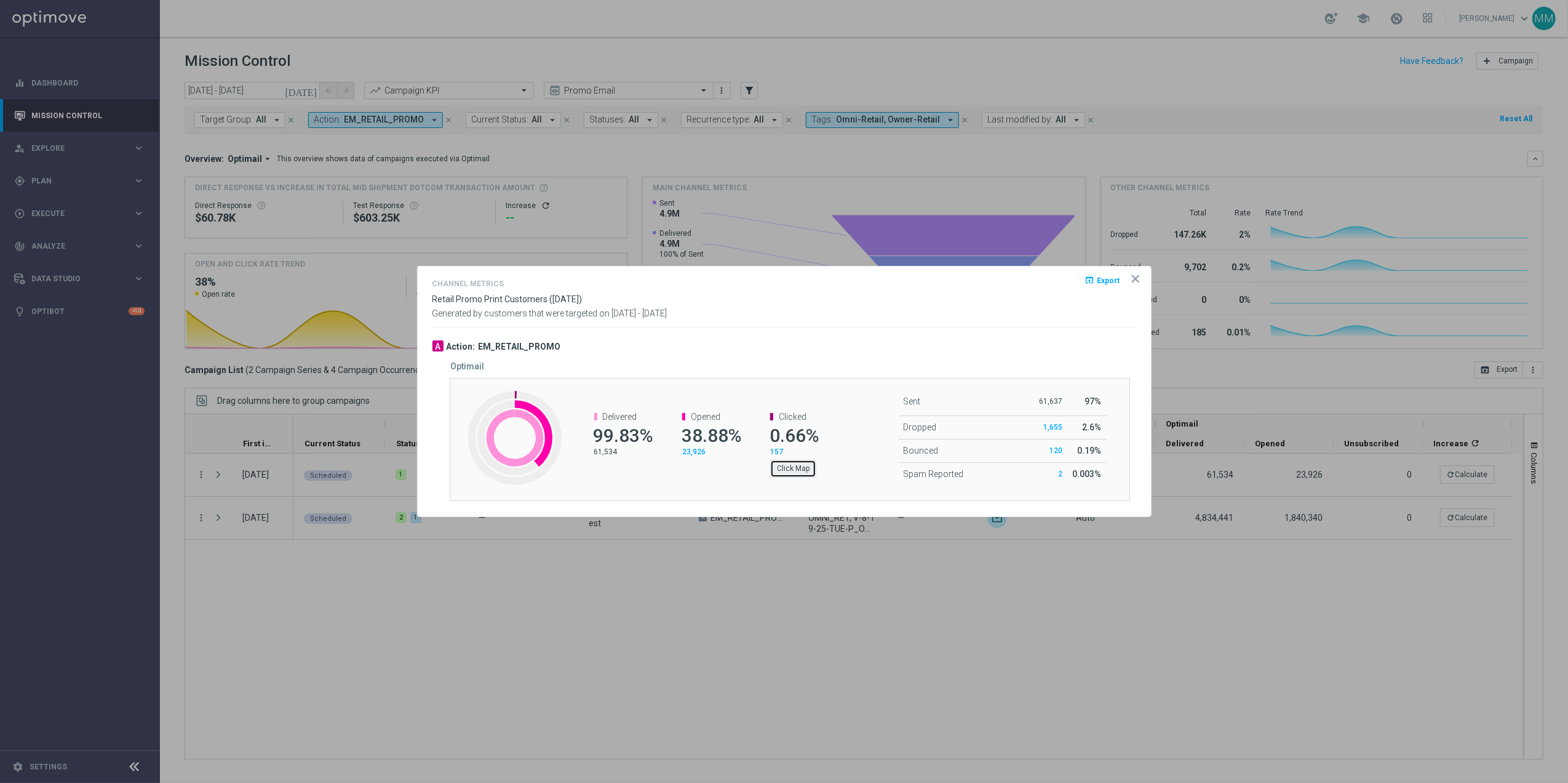
click at [776, 471] on button "Click Map" at bounding box center [793, 468] width 47 height 17
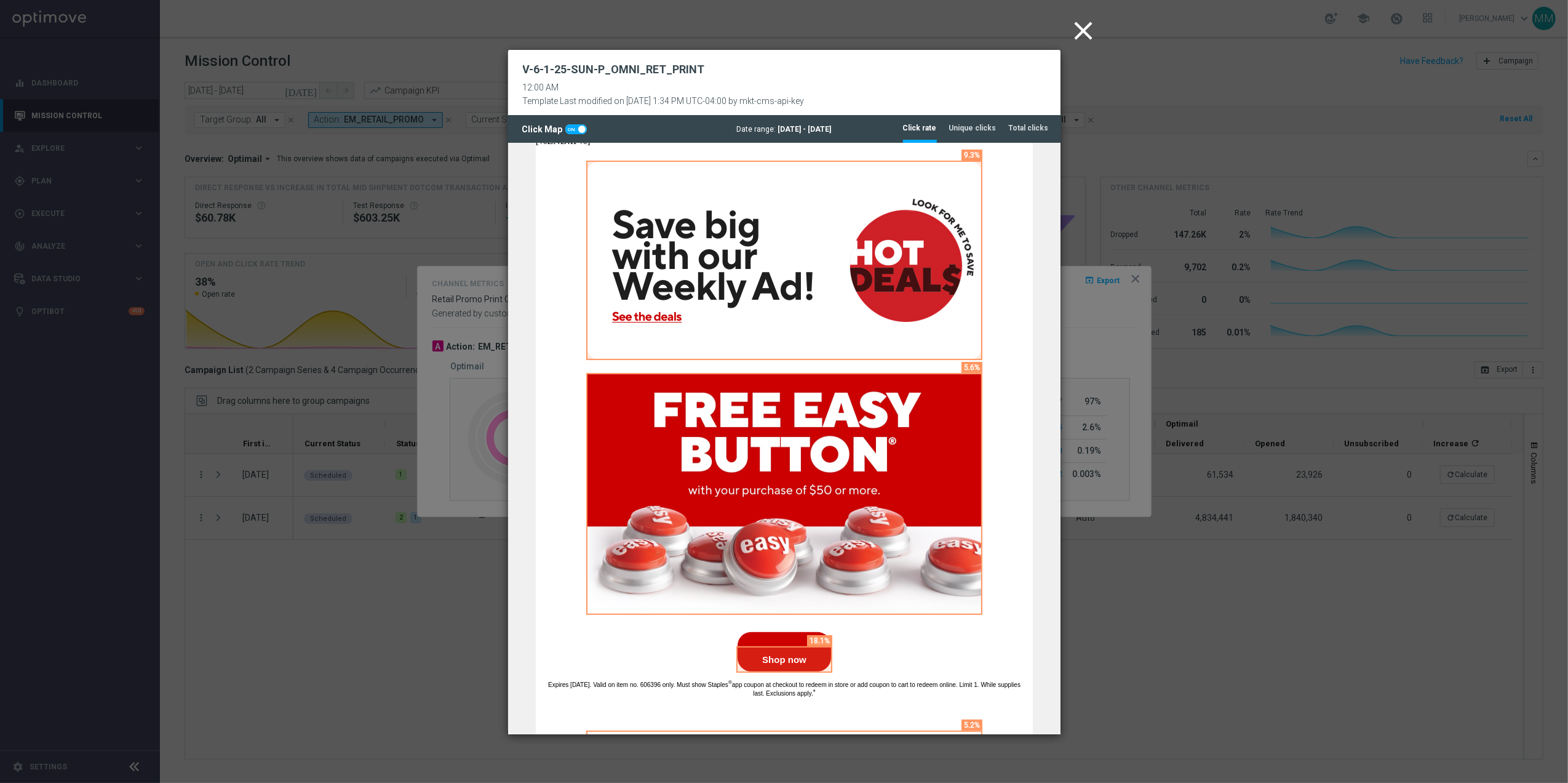
scroll to position [328, 0]
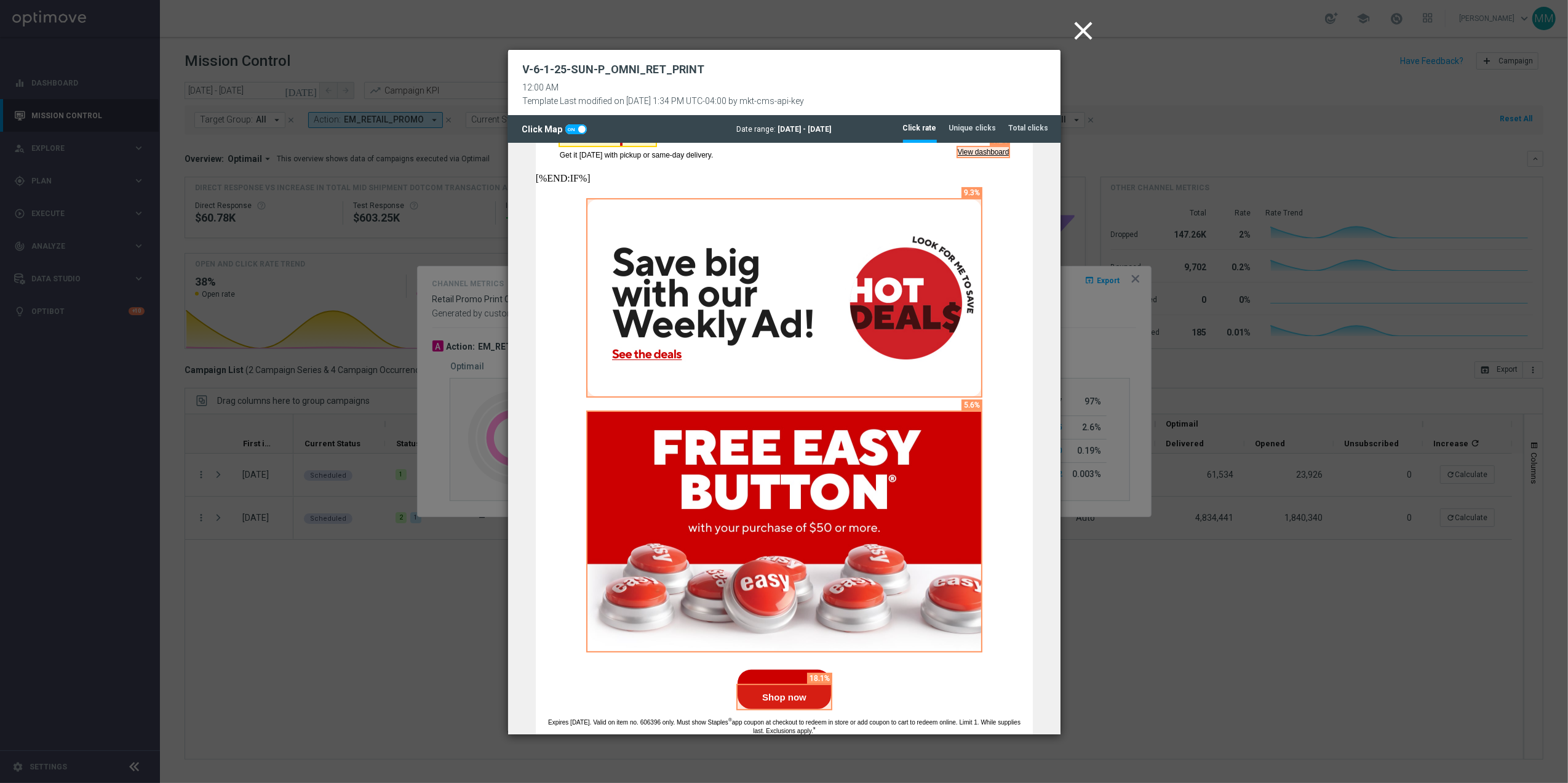
drag, startPoint x: 1077, startPoint y: 20, endPoint x: 1081, endPoint y: 29, distance: 9.8
click at [1077, 20] on icon "close" at bounding box center [1084, 31] width 31 height 31
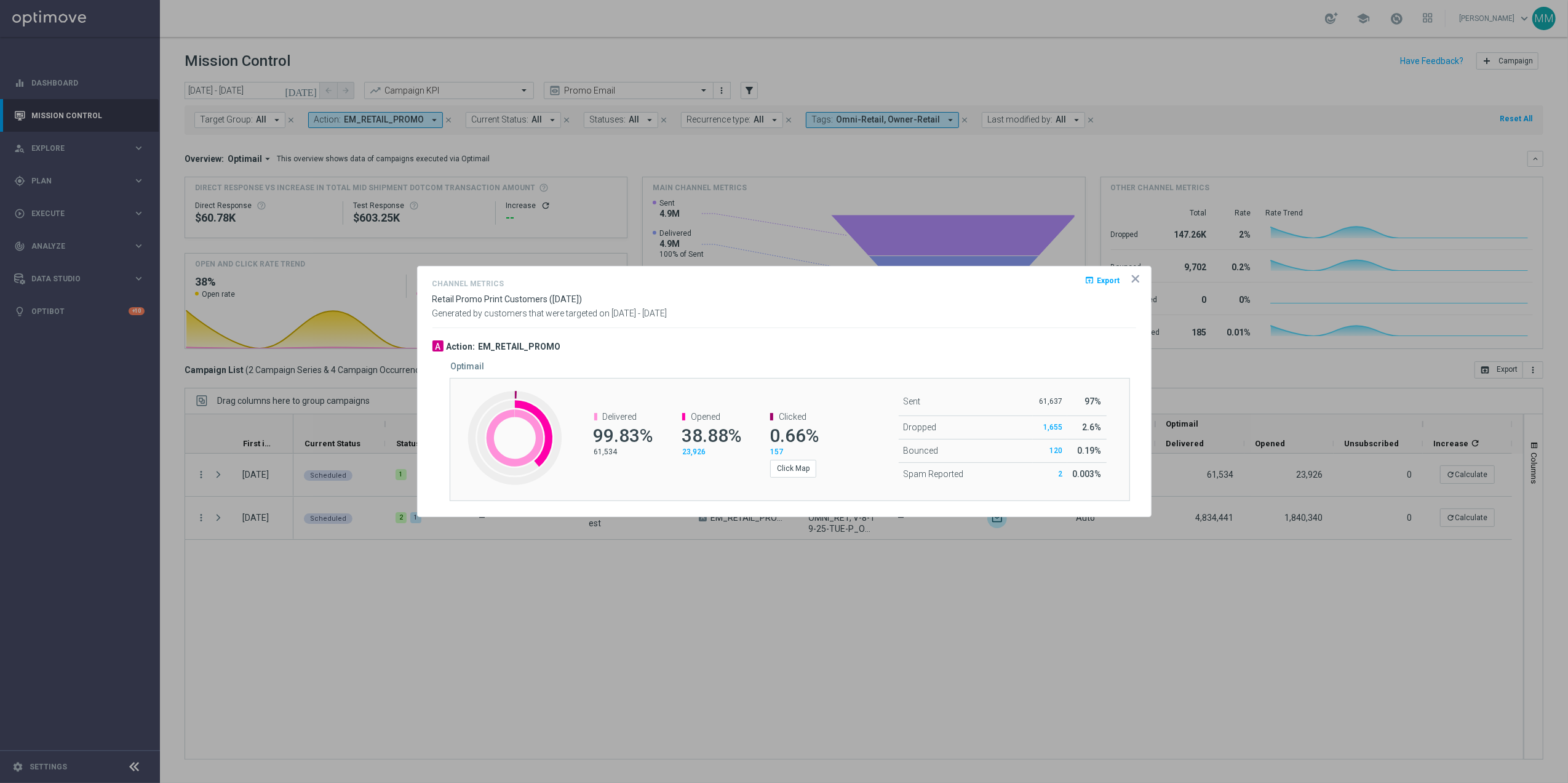
click at [1132, 277] on icon "icon" at bounding box center [1135, 278] width 12 height 12
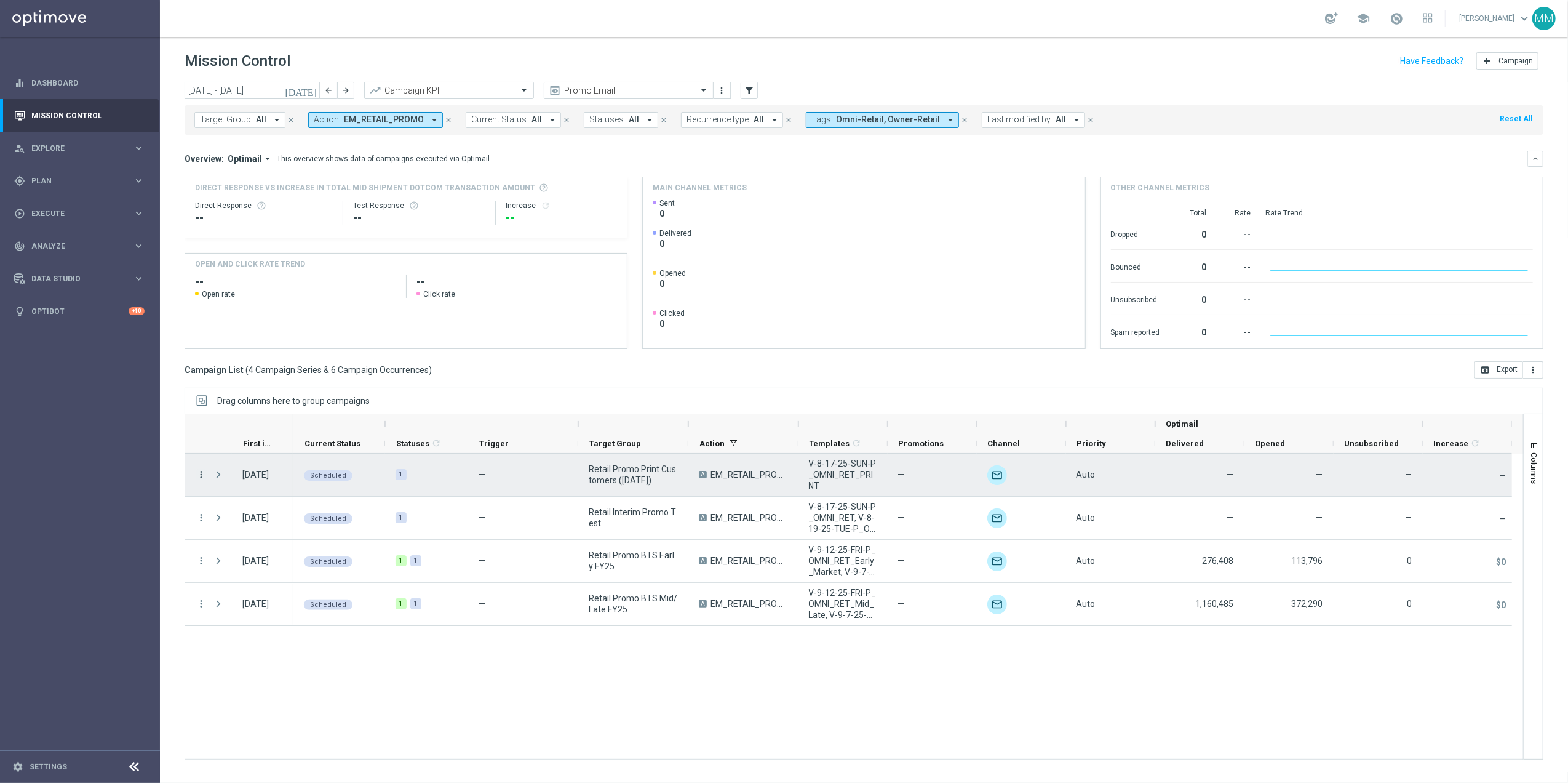
click at [202, 473] on icon "more_vert" at bounding box center [201, 474] width 11 height 11
click at [276, 521] on span "Channel Metrics" at bounding box center [254, 517] width 58 height 8
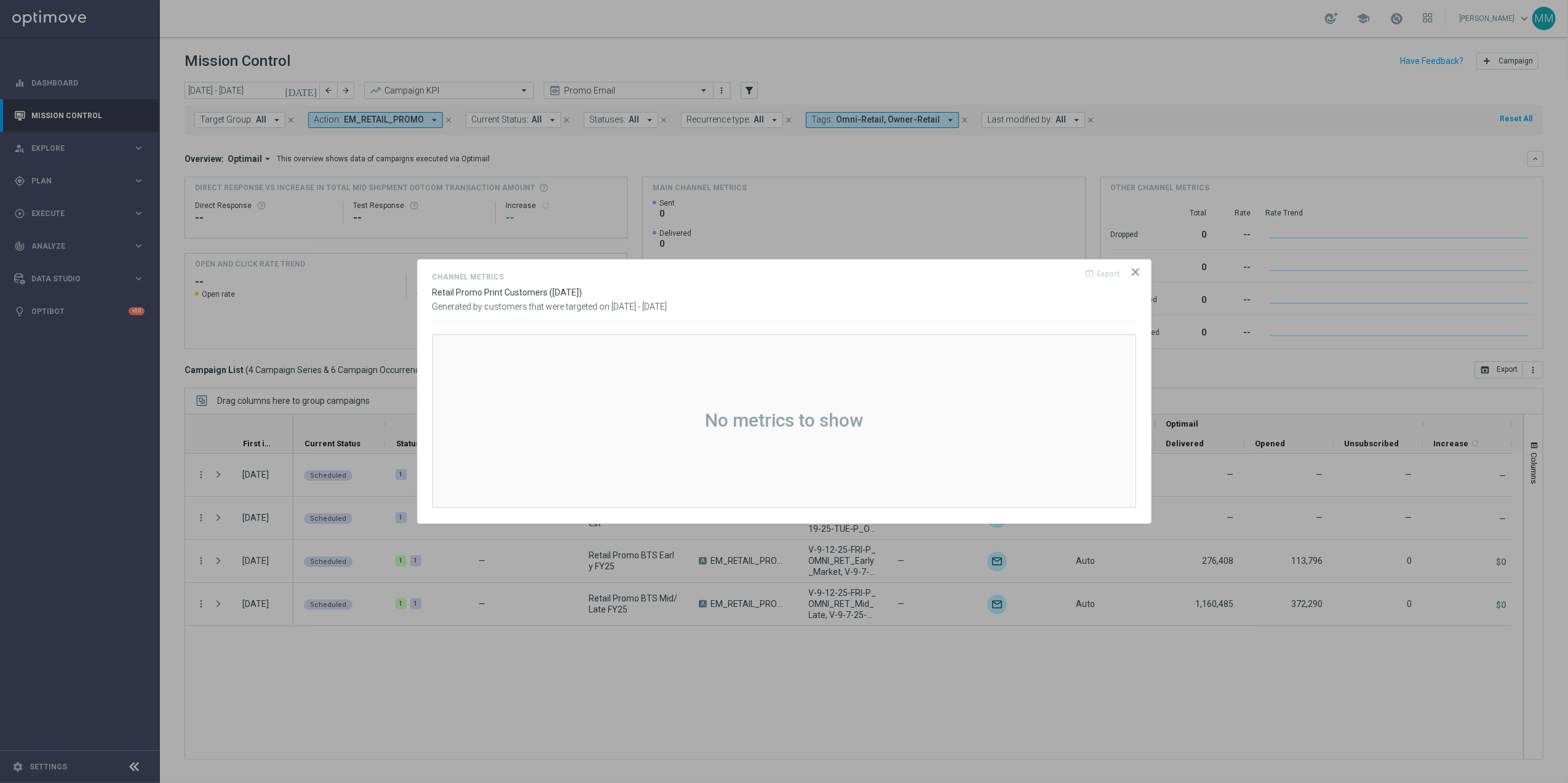
click at [1128, 276] on div "open_in_browser Export" at bounding box center [1117, 279] width 37 height 18
click at [1130, 273] on icon "icon" at bounding box center [1135, 271] width 12 height 12
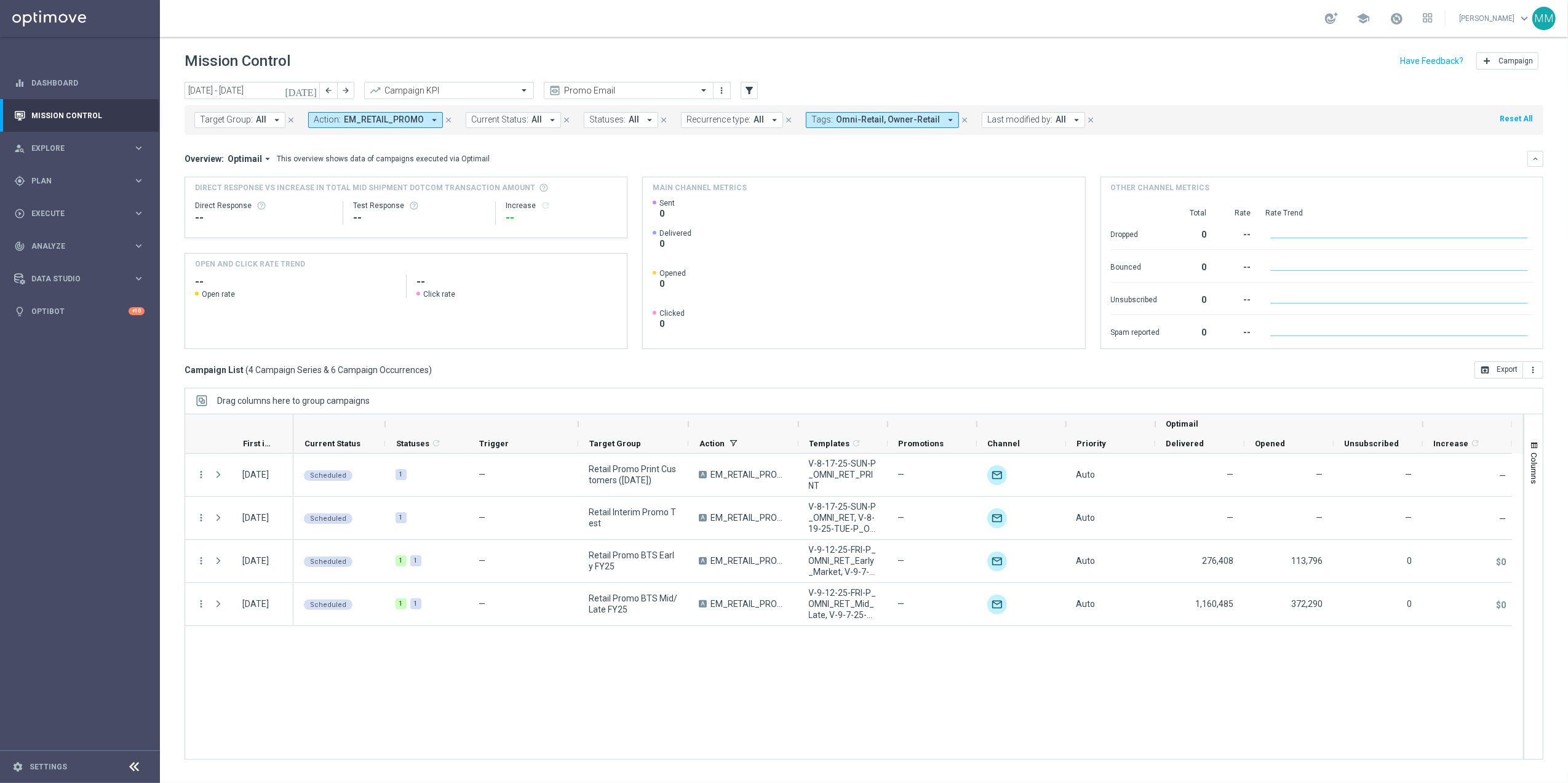
click at [276, 74] on header "Mission Control add Campaign" at bounding box center [864, 58] width 1408 height 45
click at [276, 85] on input "[DATE] - [DATE]" at bounding box center [252, 90] width 135 height 17
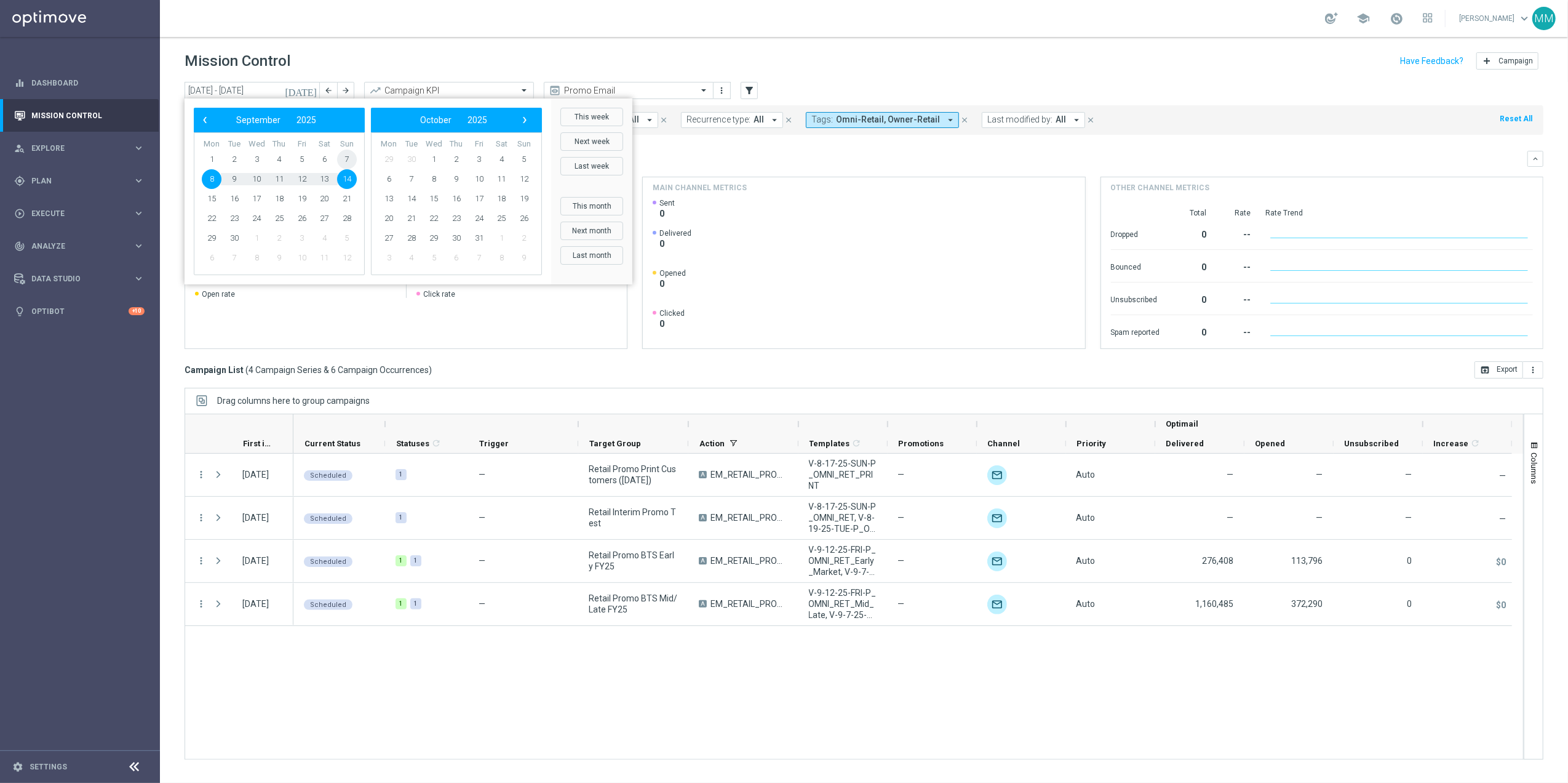
click at [341, 153] on span "7" at bounding box center [347, 160] width 20 height 20
click at [209, 119] on span "‹" at bounding box center [205, 121] width 16 height 16
click at [350, 219] on span "24" at bounding box center [347, 218] width 20 height 20
click at [331, 234] on span "30" at bounding box center [324, 238] width 20 height 20
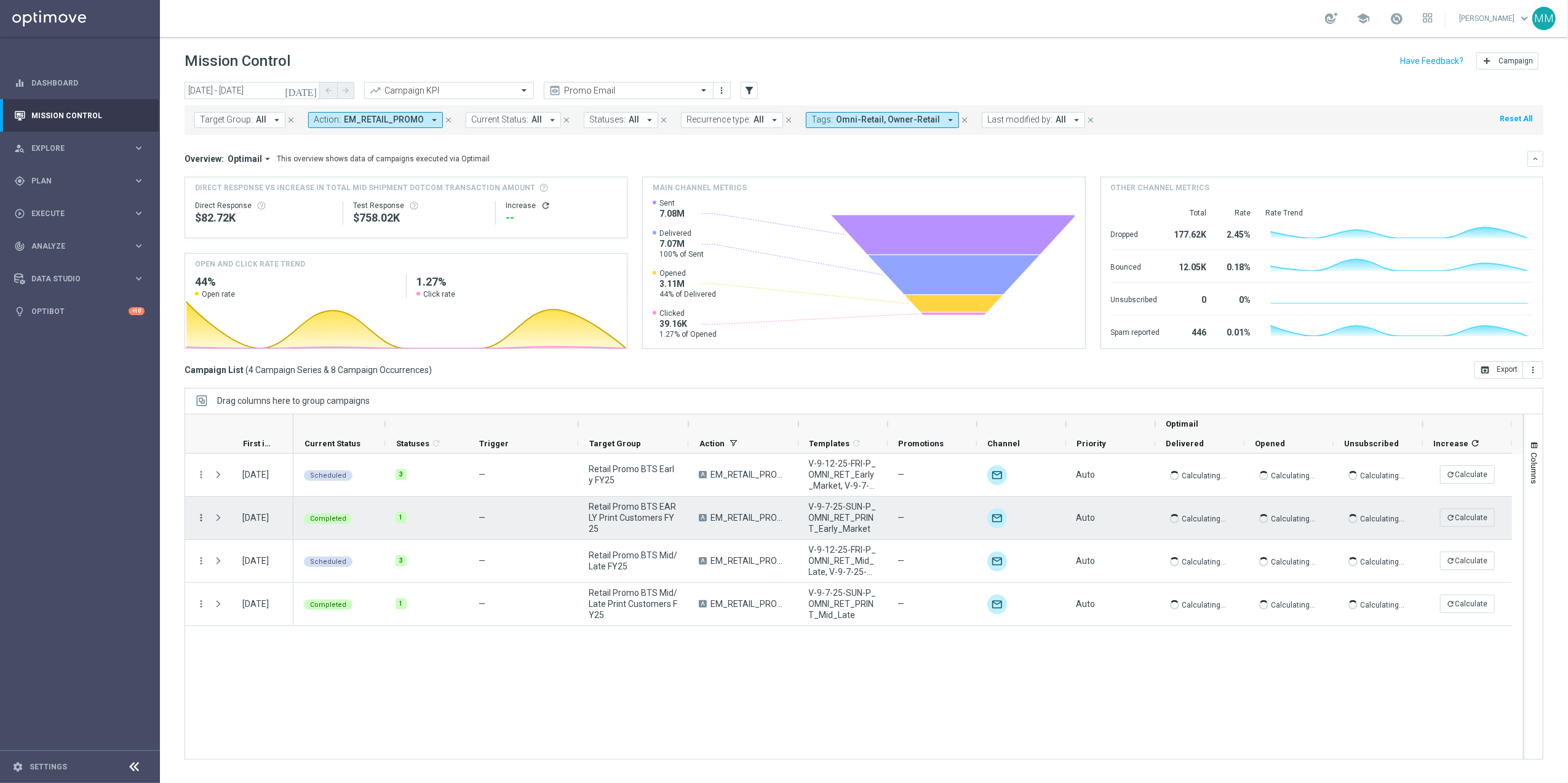
click at [199, 518] on icon "more_vert" at bounding box center [201, 517] width 11 height 11
click at [299, 566] on div "send Channel Metrics" at bounding box center [277, 560] width 139 height 17
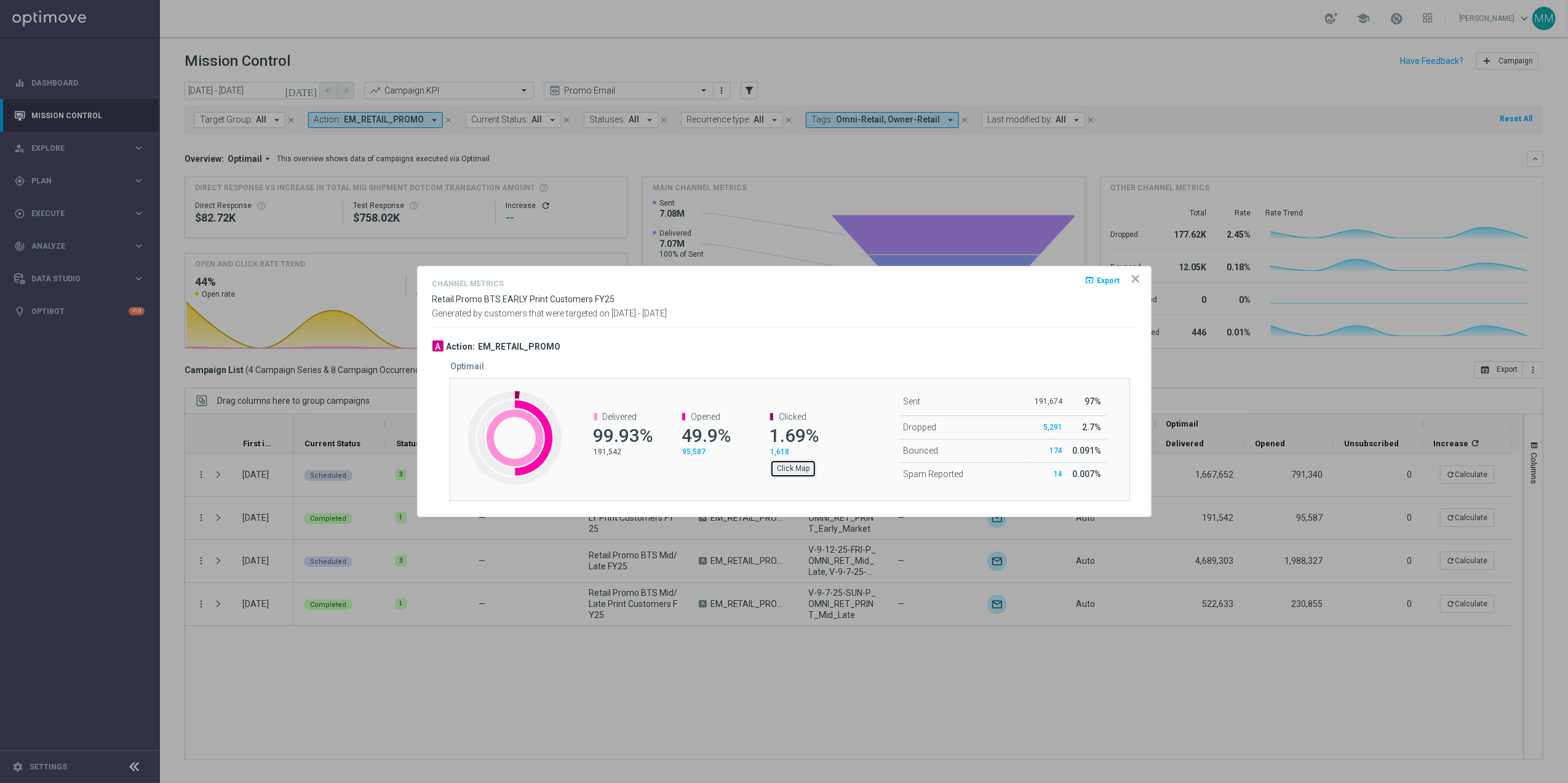
click at [795, 471] on button "Click Map" at bounding box center [793, 468] width 47 height 17
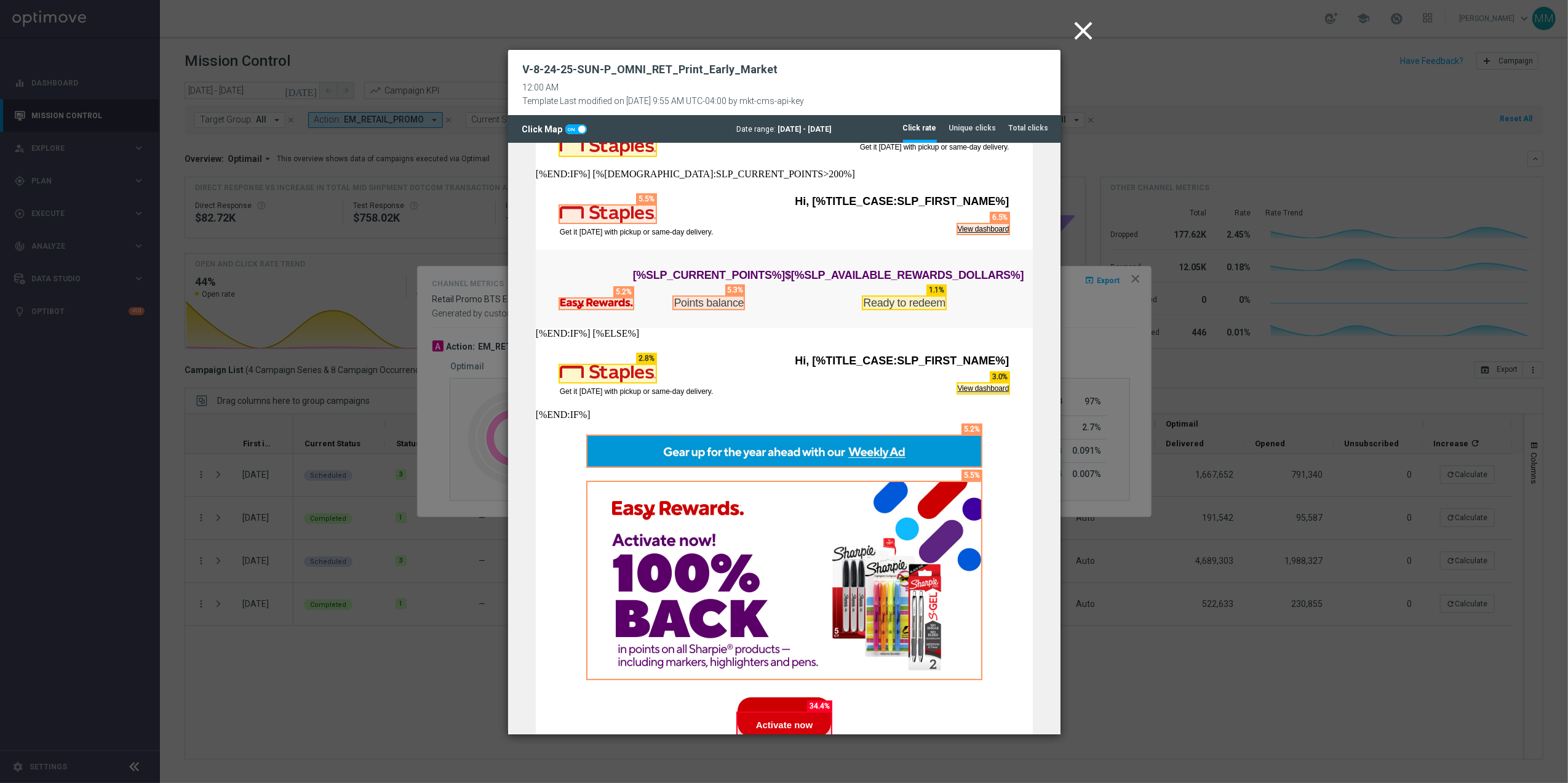
scroll to position [328, 0]
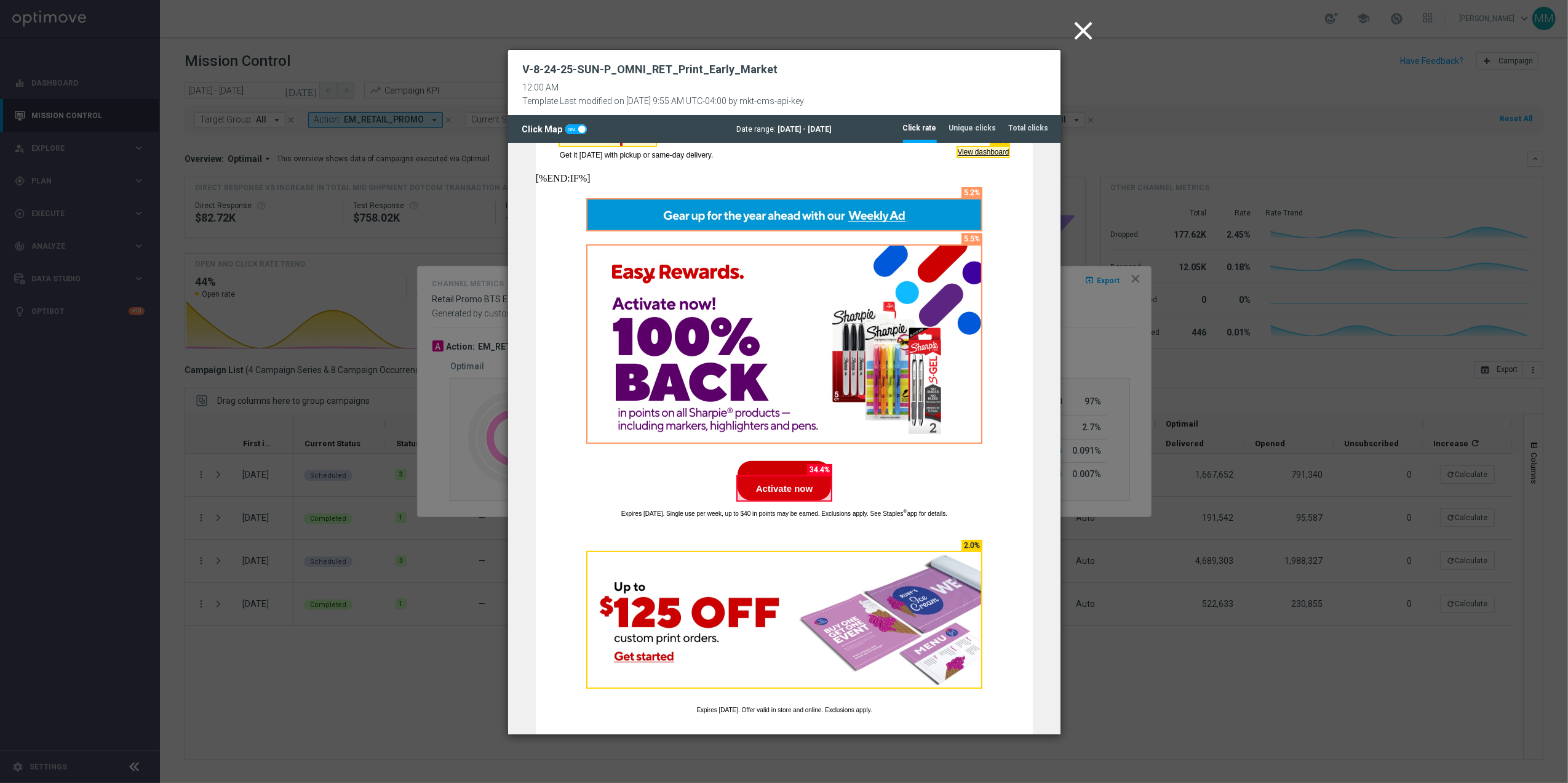
drag, startPoint x: 1090, startPoint y: 26, endPoint x: 1090, endPoint y: 43, distance: 17.0
click at [1090, 26] on icon "close" at bounding box center [1084, 31] width 31 height 31
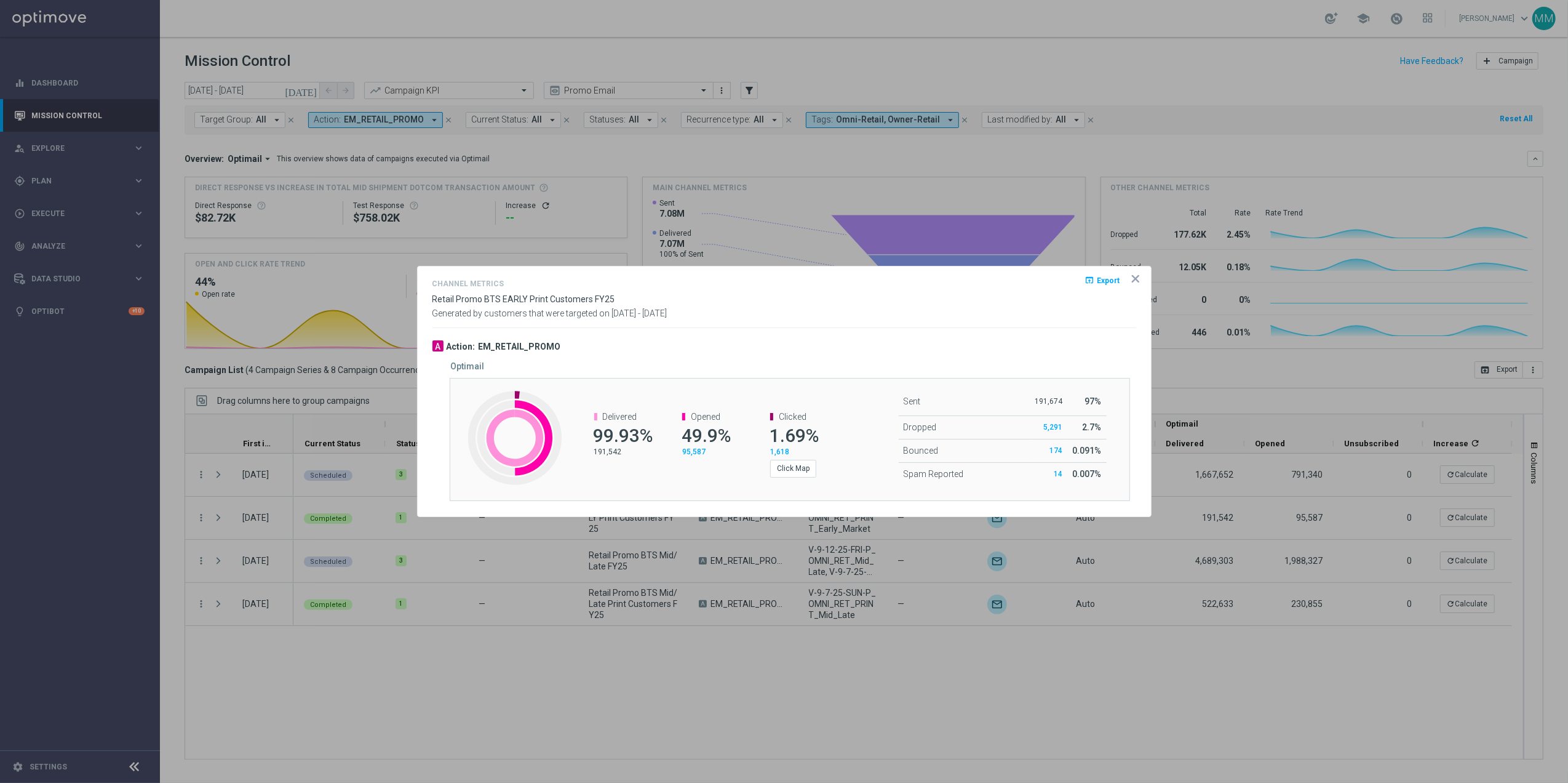
click at [1131, 276] on icon "icon" at bounding box center [1135, 278] width 12 height 12
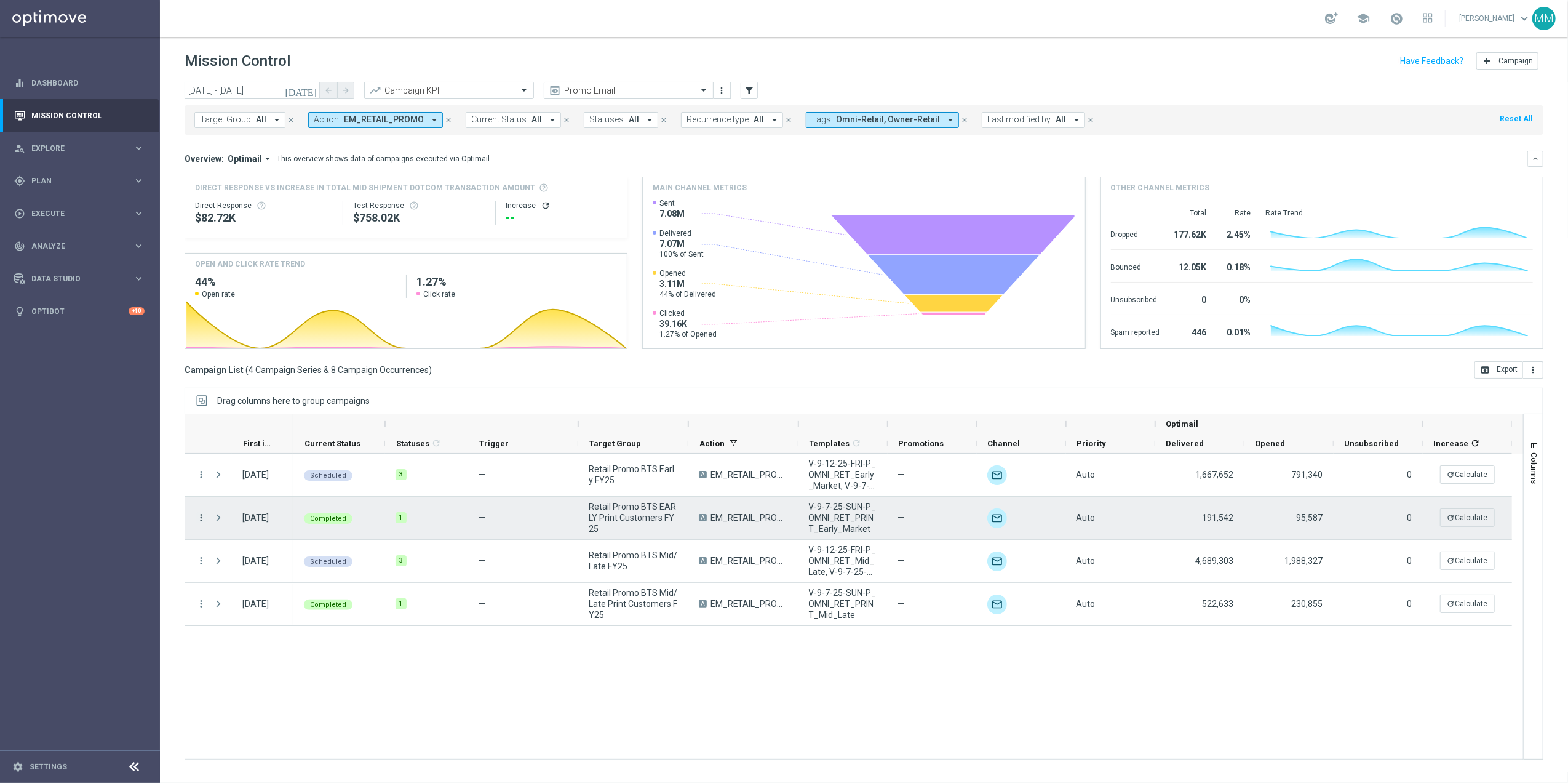
click at [205, 516] on icon "more_vert" at bounding box center [201, 517] width 11 height 11
click at [248, 562] on span "Channel Metrics" at bounding box center [254, 560] width 58 height 8
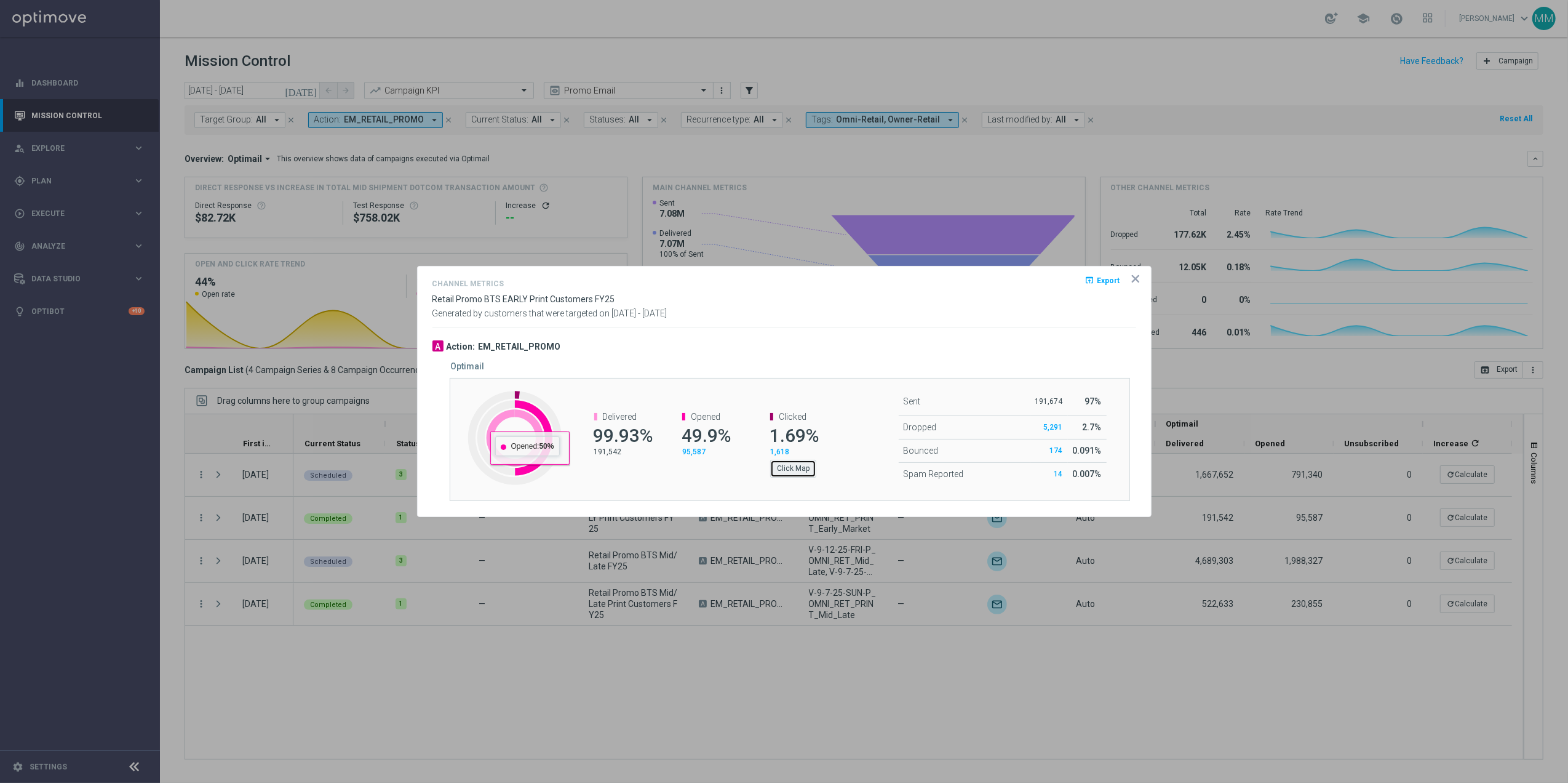
click at [785, 471] on button "Click Map" at bounding box center [793, 468] width 47 height 17
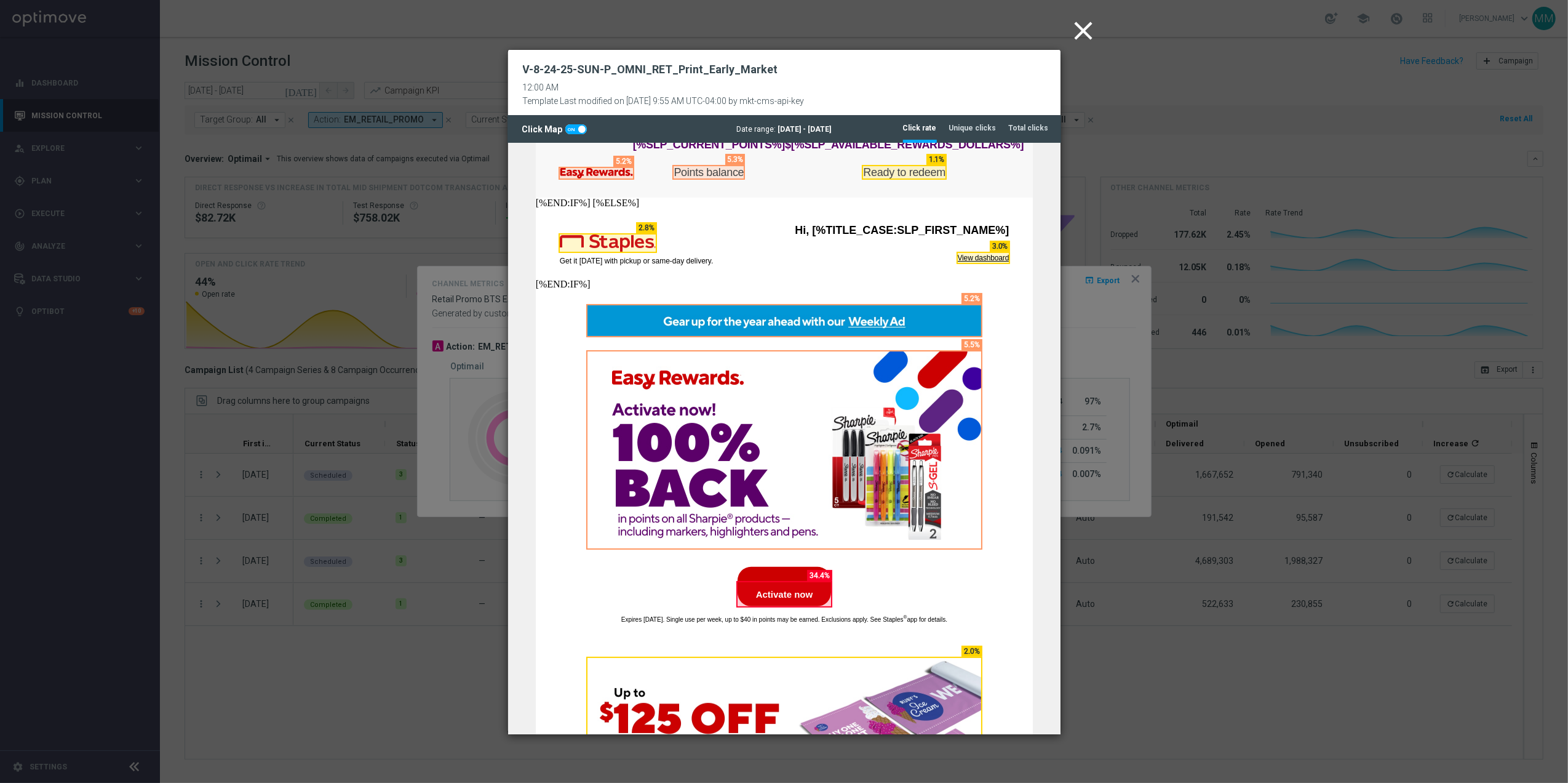
scroll to position [246, 0]
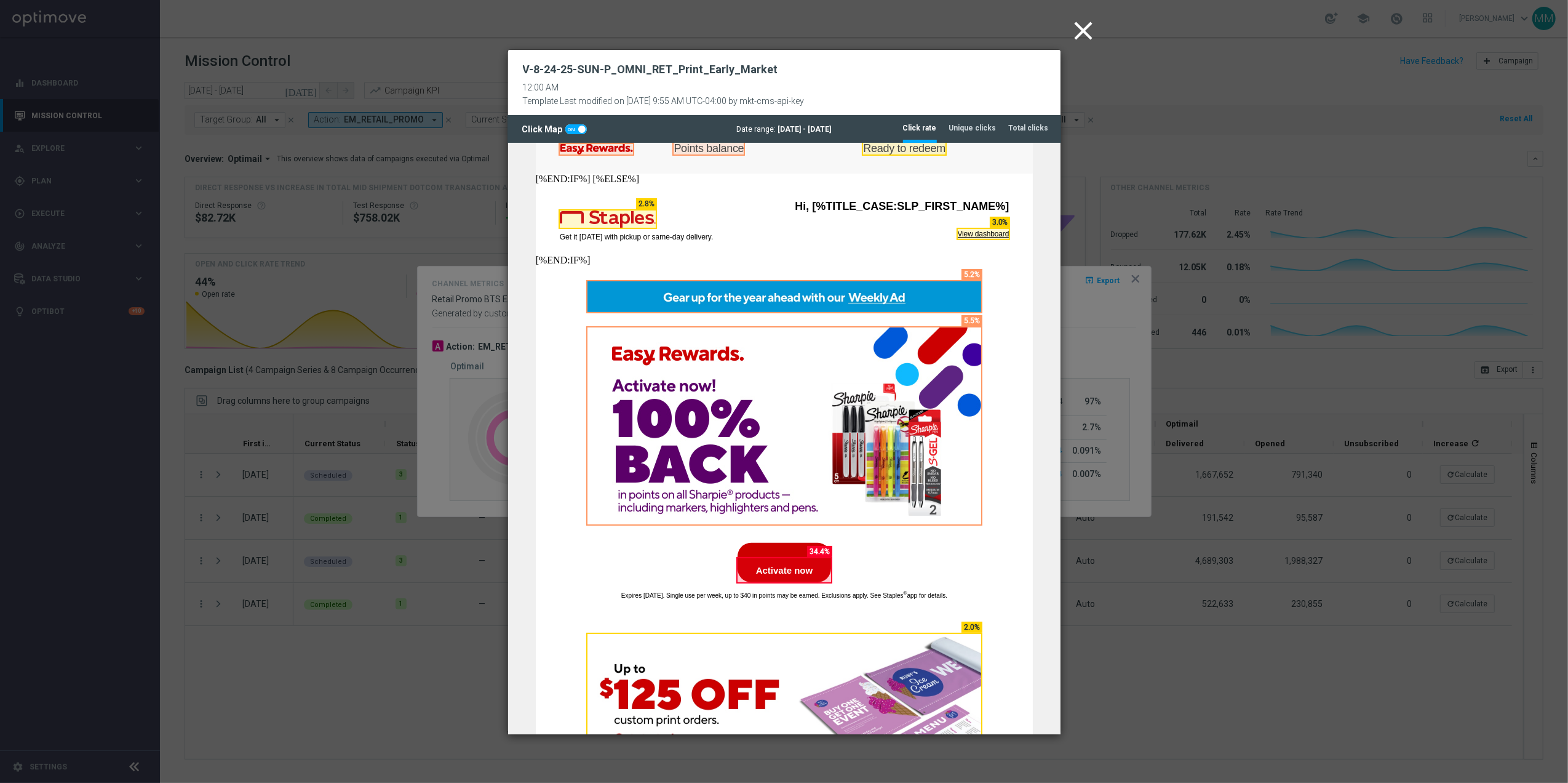
drag, startPoint x: 1087, startPoint y: 25, endPoint x: 1147, endPoint y: 86, distance: 85.6
click at [1087, 25] on icon "close" at bounding box center [1084, 31] width 31 height 31
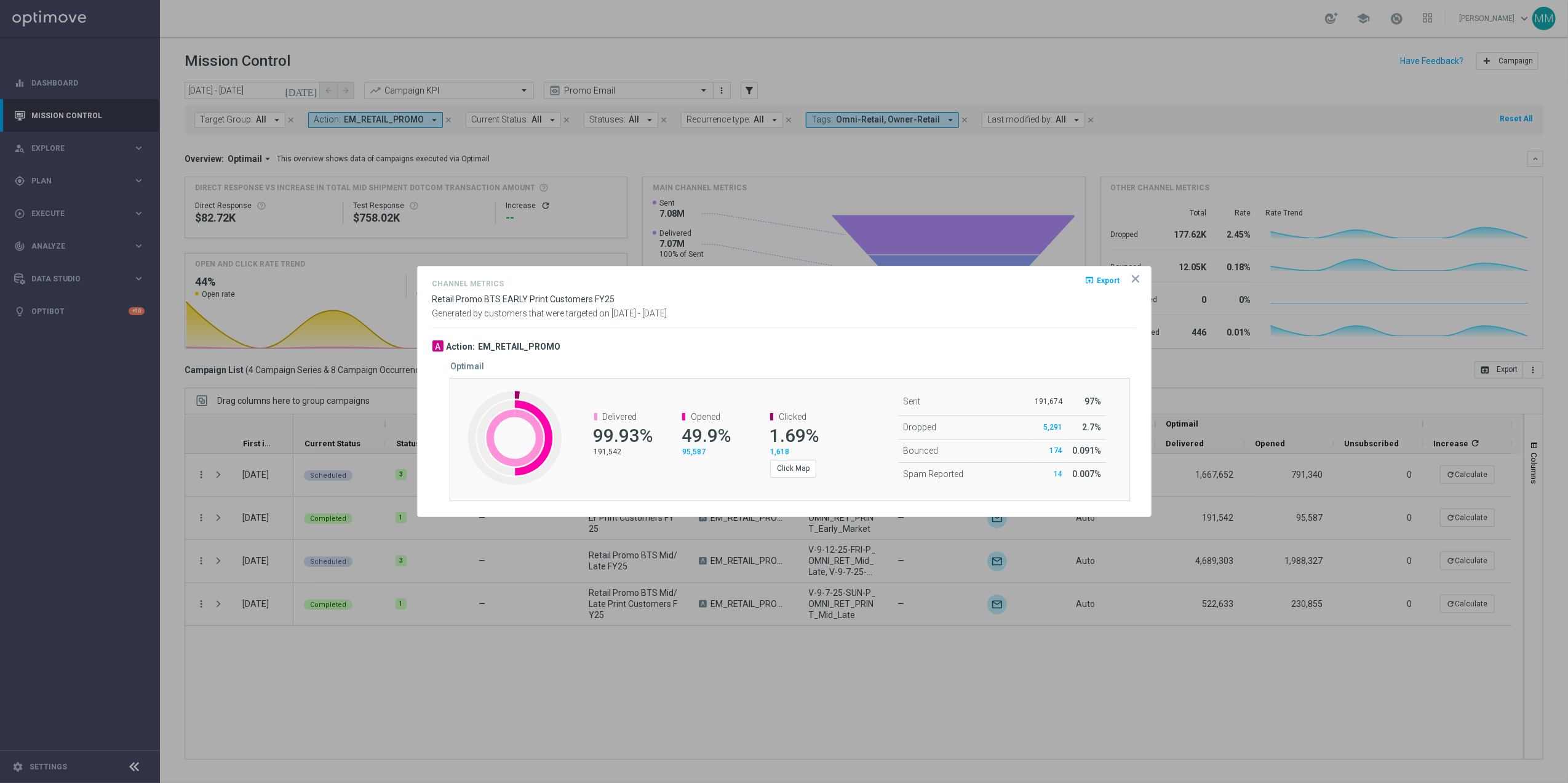
click at [1137, 276] on icon "icon" at bounding box center [1135, 279] width 6 height 6
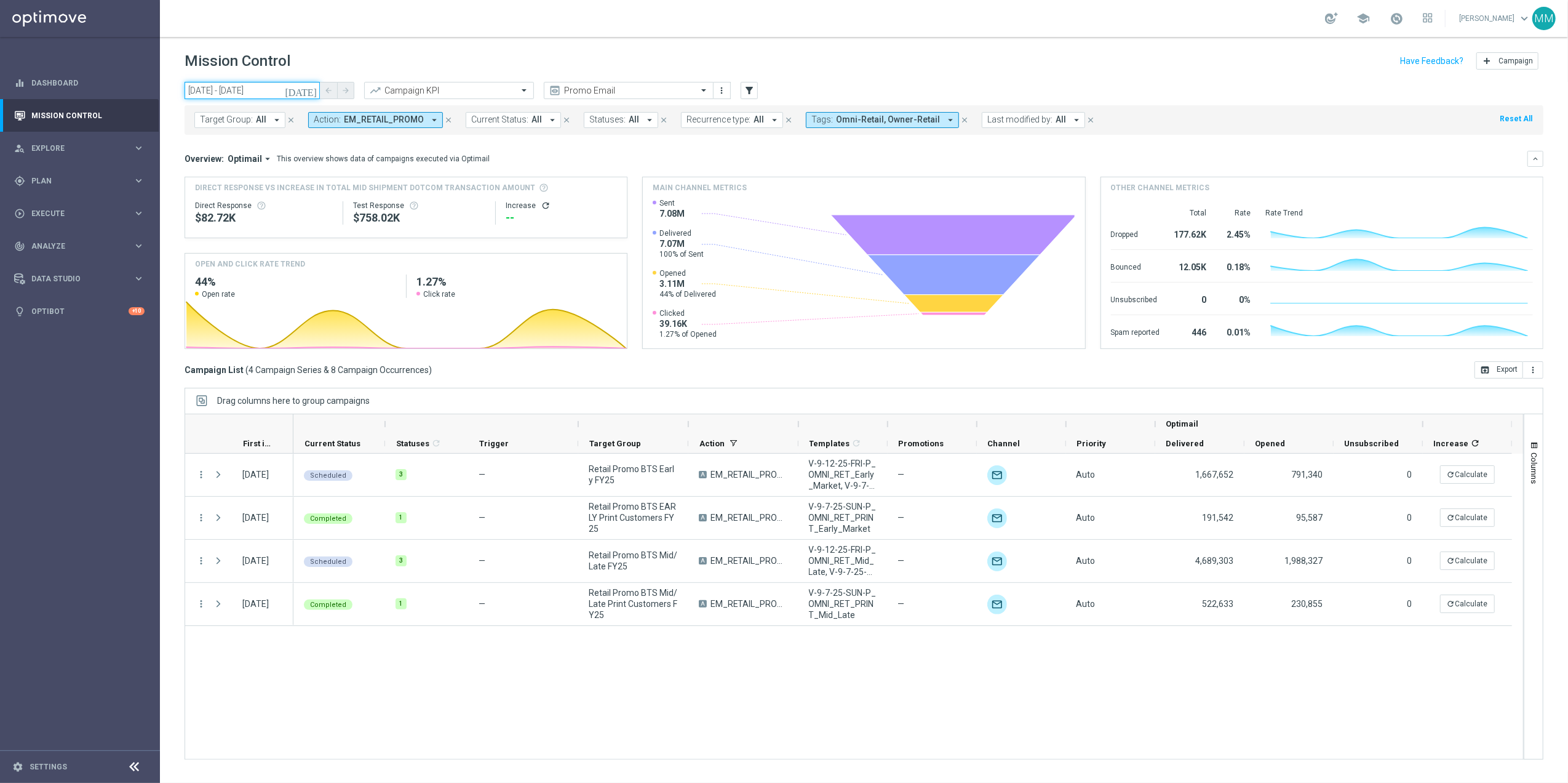
click at [289, 90] on input "[DATE] - [DATE]" at bounding box center [252, 90] width 135 height 17
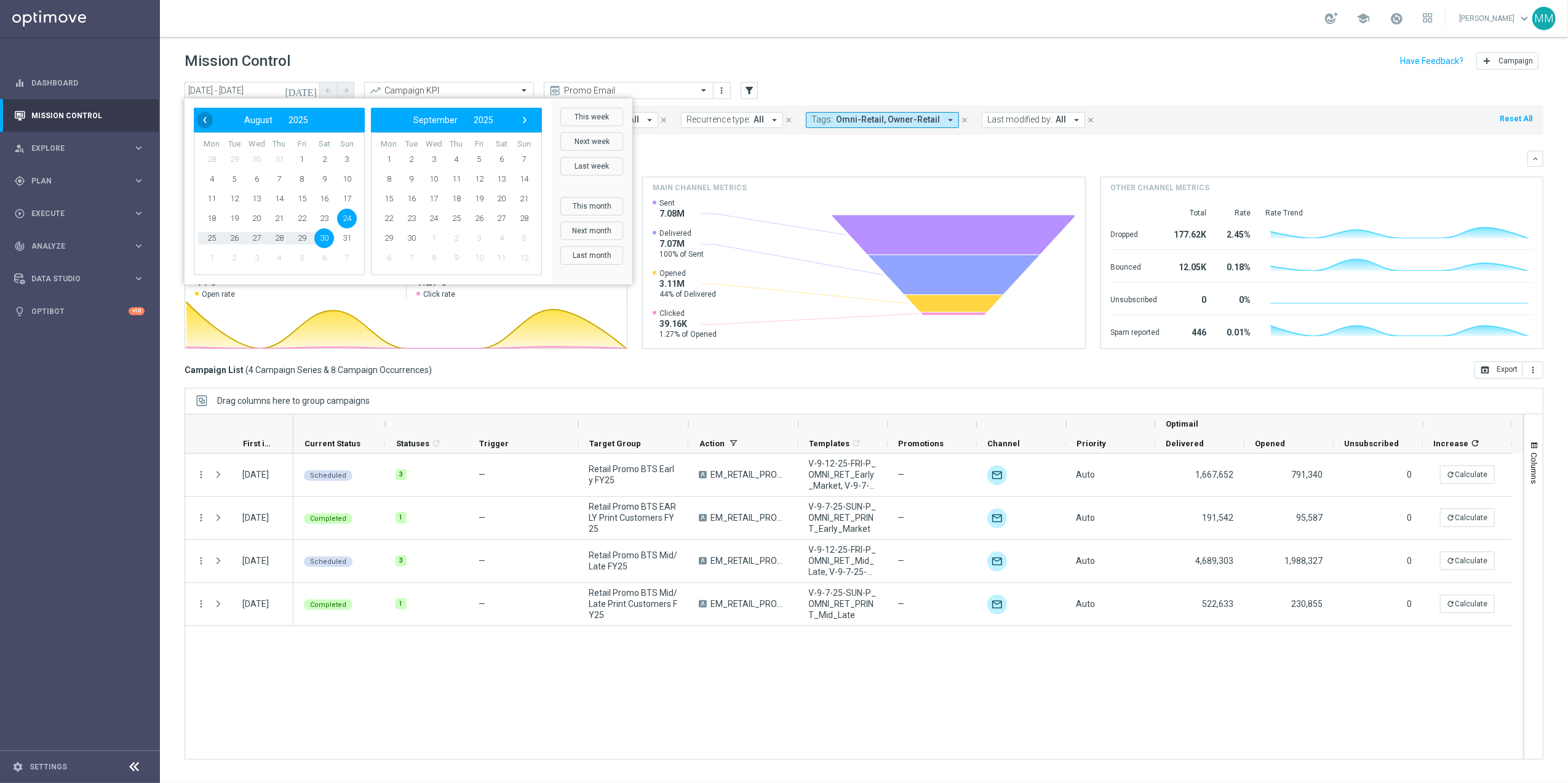
click at [209, 119] on span "‹" at bounding box center [205, 121] width 16 height 16
click at [258, 177] on span "4" at bounding box center [257, 179] width 20 height 20
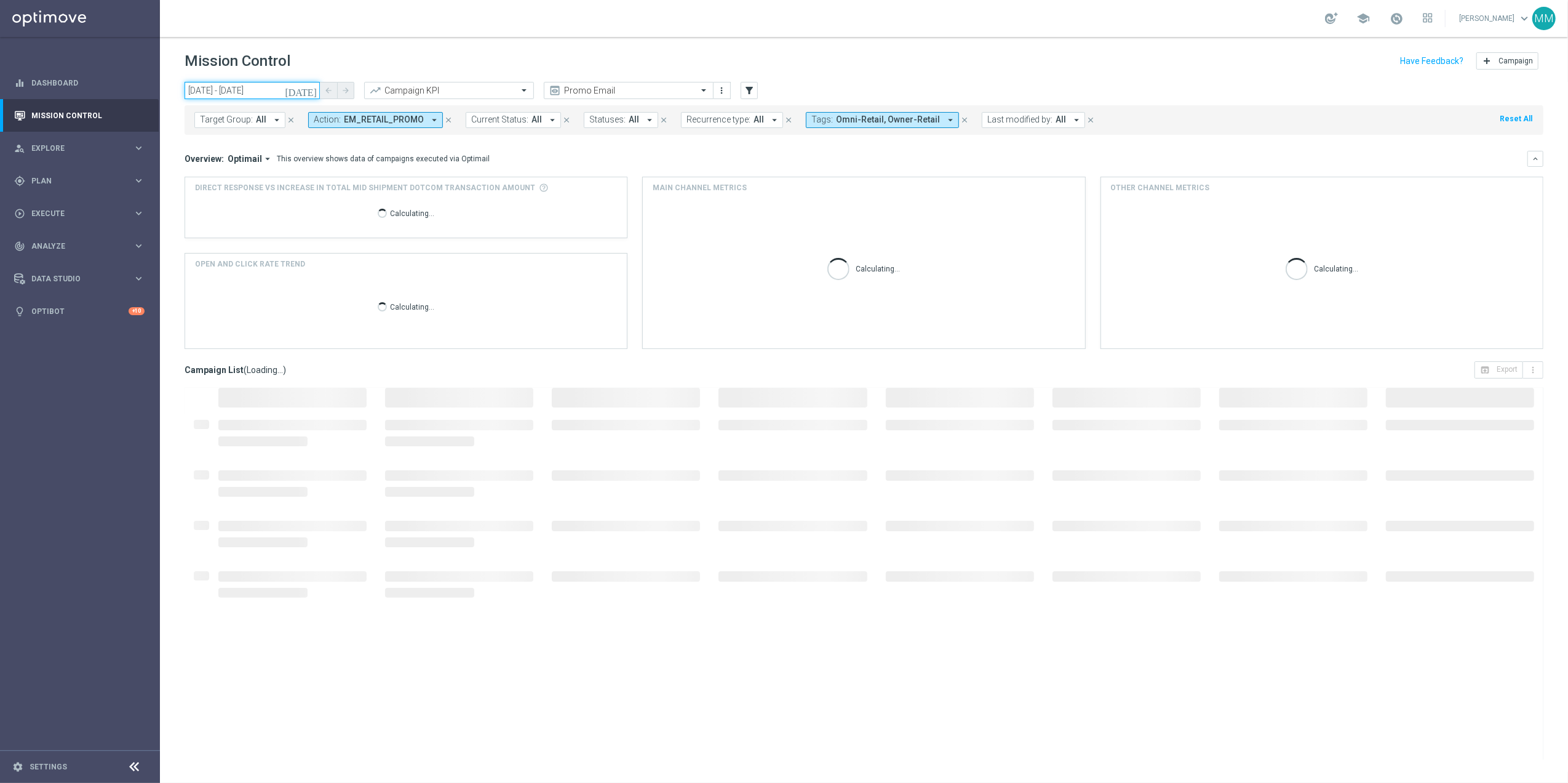
click at [233, 92] on input "[DATE] - [DATE]" at bounding box center [252, 90] width 135 height 17
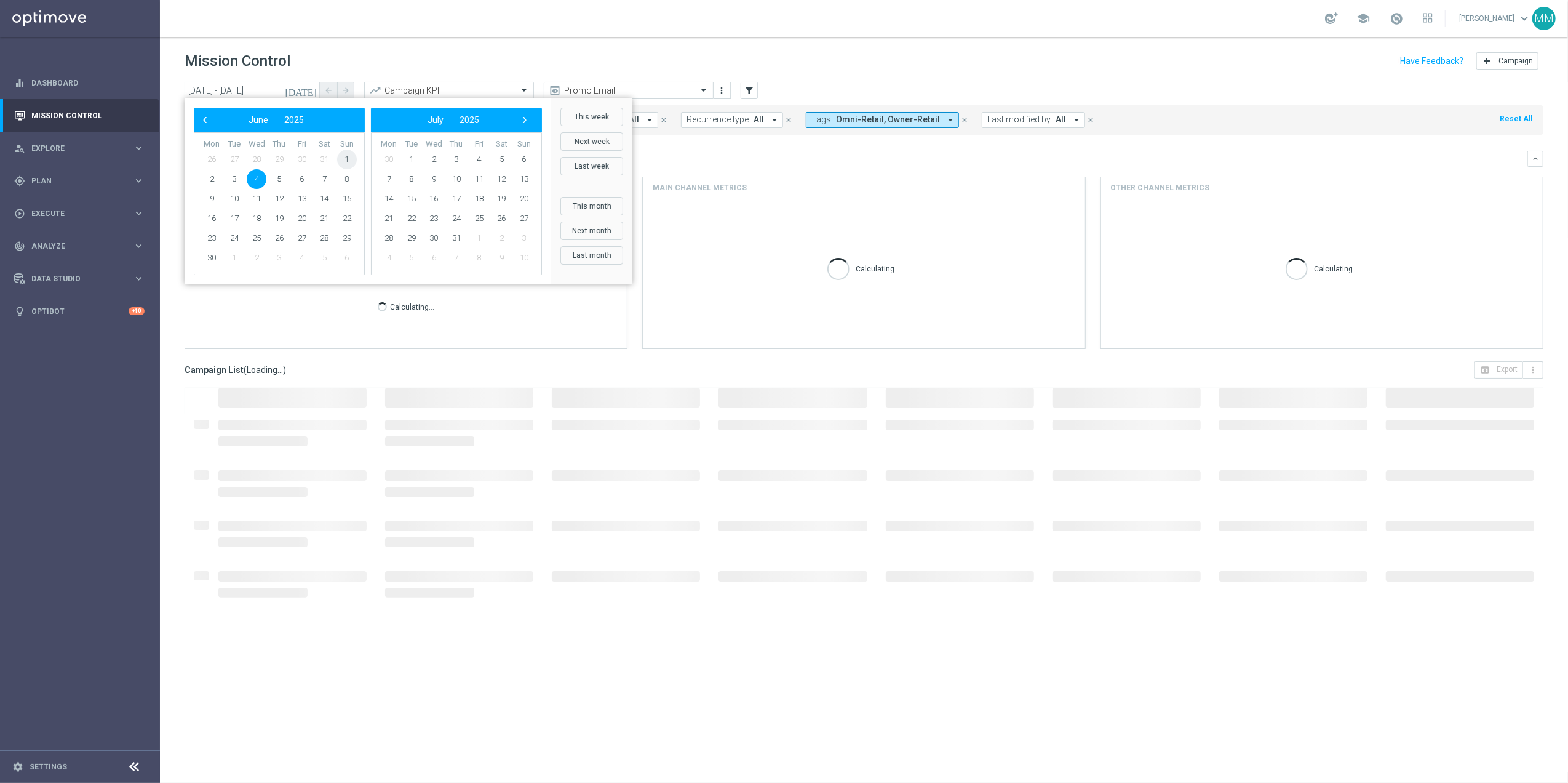
click at [346, 158] on span "1" at bounding box center [347, 160] width 20 height 20
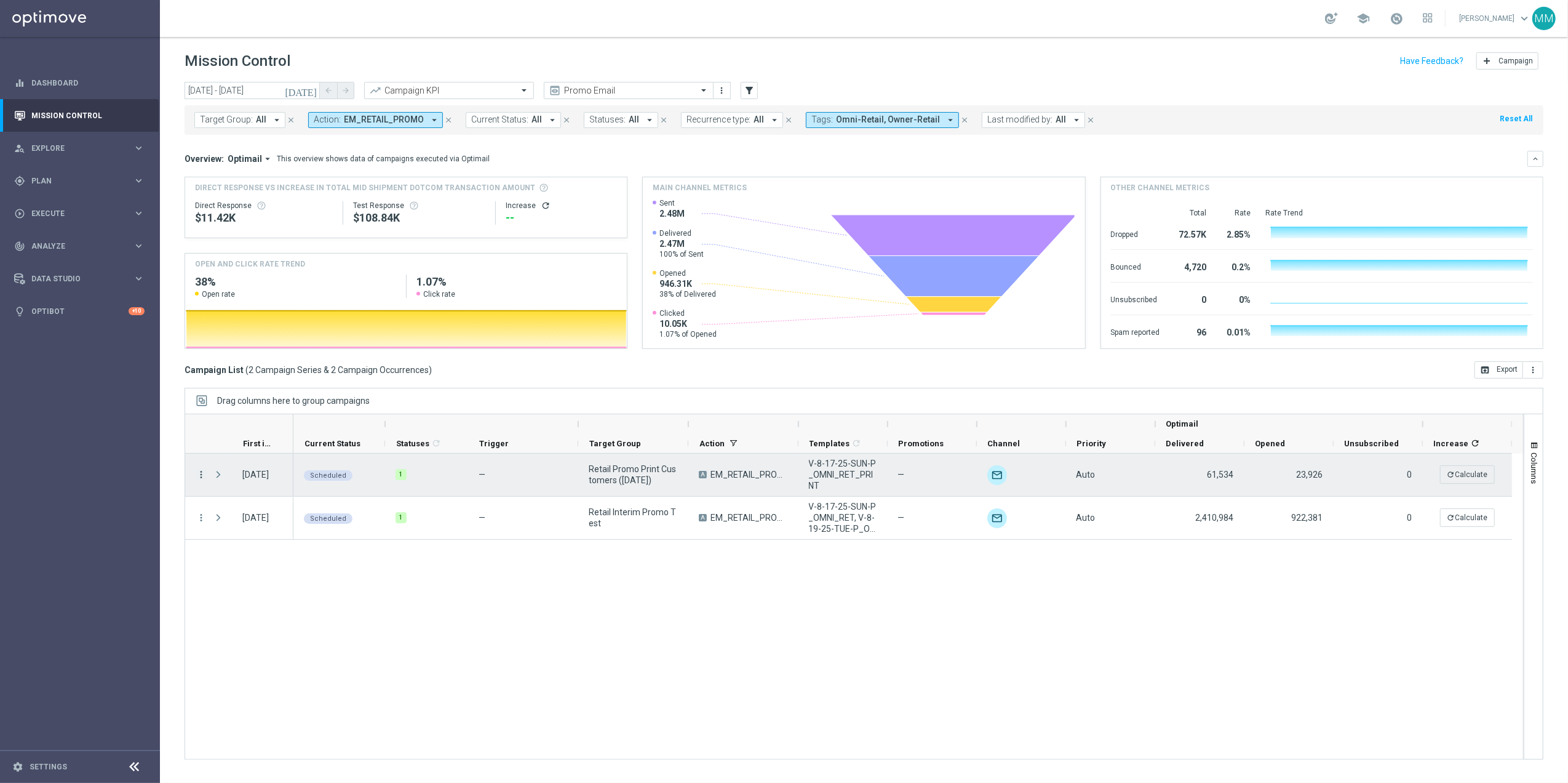
click at [200, 478] on icon "more_vert" at bounding box center [201, 474] width 11 height 11
click at [235, 517] on span "Channel Metrics" at bounding box center [254, 517] width 58 height 8
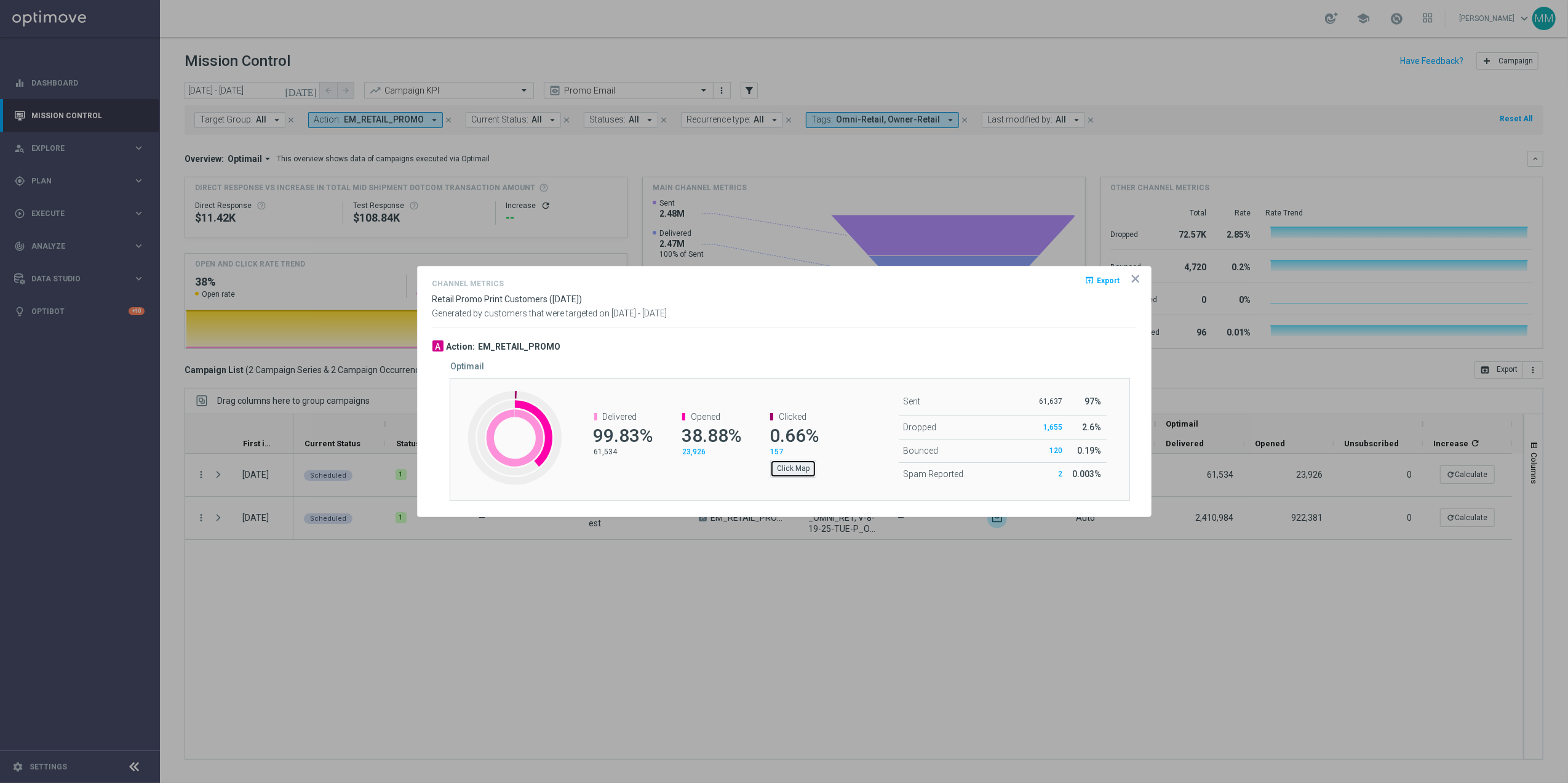
click at [797, 471] on button "Click Map" at bounding box center [793, 468] width 47 height 17
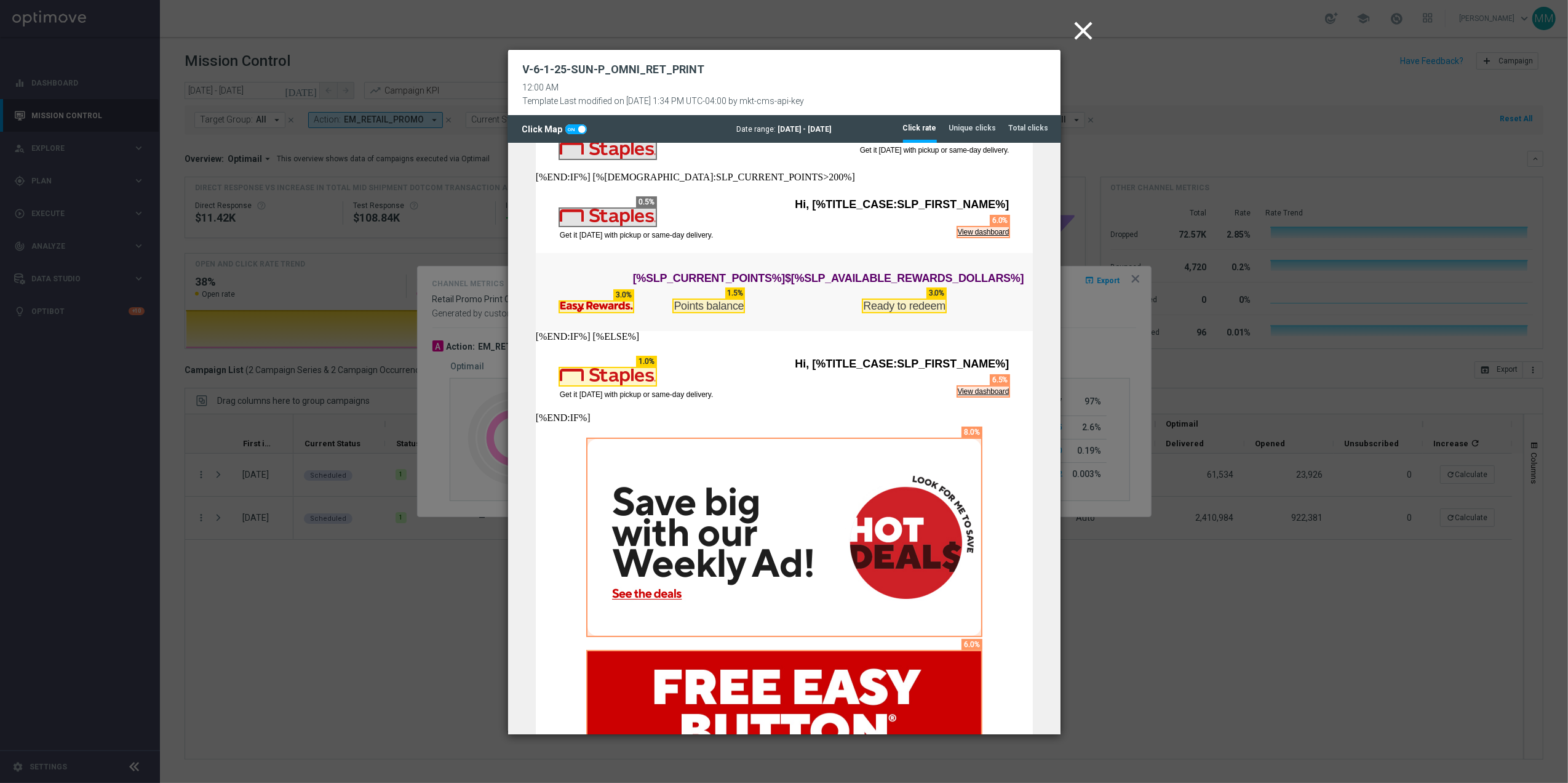
scroll to position [164, 0]
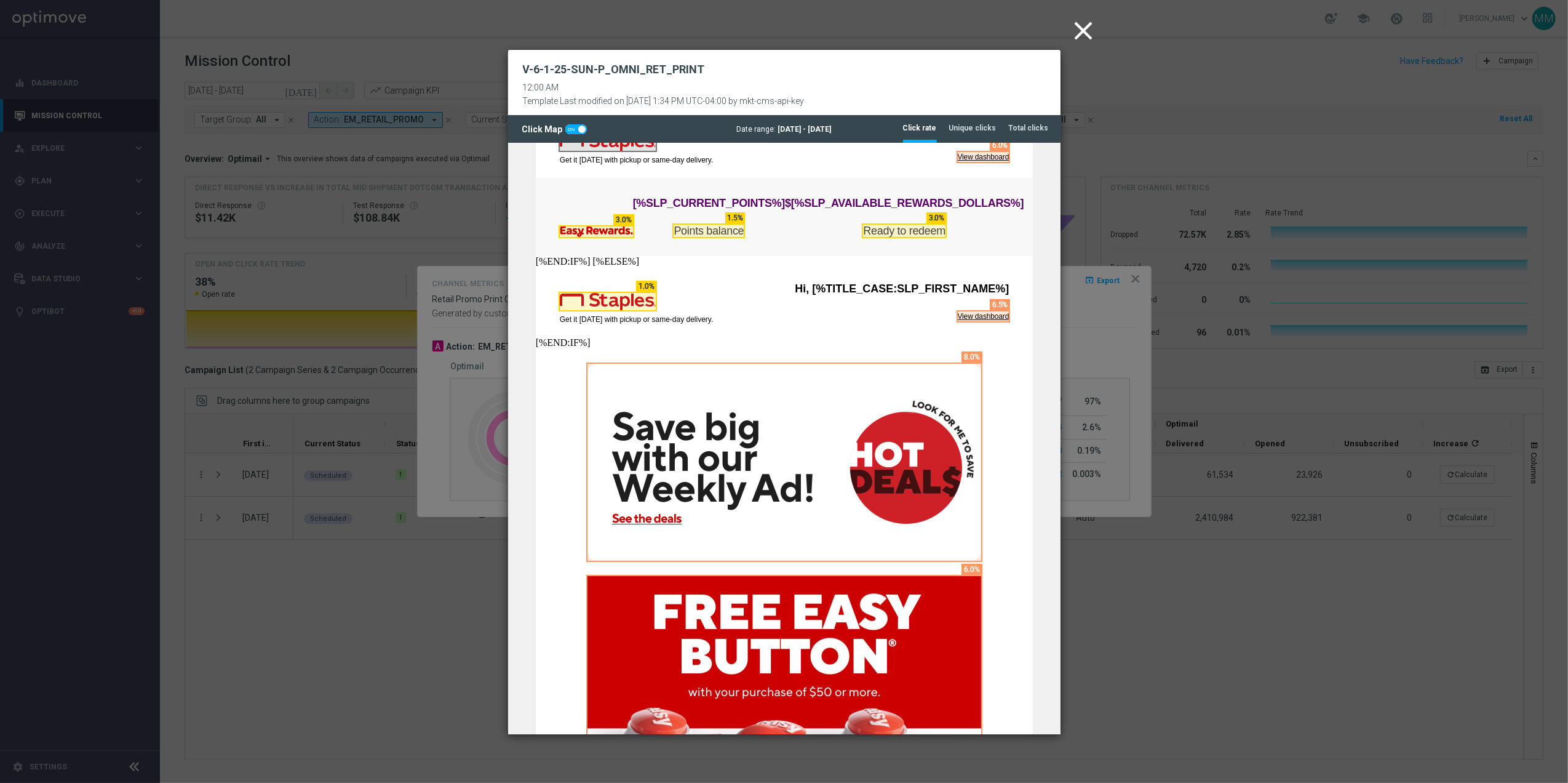
click at [1079, 35] on icon "close" at bounding box center [1084, 31] width 31 height 31
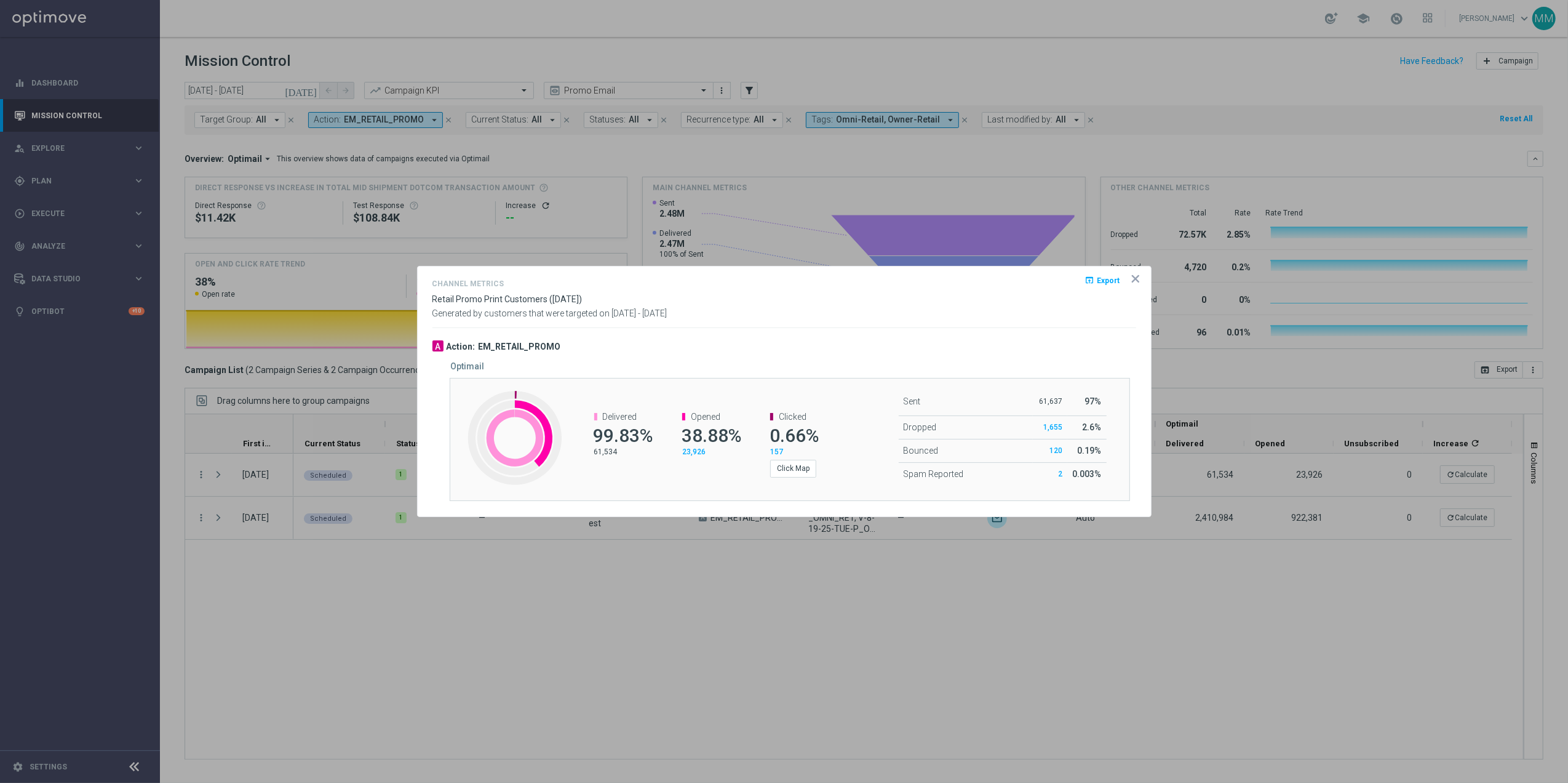
click at [1133, 277] on icon "icon" at bounding box center [1135, 279] width 6 height 6
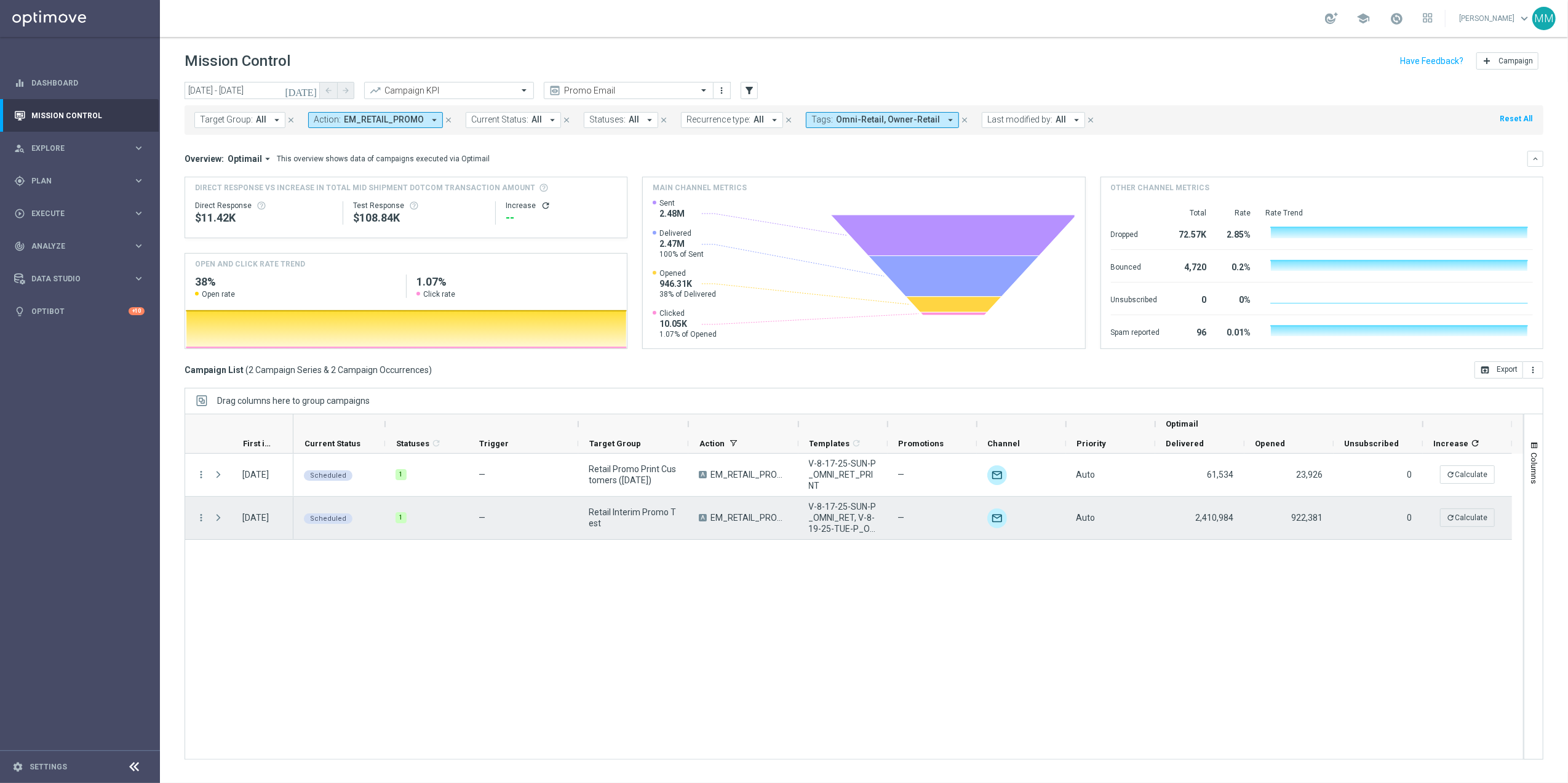
click at [210, 518] on div "Press SPACE to select this row." at bounding box center [219, 518] width 25 height 42
click at [205, 516] on icon "more_vert" at bounding box center [201, 517] width 11 height 11
click at [272, 559] on span "Channel Metrics" at bounding box center [254, 560] width 58 height 8
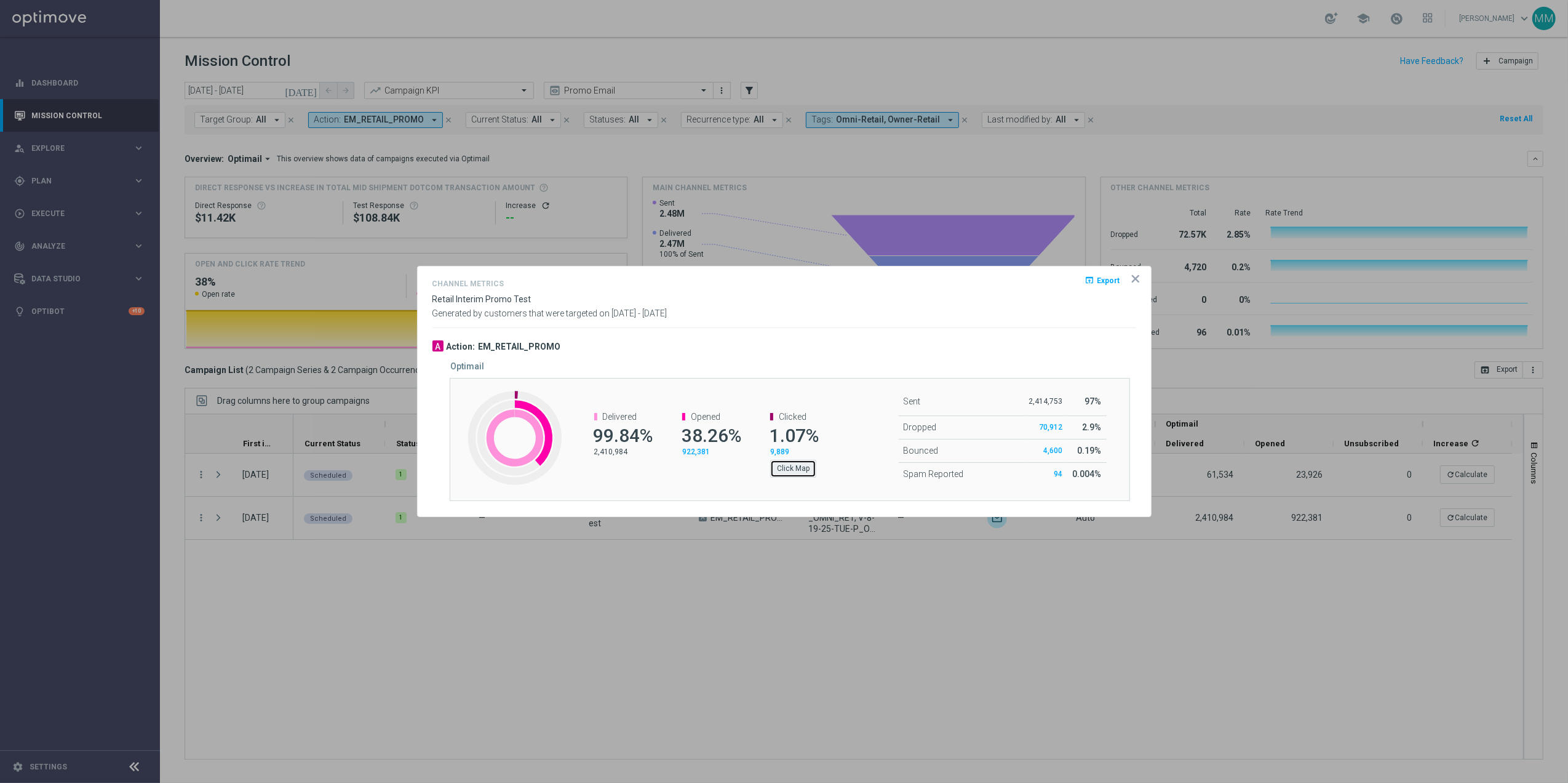
click at [813, 473] on button "Click Map" at bounding box center [793, 468] width 47 height 17
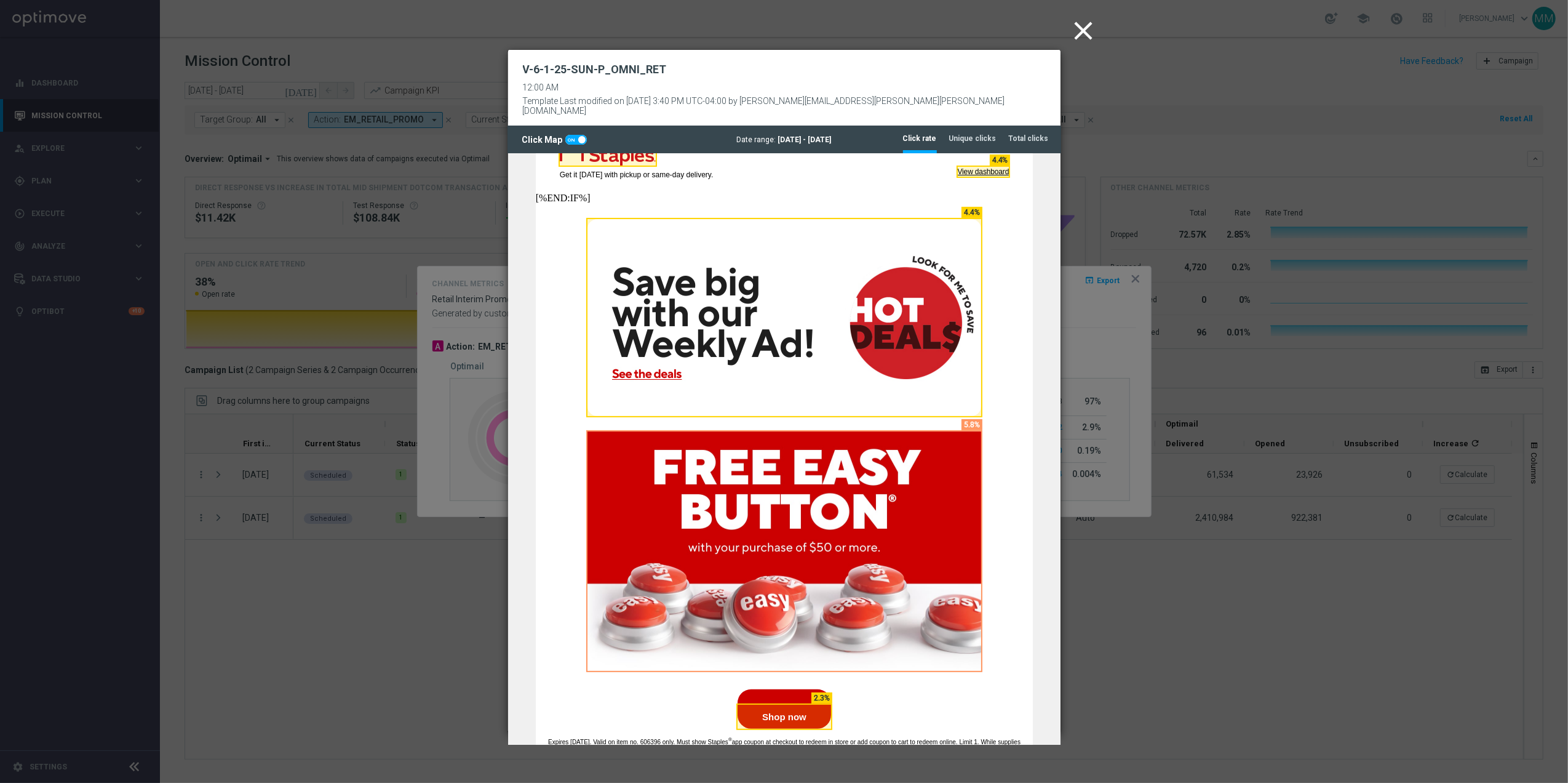
scroll to position [328, 0]
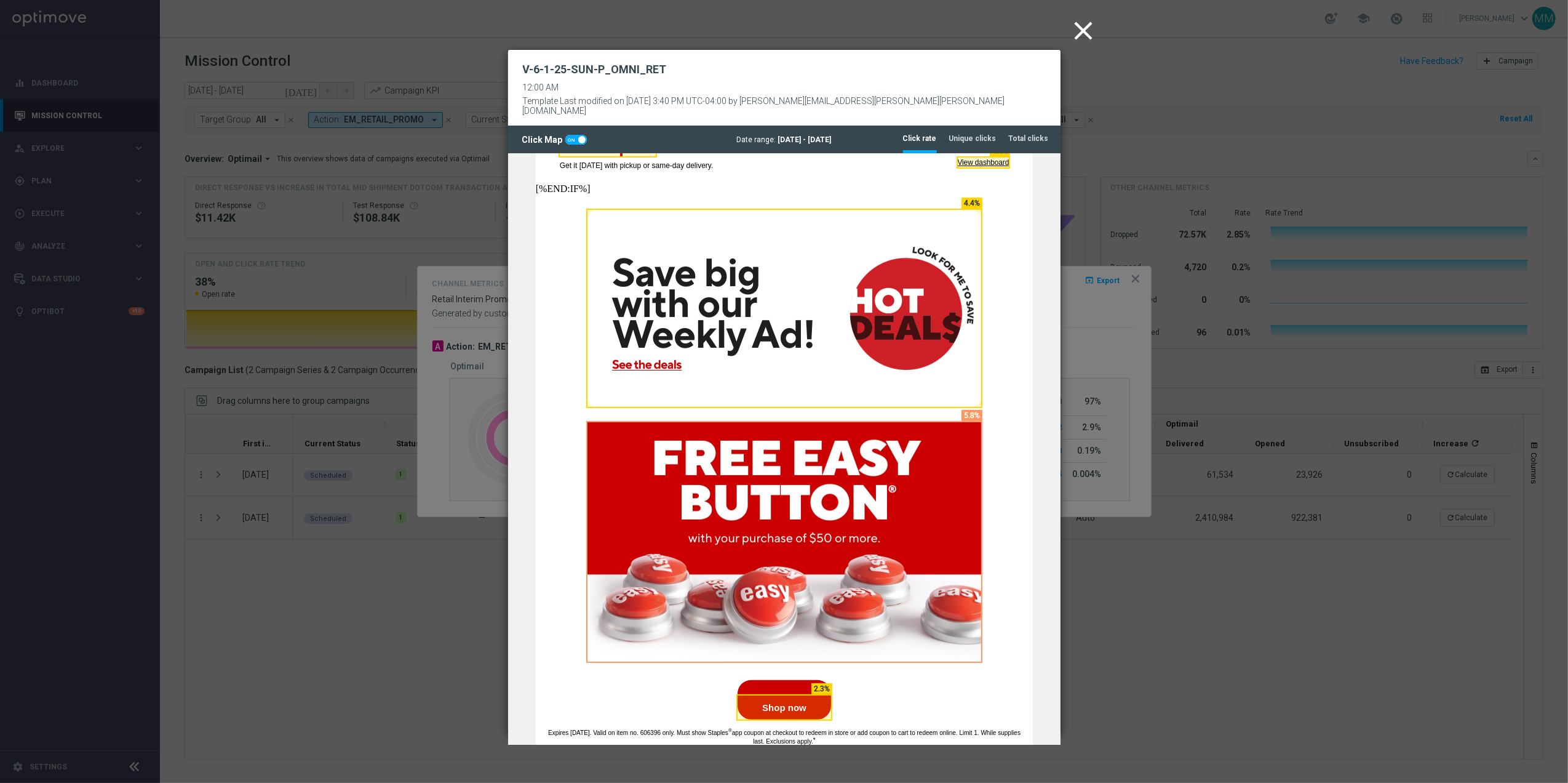
click at [1080, 21] on icon "close" at bounding box center [1084, 31] width 31 height 31
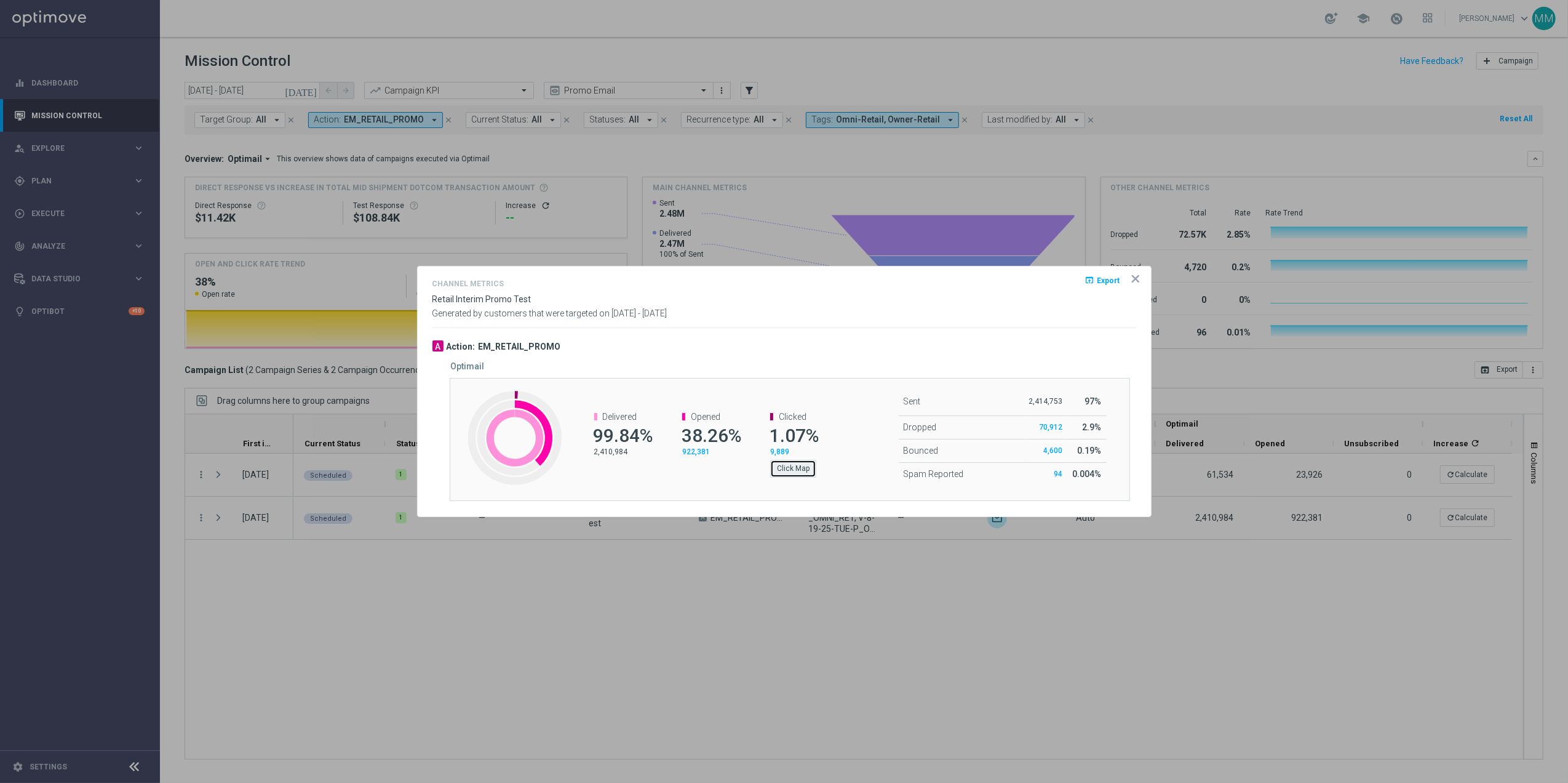
click at [788, 476] on button "Click Map" at bounding box center [793, 468] width 47 height 17
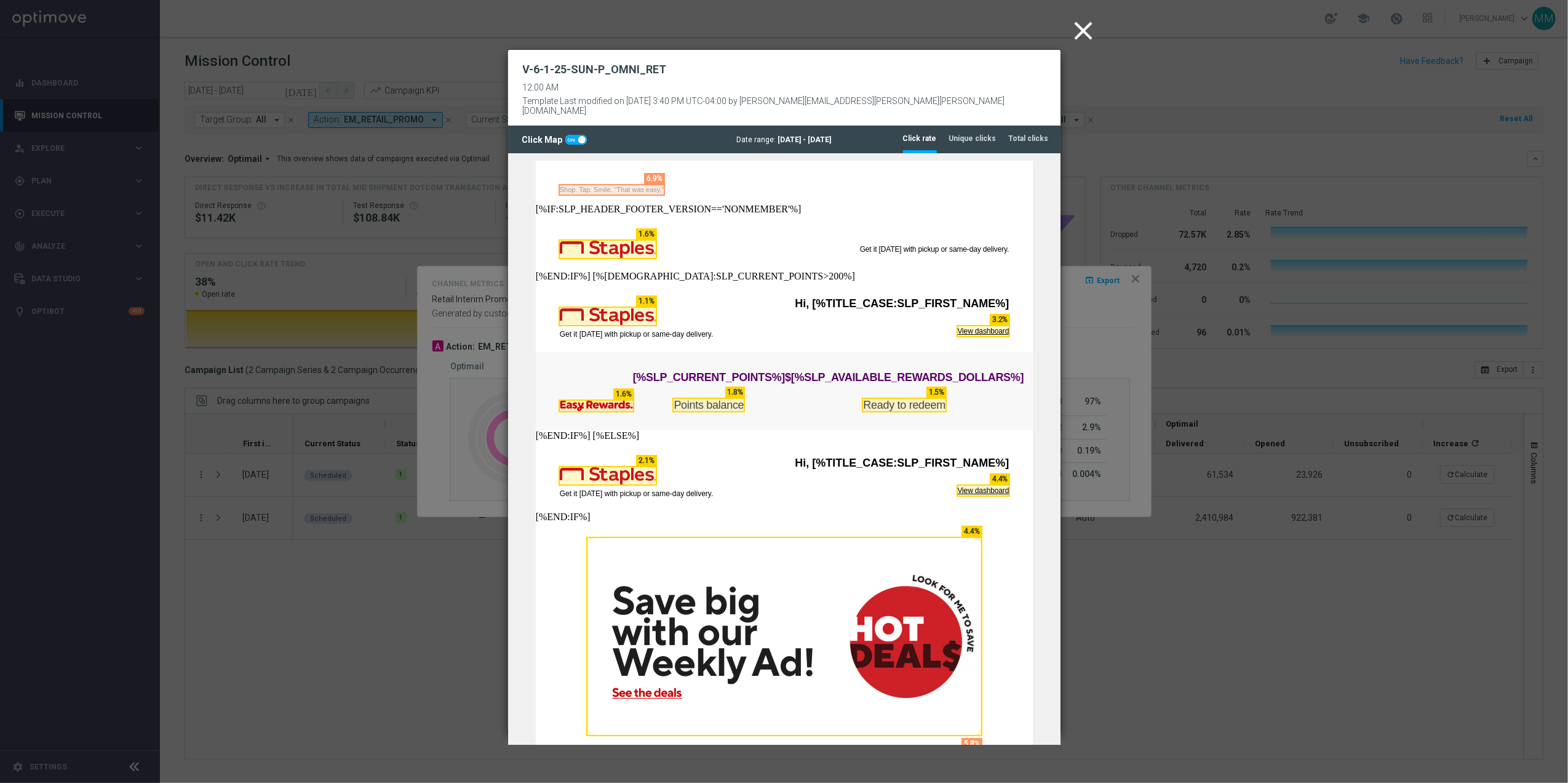
scroll to position [0, 0]
click at [1079, 23] on icon "close" at bounding box center [1084, 31] width 31 height 31
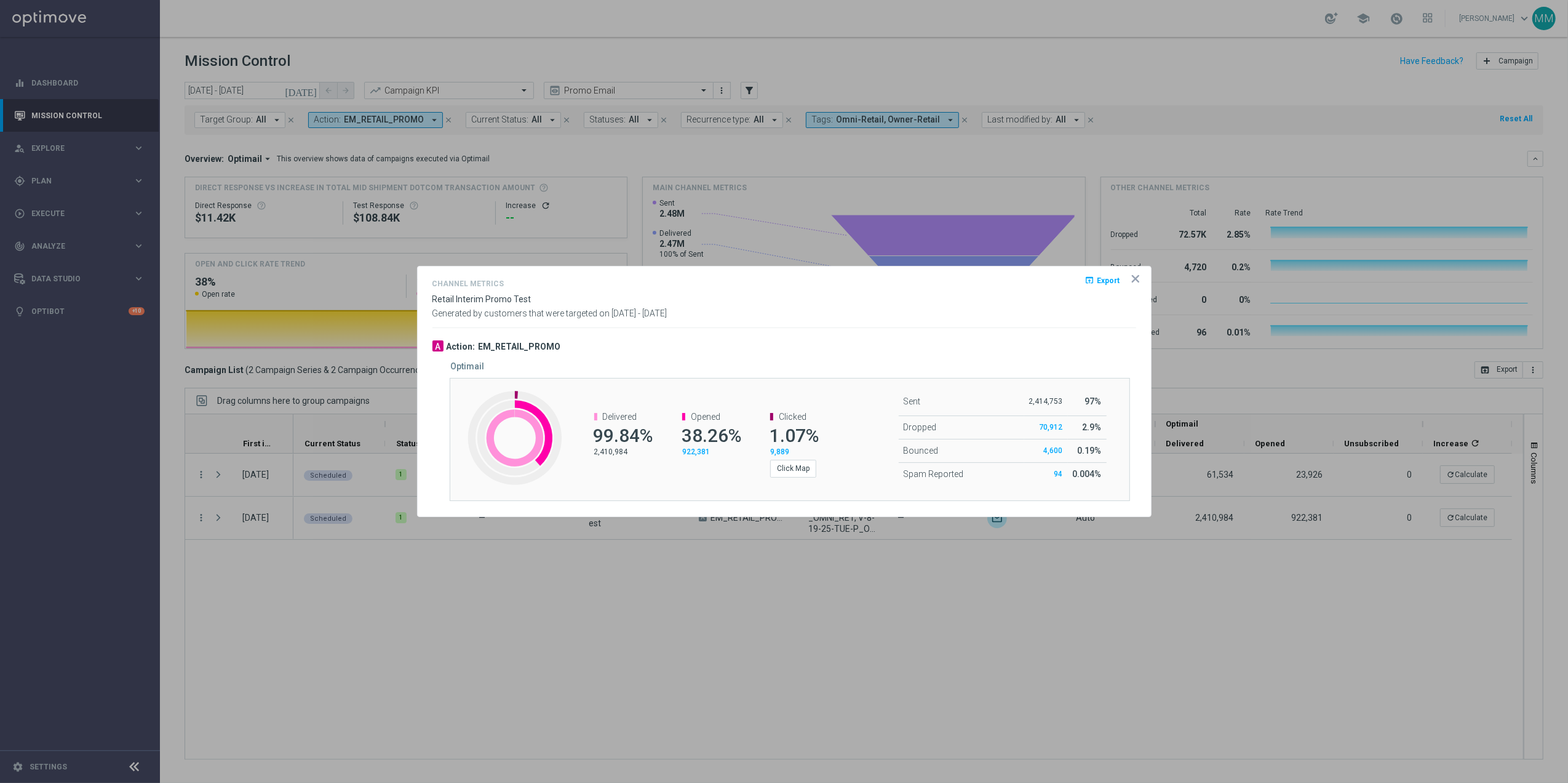
click at [1138, 276] on icon "icon" at bounding box center [1135, 278] width 12 height 12
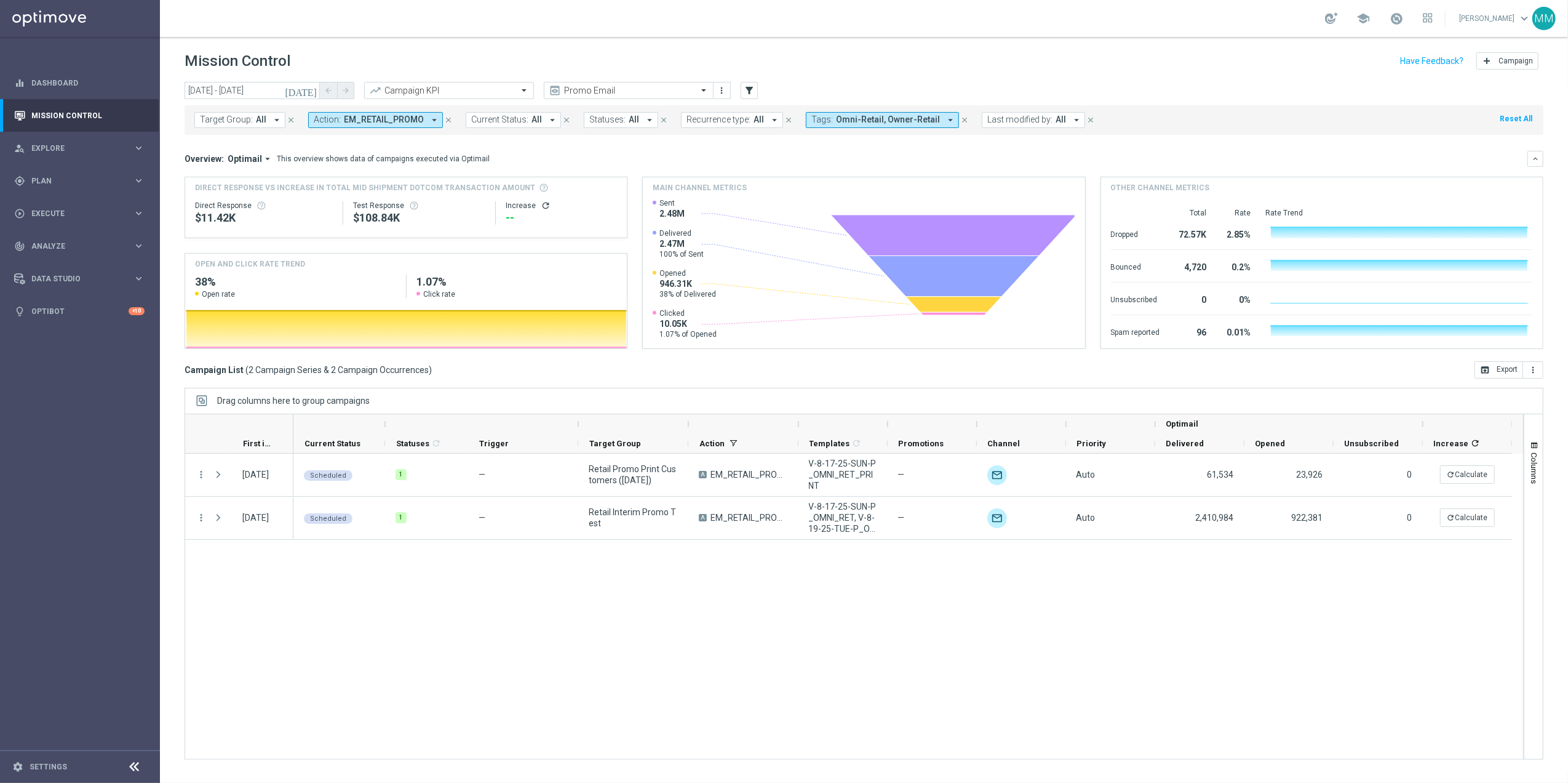
click at [310, 85] on icon "[DATE]" at bounding box center [301, 90] width 33 height 11
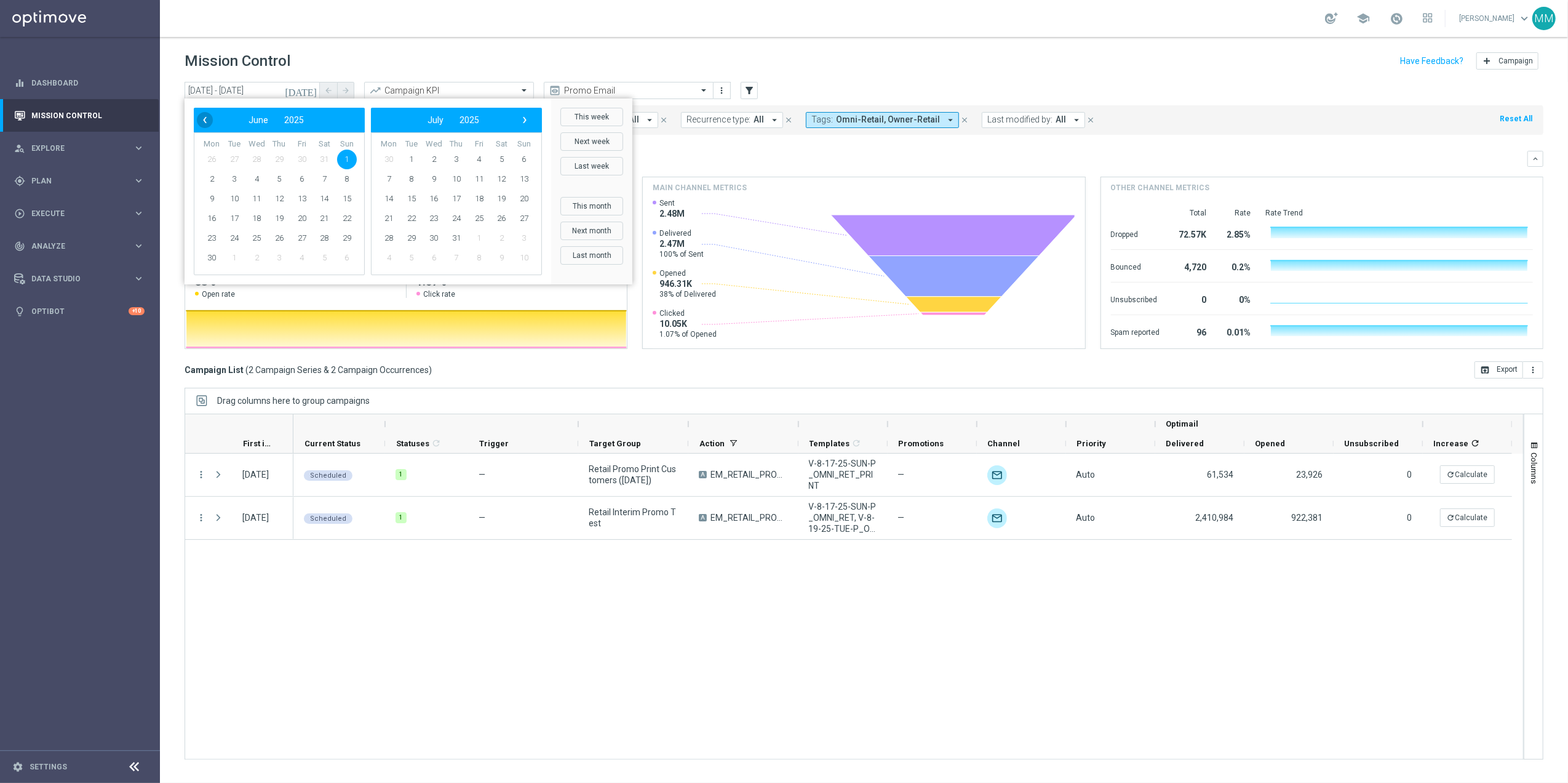
click at [201, 123] on span "‹" at bounding box center [205, 121] width 16 height 16
click at [348, 153] on span "4" at bounding box center [347, 160] width 20 height 20
click at [350, 219] on span "25" at bounding box center [347, 218] width 20 height 20
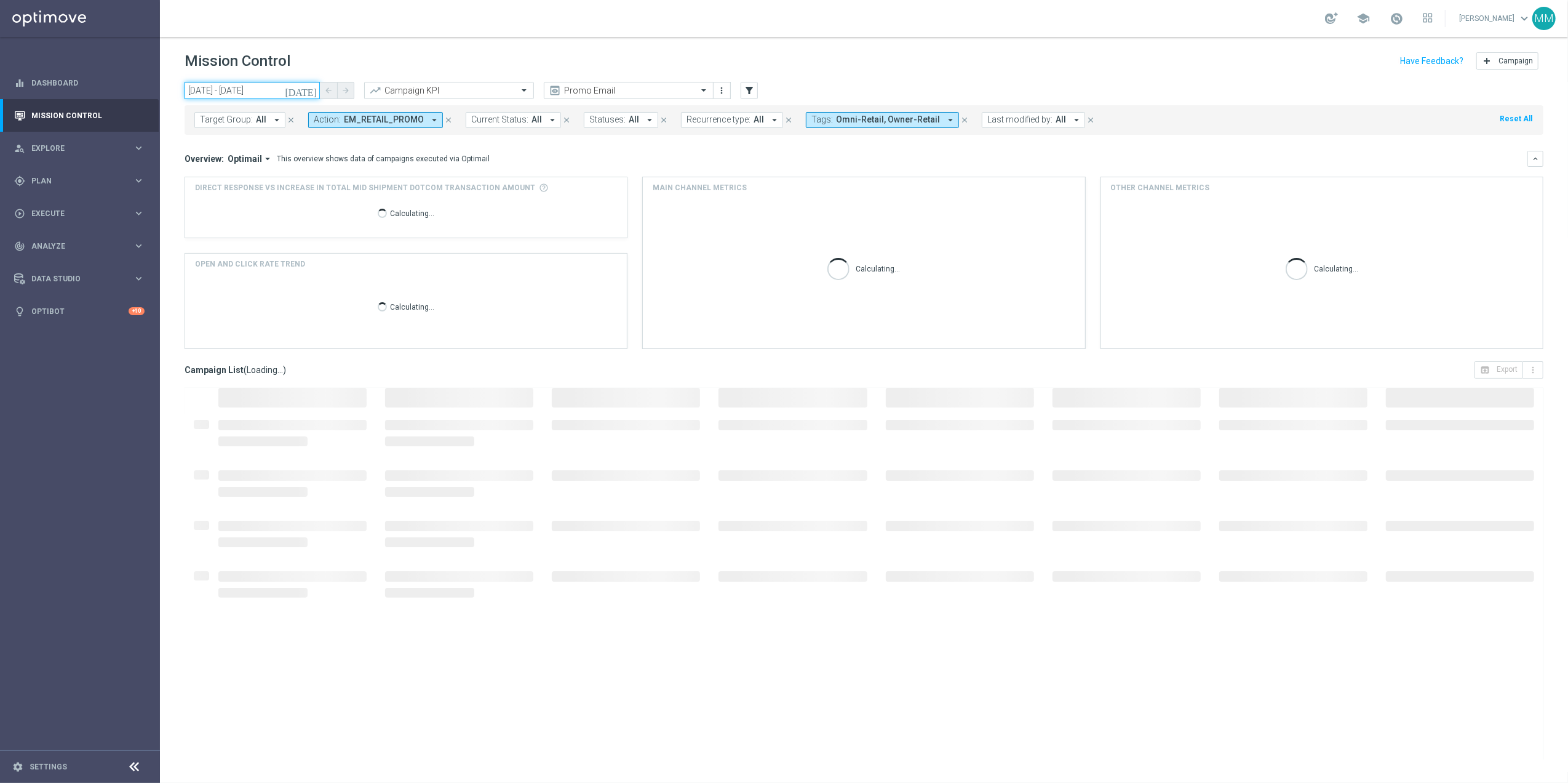
click at [300, 90] on input "[DATE] - [DATE]" at bounding box center [252, 90] width 135 height 17
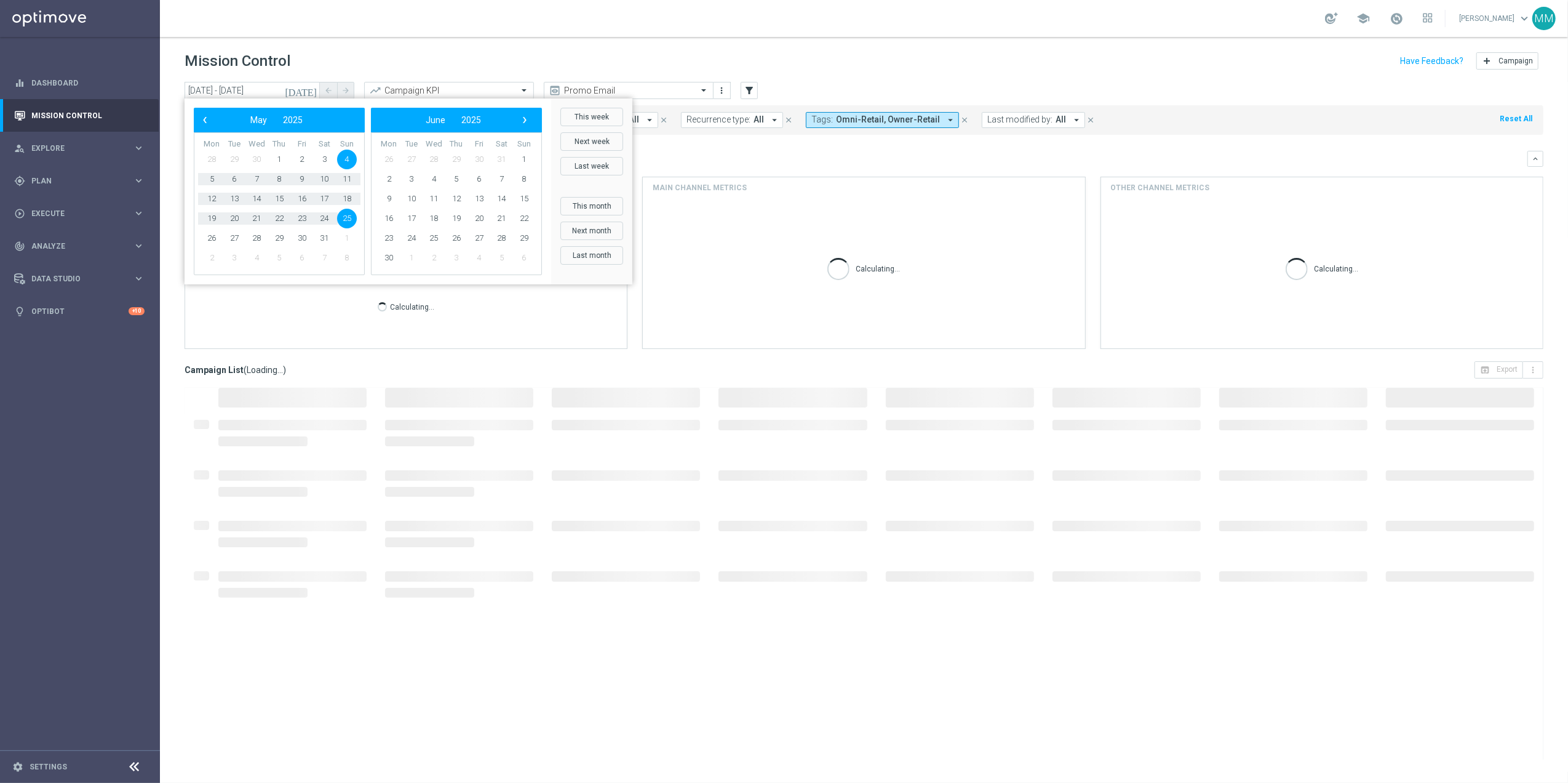
click at [348, 159] on span "4" at bounding box center [347, 160] width 20 height 20
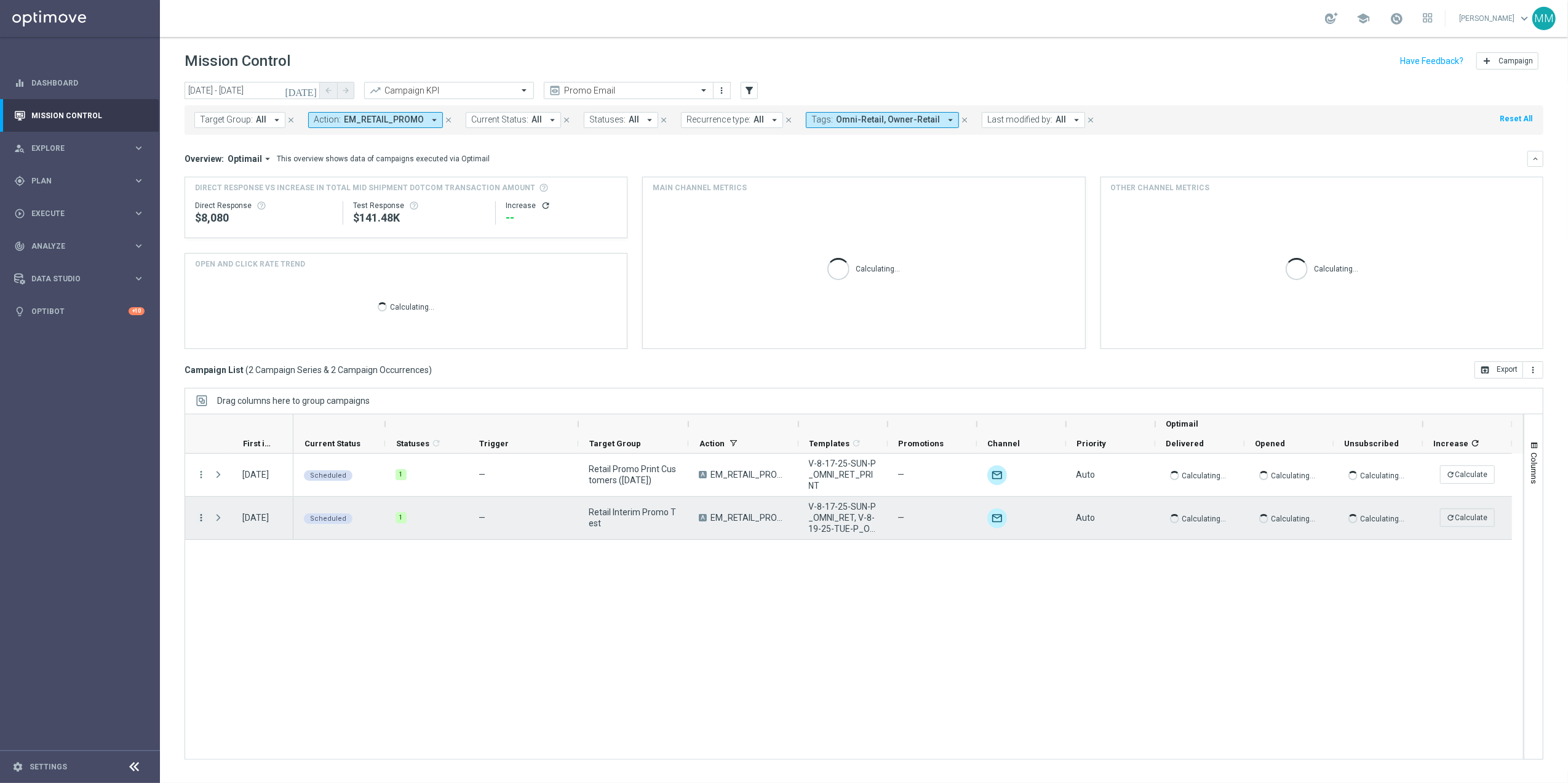
click at [202, 521] on icon "more_vert" at bounding box center [201, 517] width 11 height 11
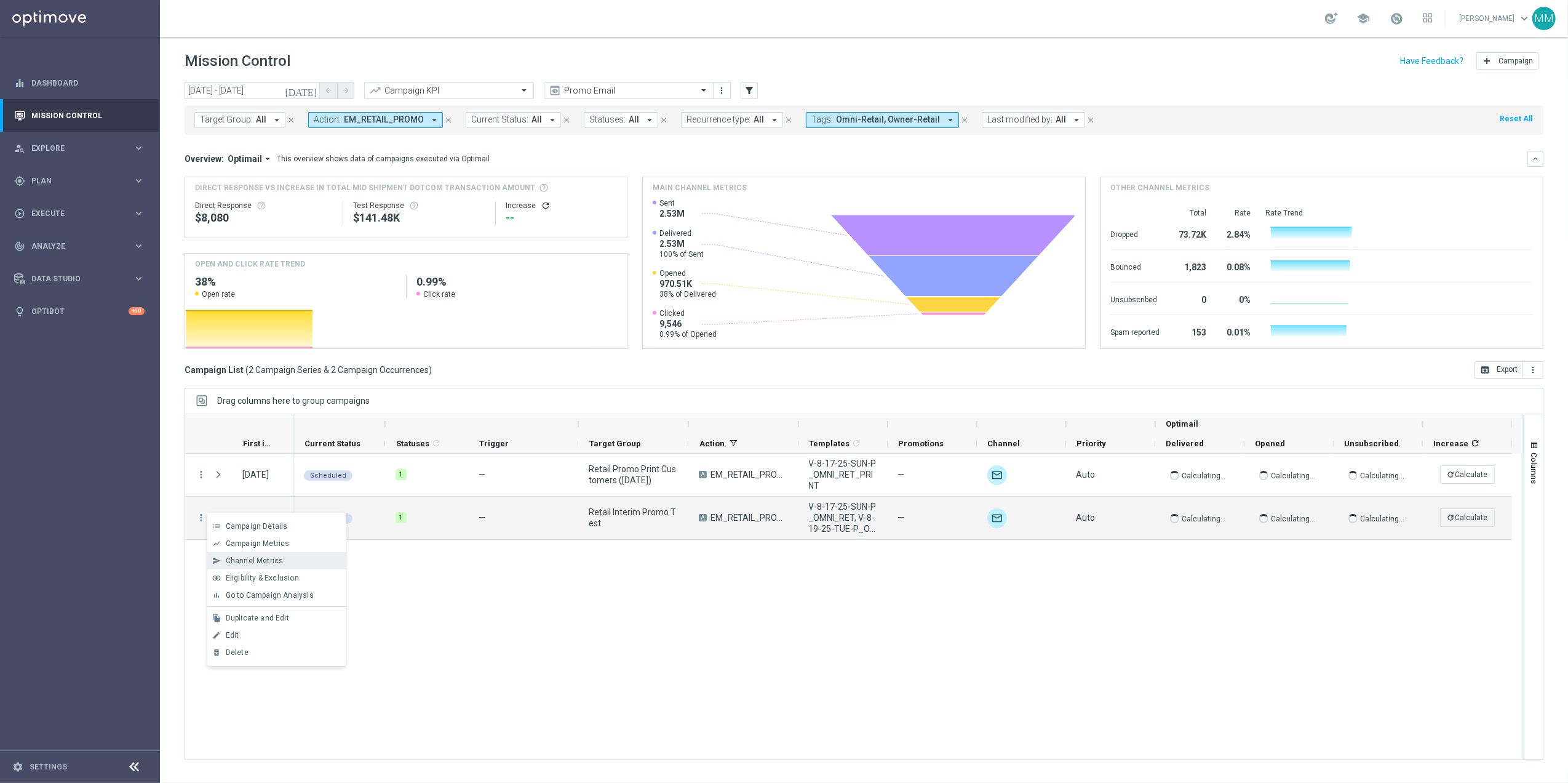
click at [274, 566] on div "send Channel Metrics" at bounding box center [277, 560] width 139 height 17
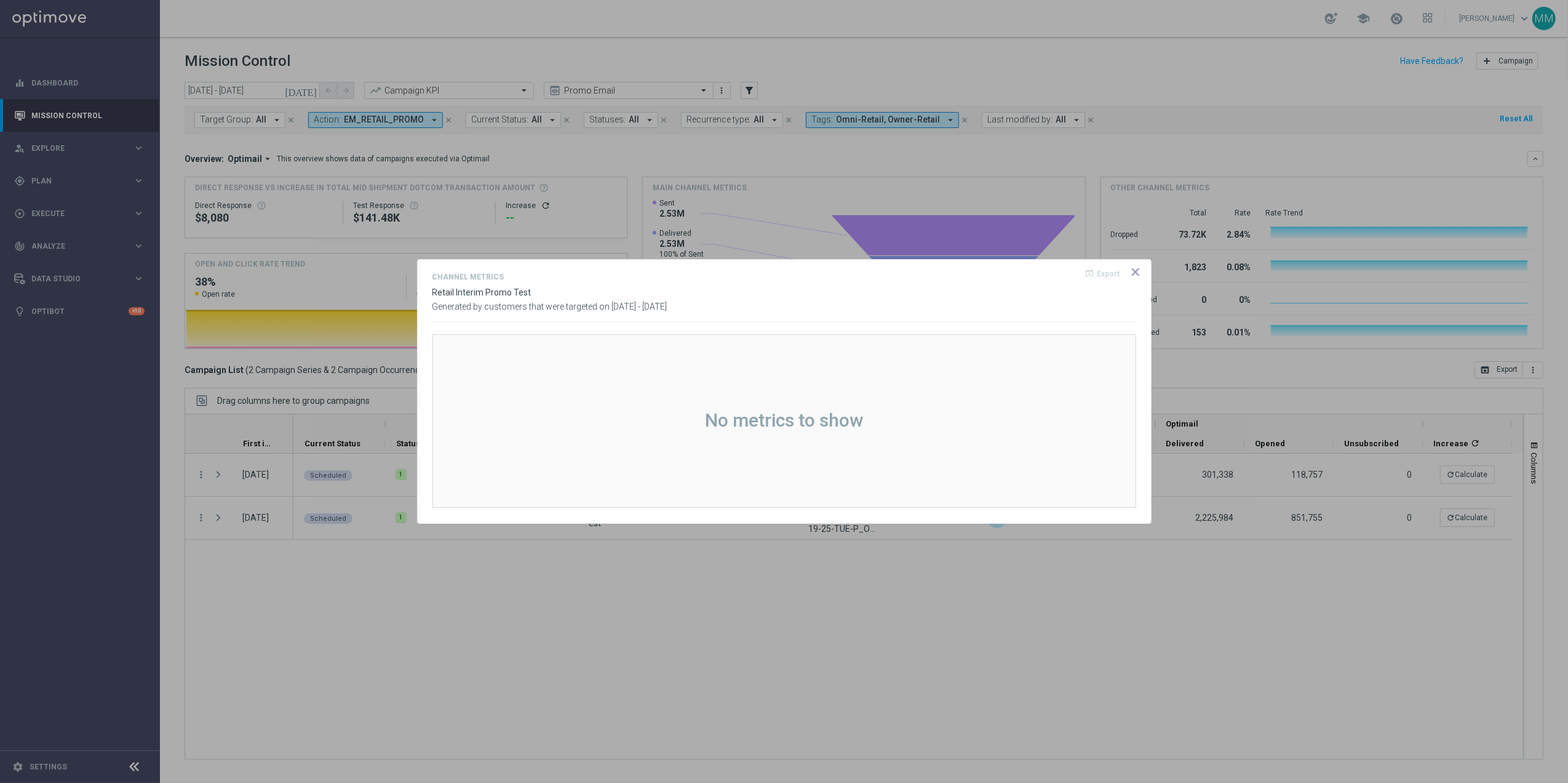
click at [1135, 270] on icon "icon" at bounding box center [1135, 271] width 12 height 12
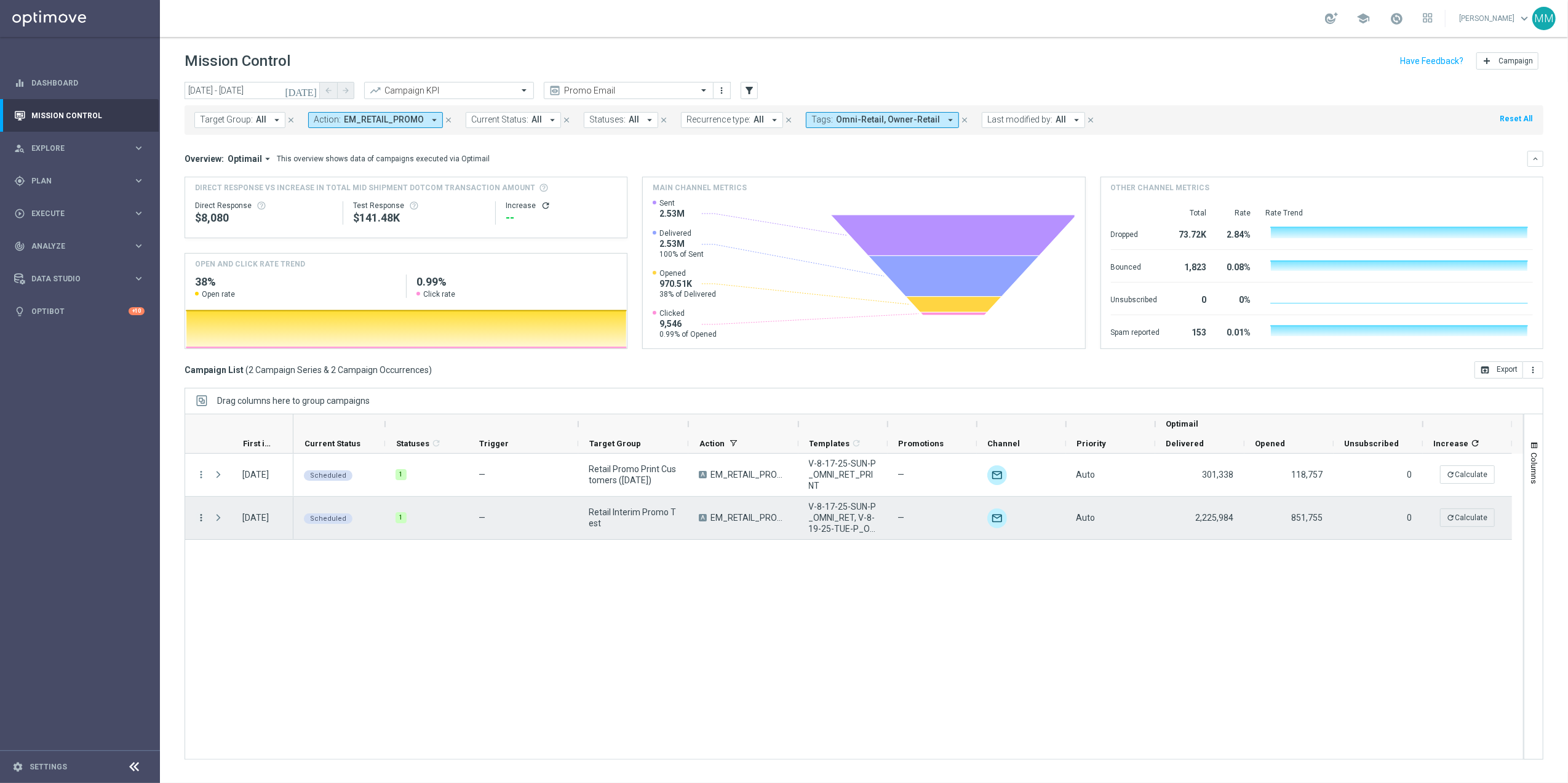
click at [200, 517] on icon "more_vert" at bounding box center [201, 517] width 11 height 11
click at [277, 561] on span "Channel Metrics" at bounding box center [254, 560] width 58 height 8
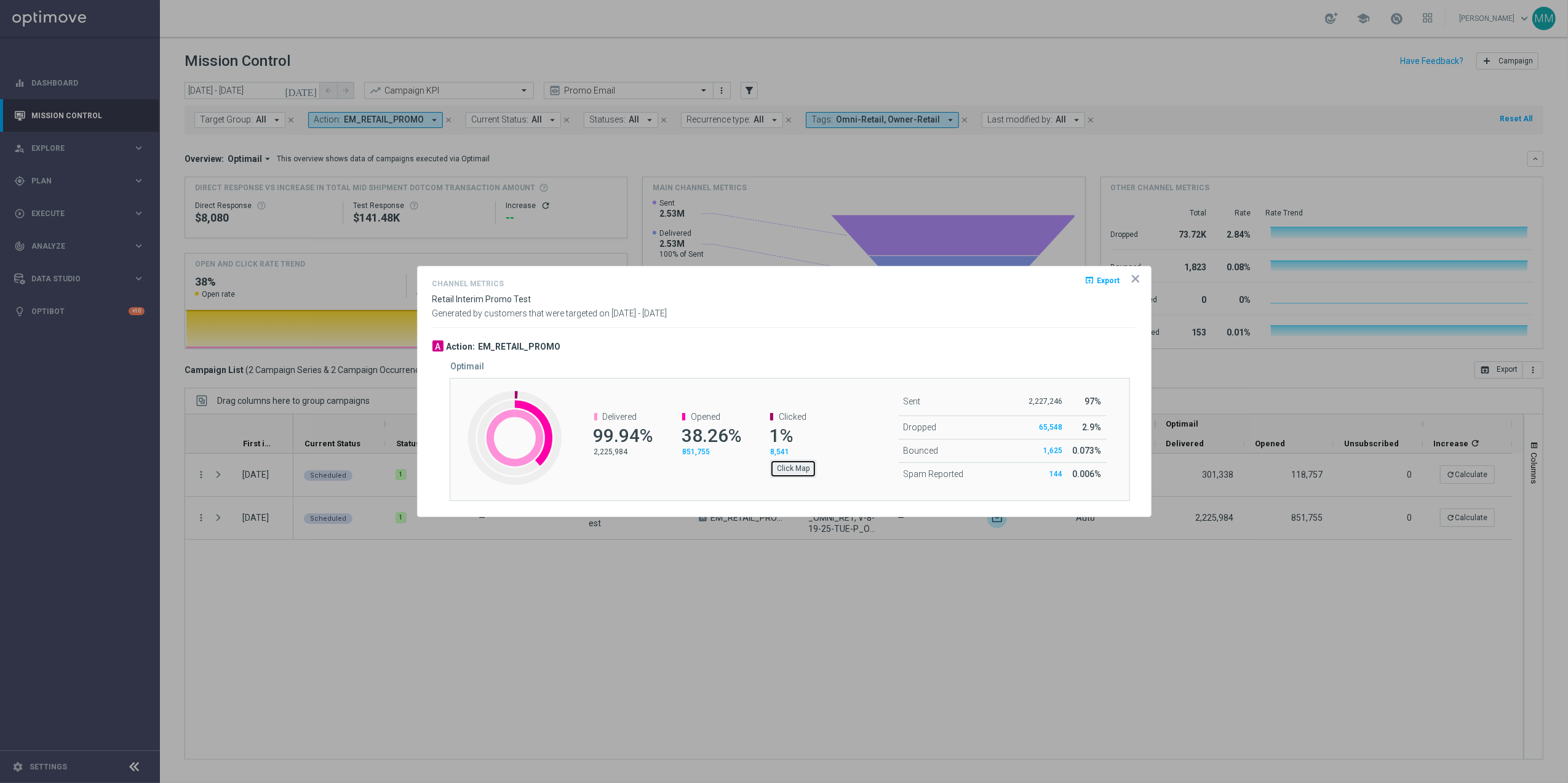
click at [801, 472] on button "Click Map" at bounding box center [793, 468] width 47 height 17
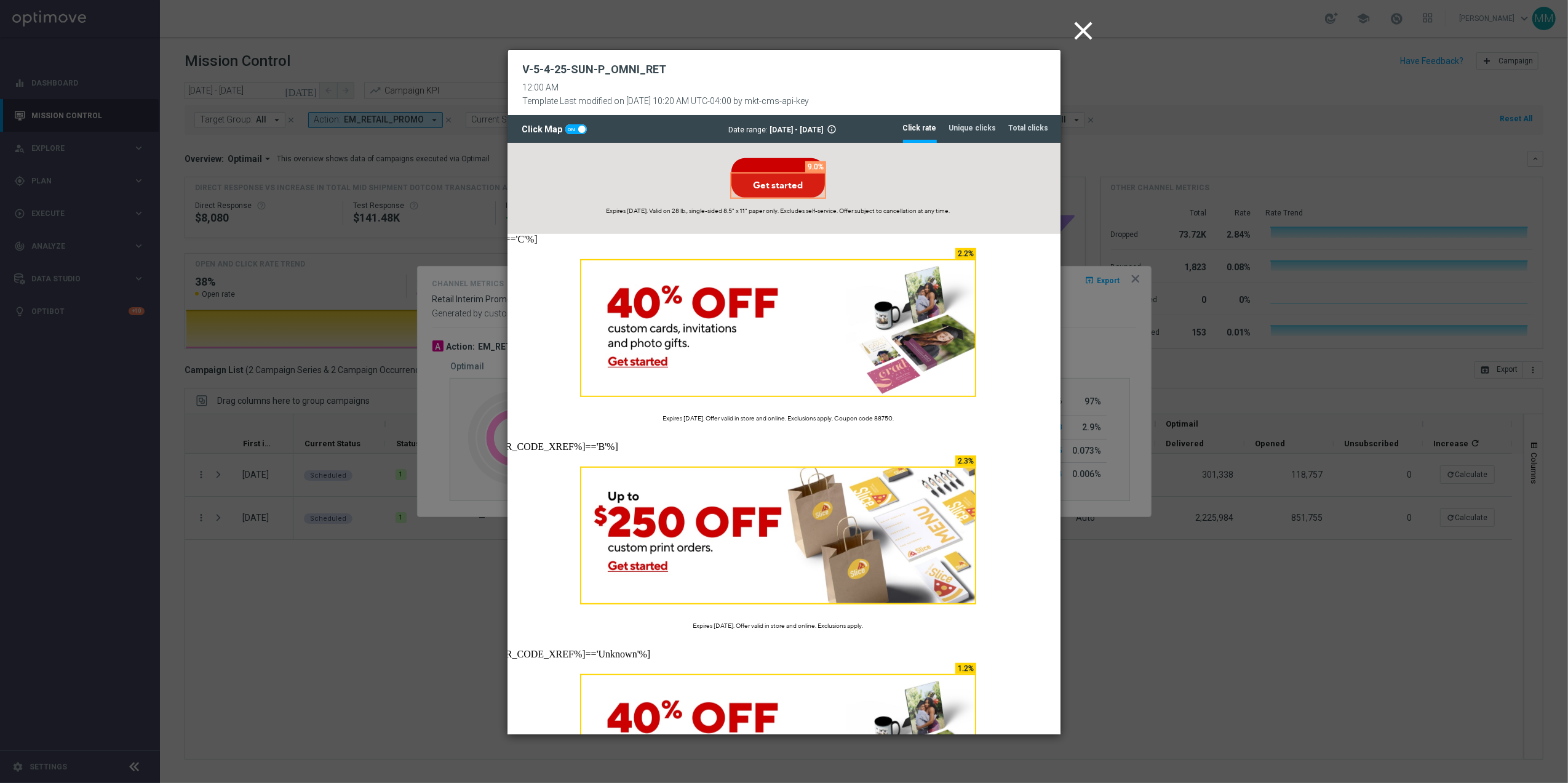
scroll to position [410, 219]
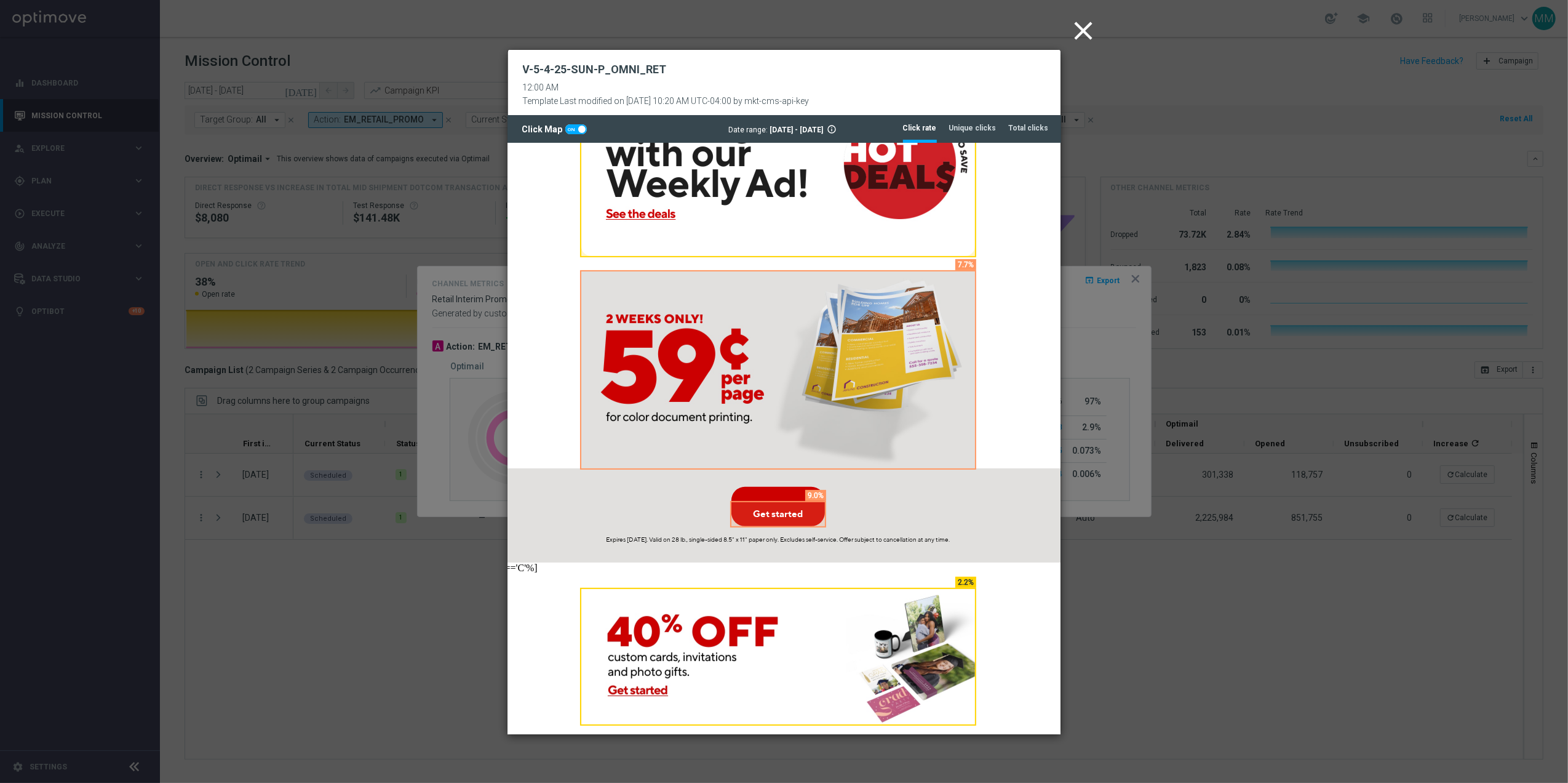
click at [1083, 25] on icon "close" at bounding box center [1084, 31] width 31 height 31
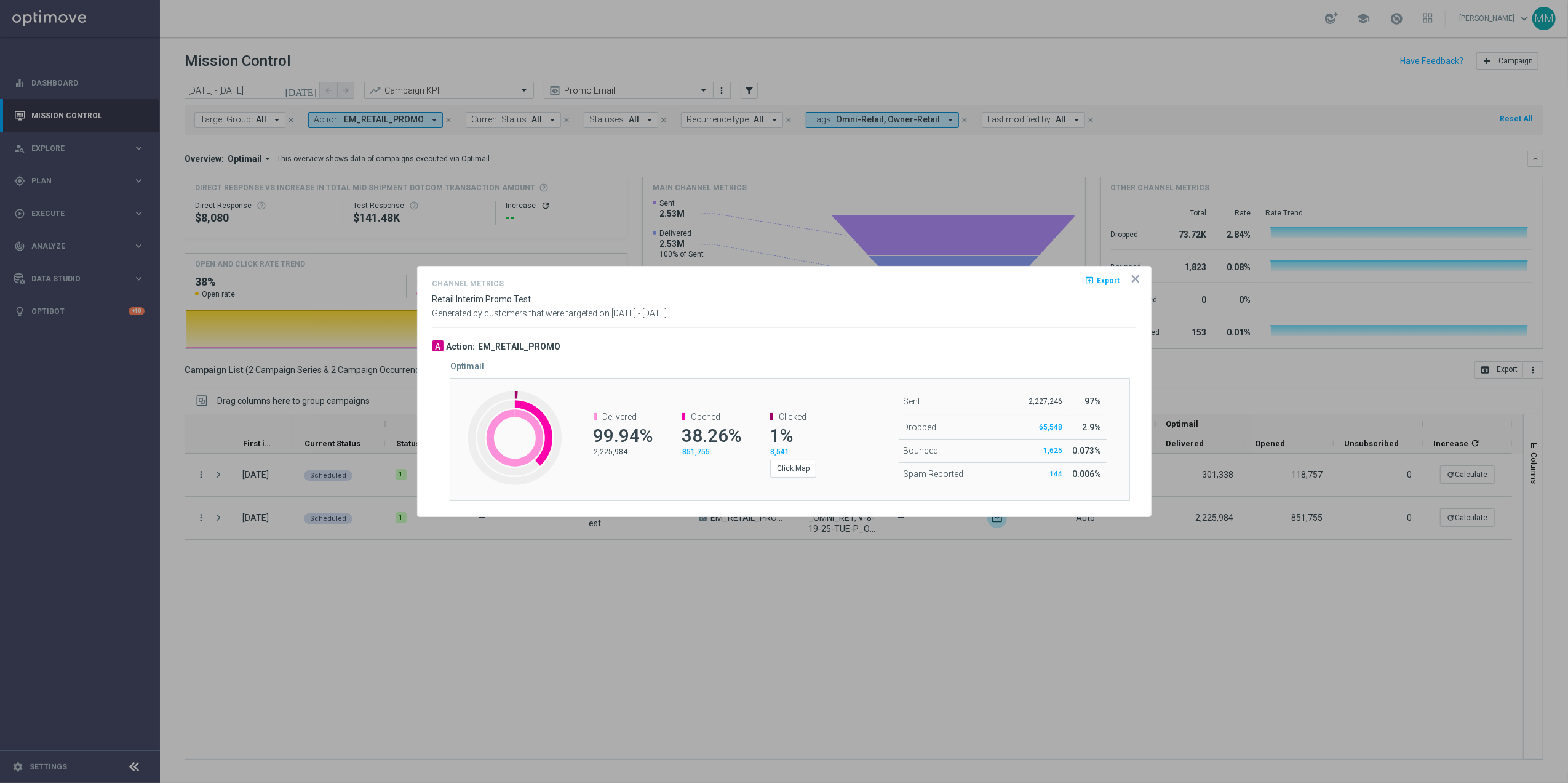
click at [1131, 274] on icon "icon" at bounding box center [1135, 278] width 12 height 12
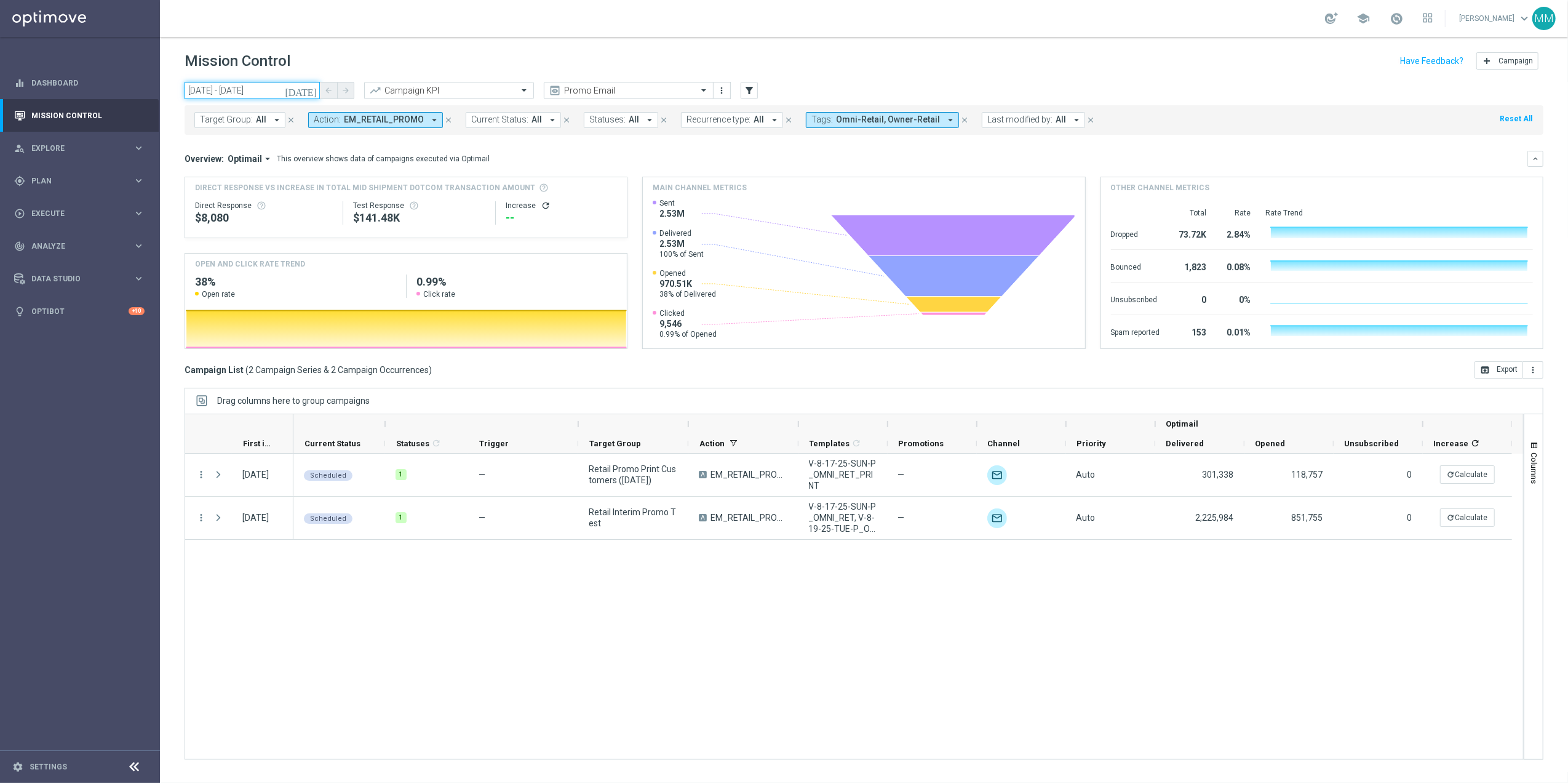
click at [305, 90] on input "[DATE] - [DATE]" at bounding box center [252, 90] width 135 height 17
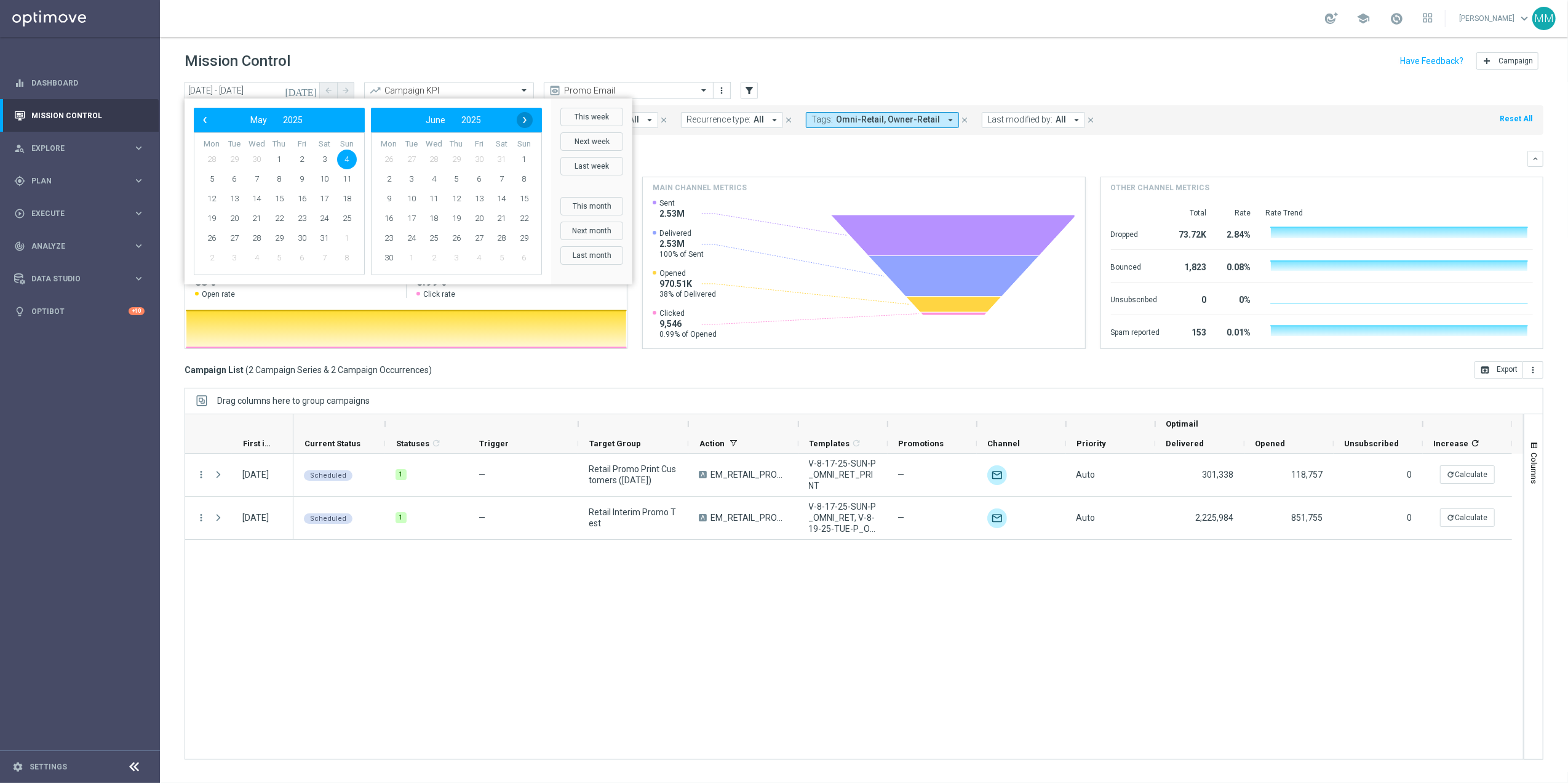
click at [518, 122] on span "›" at bounding box center [525, 121] width 16 height 16
click at [524, 122] on span "›" at bounding box center [525, 121] width 16 height 16
click at [529, 174] on span "10" at bounding box center [524, 179] width 20 height 20
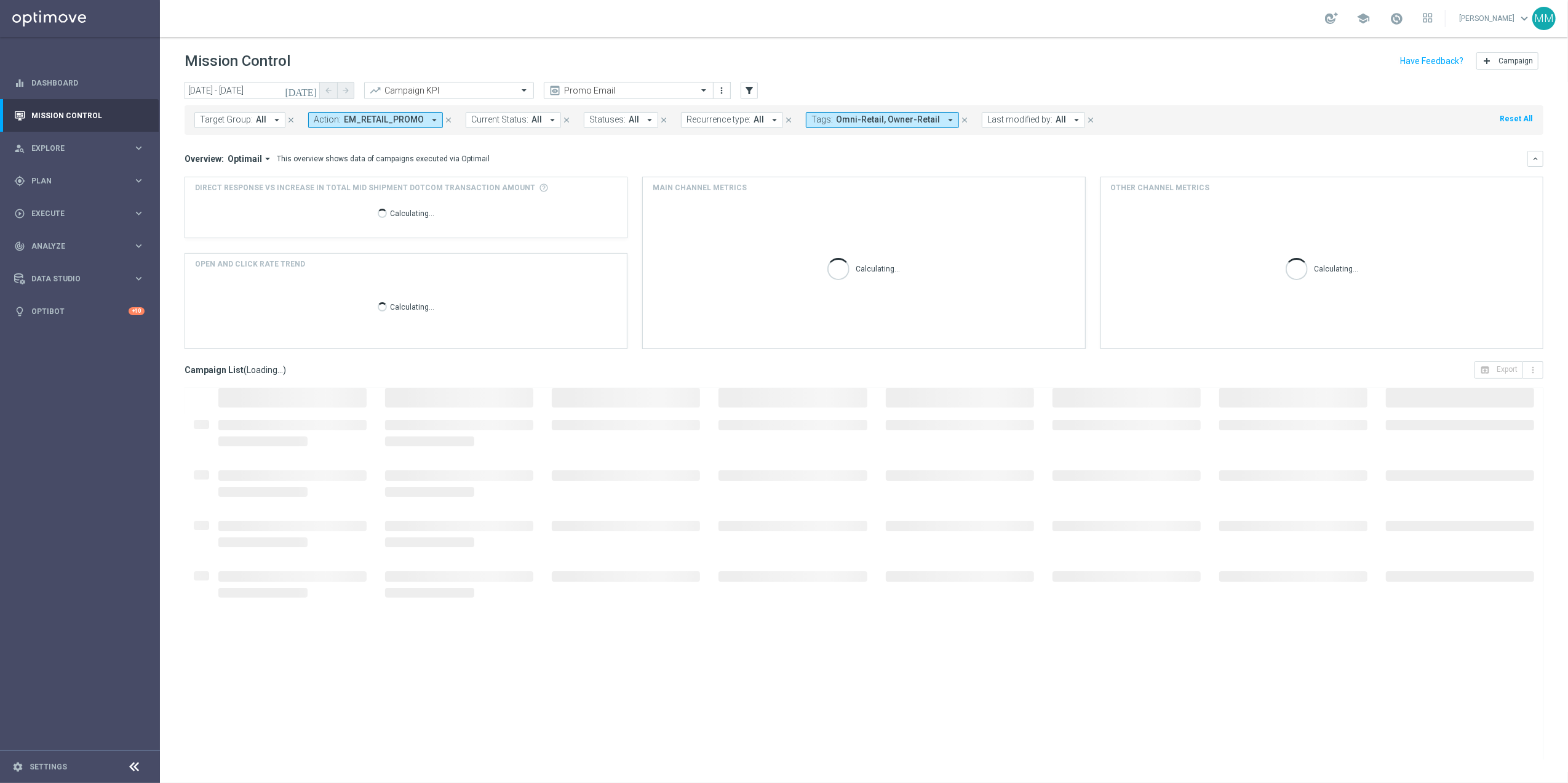
click at [310, 94] on icon "[DATE]" at bounding box center [301, 90] width 33 height 11
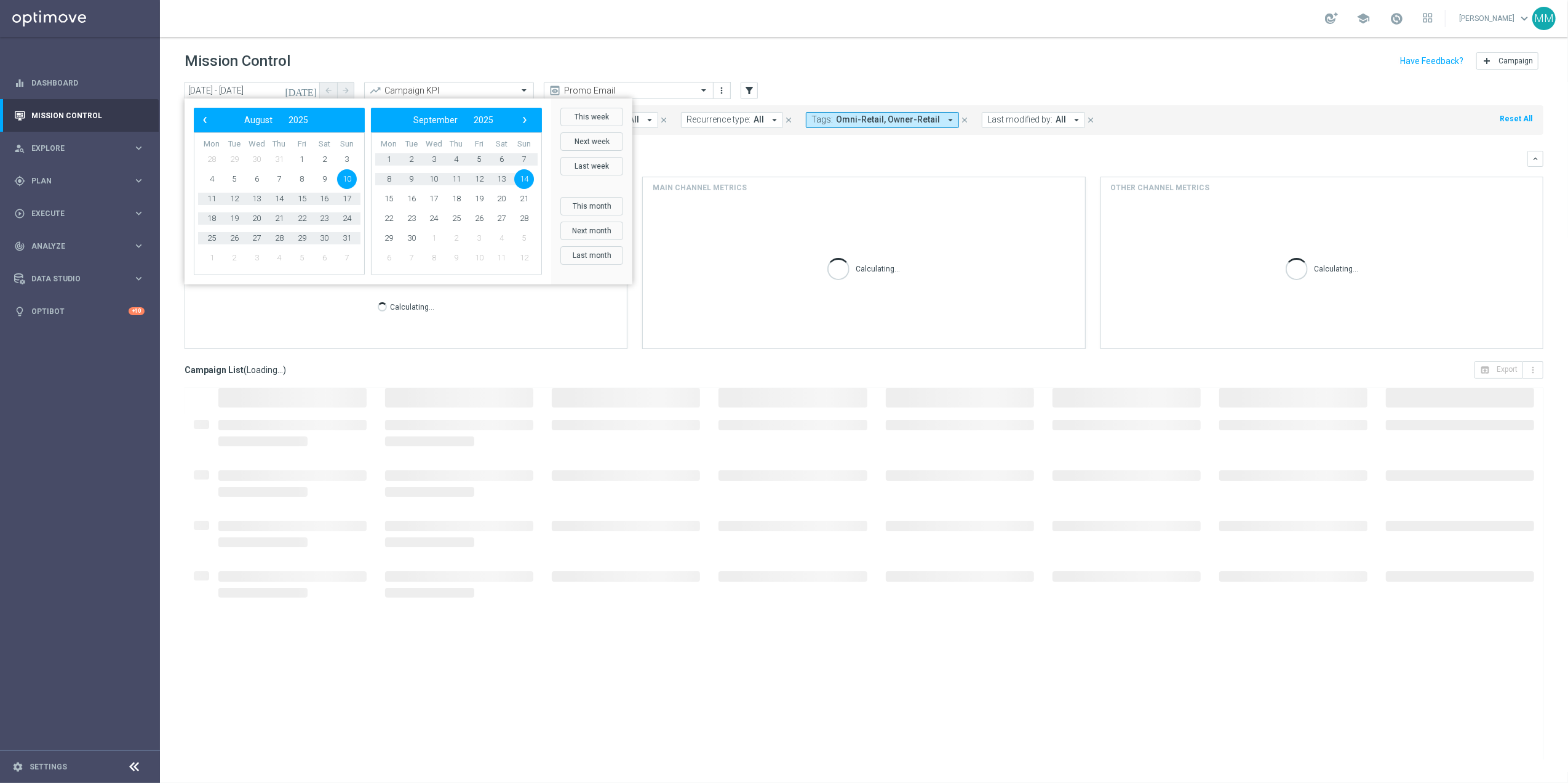
click at [350, 173] on span "10" at bounding box center [347, 179] width 20 height 20
type input "[DATE] - [DATE]"
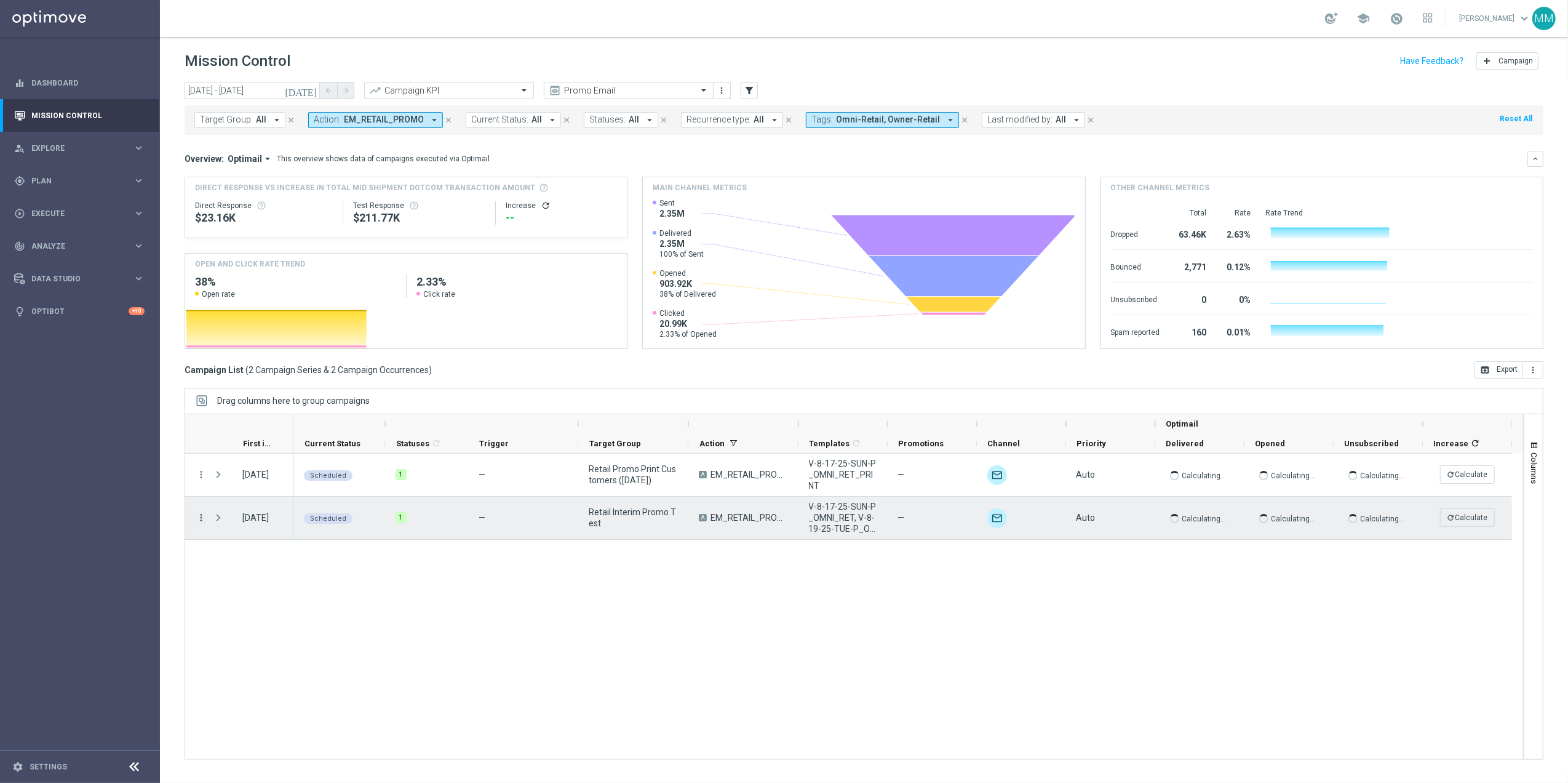
click at [200, 518] on icon "more_vert" at bounding box center [201, 517] width 11 height 11
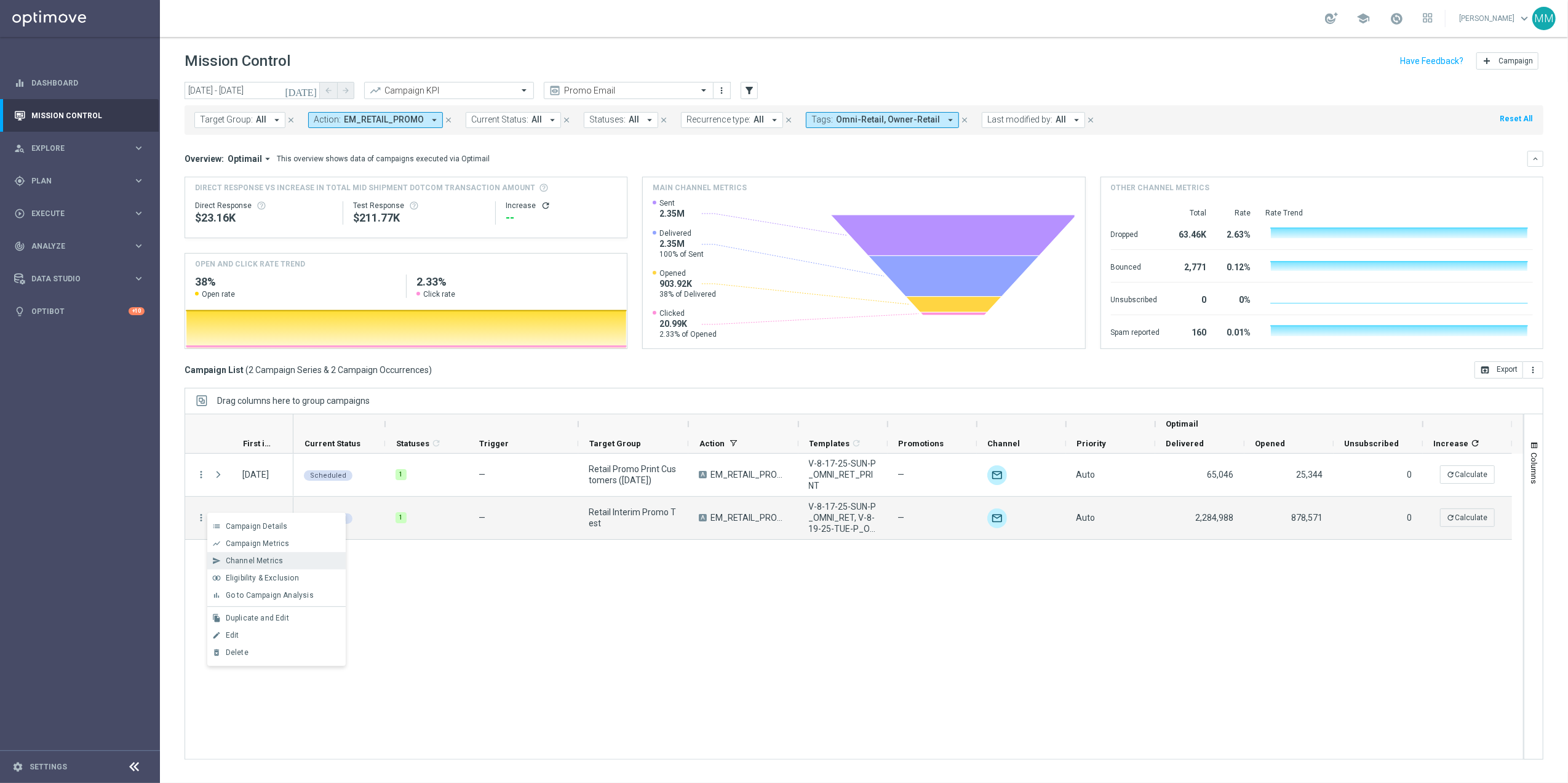
click at [258, 560] on span "Channel Metrics" at bounding box center [254, 560] width 58 height 8
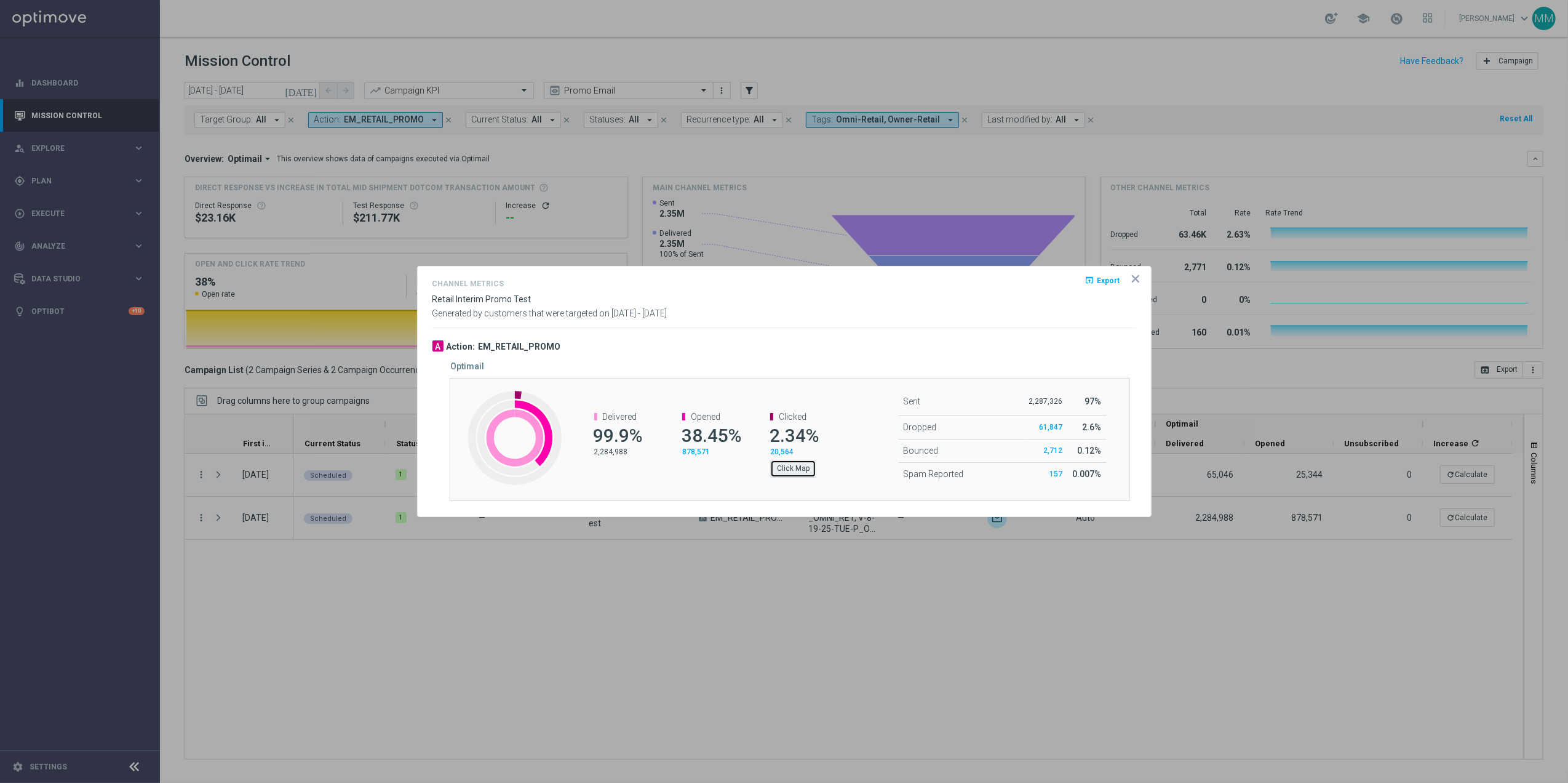
click at [808, 472] on button "Click Map" at bounding box center [793, 468] width 47 height 17
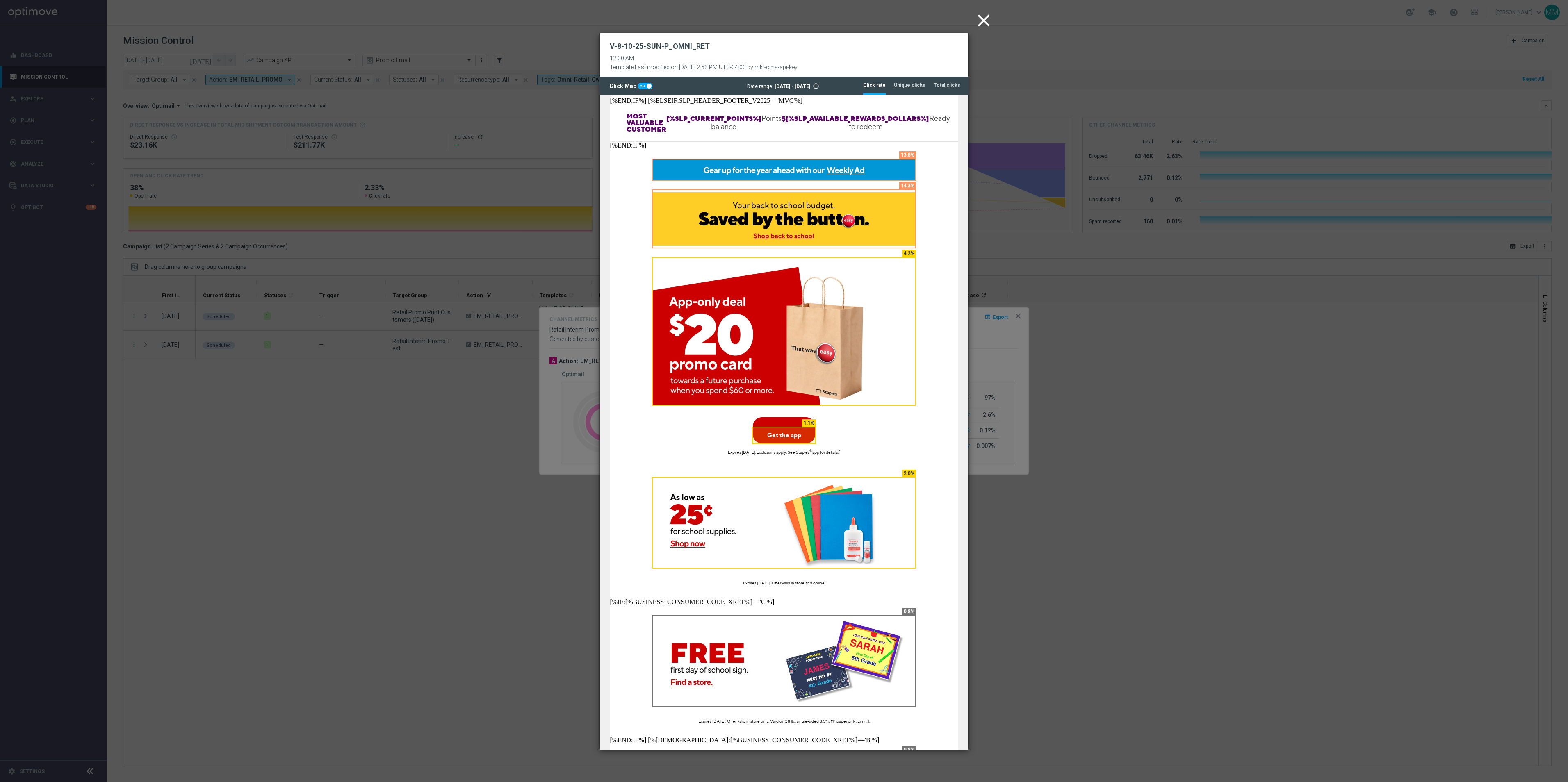
scroll to position [164, 0]
drag, startPoint x: 1017, startPoint y: 0, endPoint x: 1042, endPoint y: 238, distance: 239.3
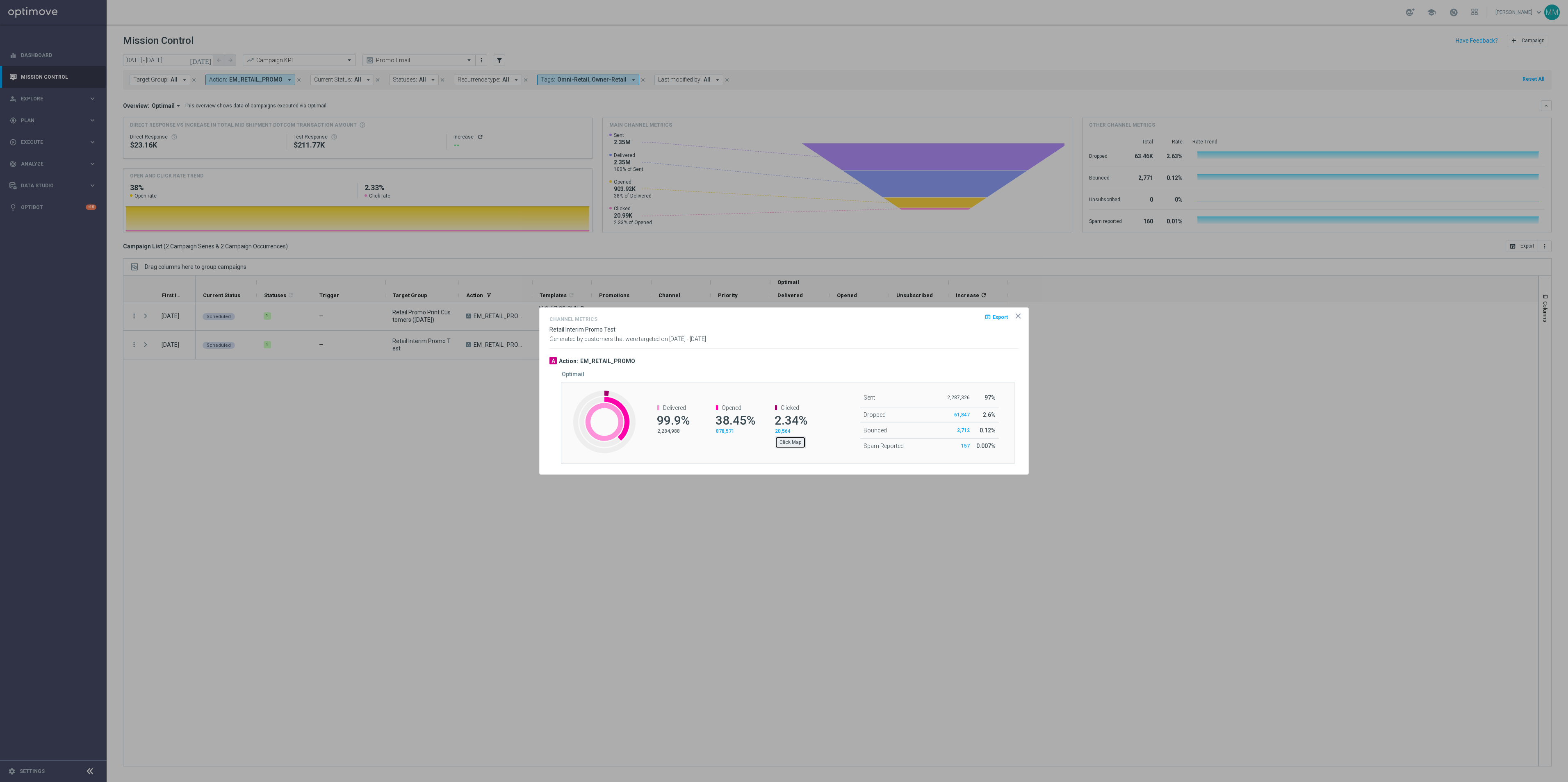
drag, startPoint x: 1042, startPoint y: 238, endPoint x: 783, endPoint y: 441, distance: 329.1
click at [783, 441] on button "Click Map" at bounding box center [790, 442] width 31 height 12
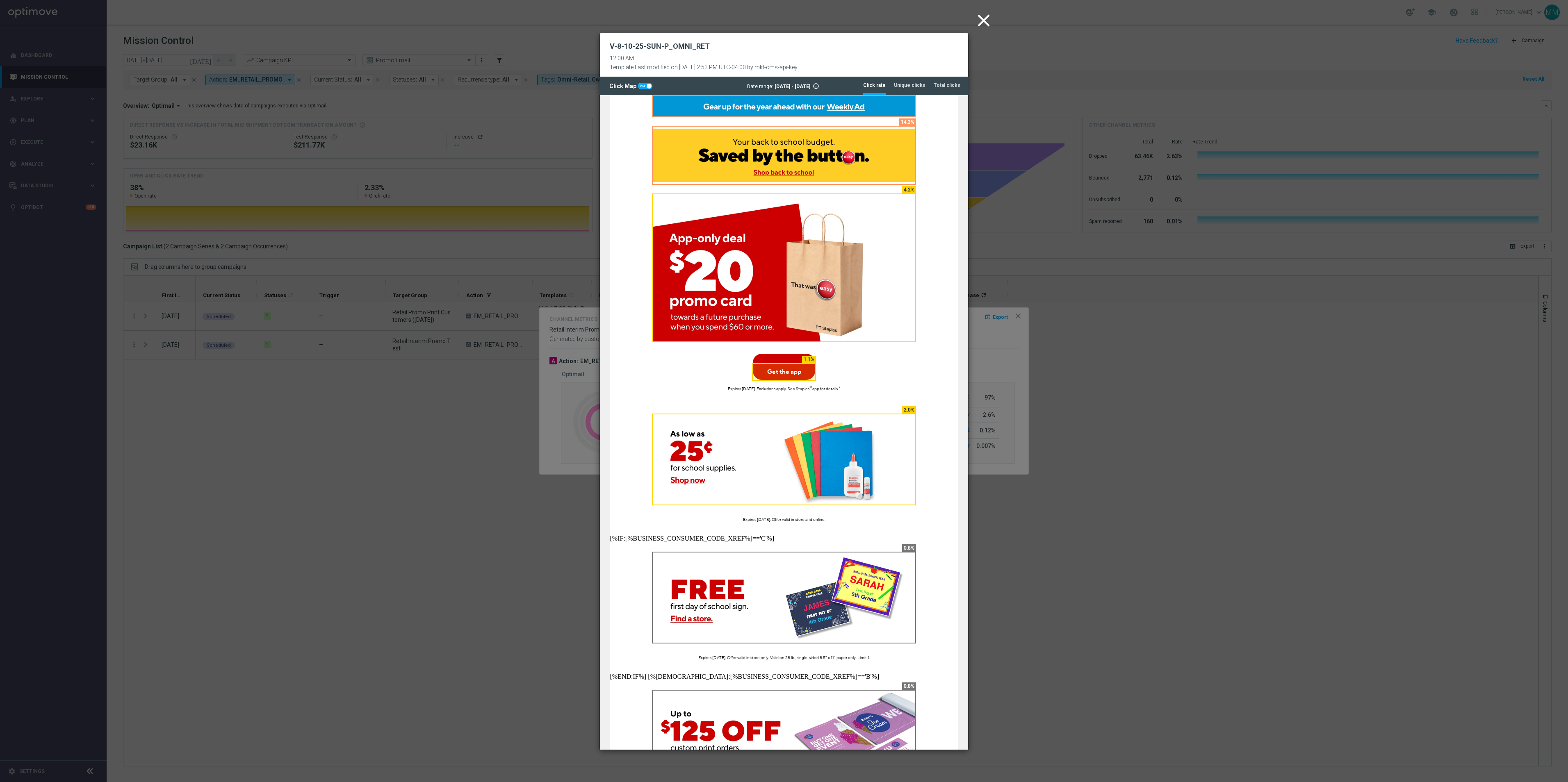
scroll to position [82, 0]
